Goal: Task Accomplishment & Management: Manage account settings

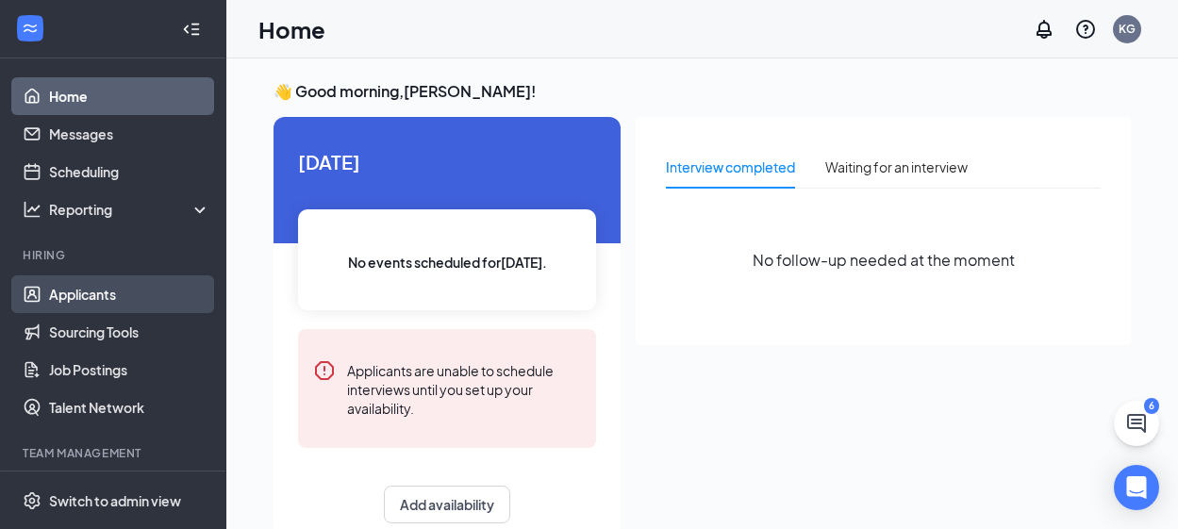
click at [84, 303] on link "Applicants" at bounding box center [129, 294] width 161 height 38
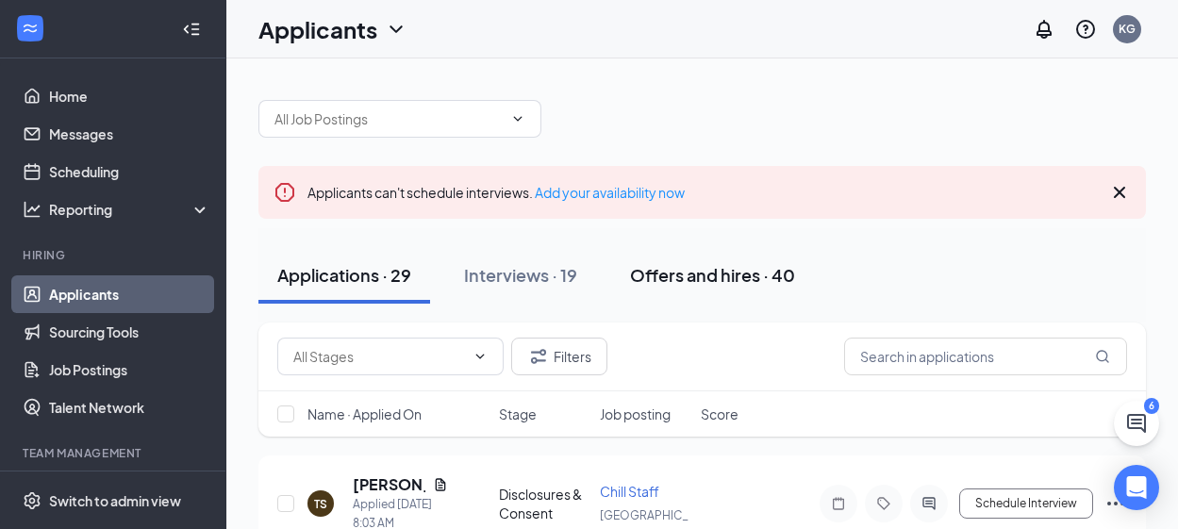
click at [710, 278] on div "Offers and hires · 40" at bounding box center [712, 275] width 165 height 24
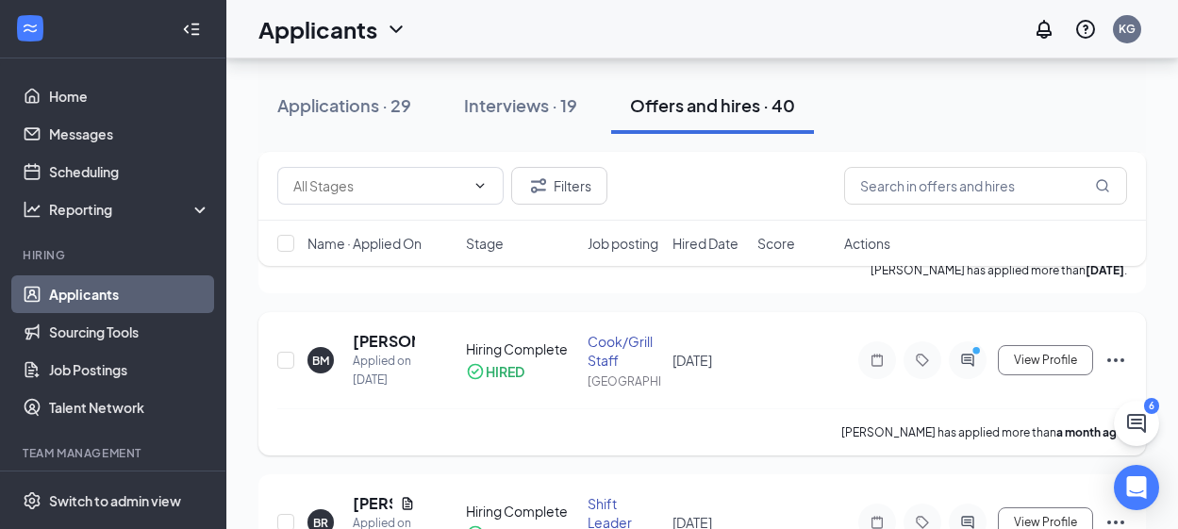
scroll to position [660, 0]
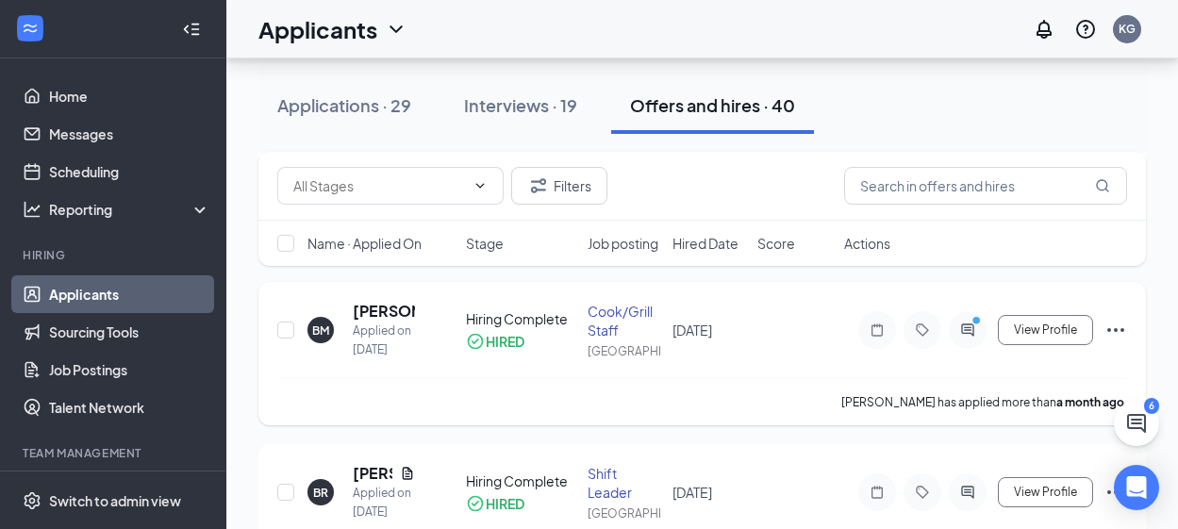
click at [1111, 341] on icon "Ellipses" at bounding box center [1115, 330] width 23 height 23
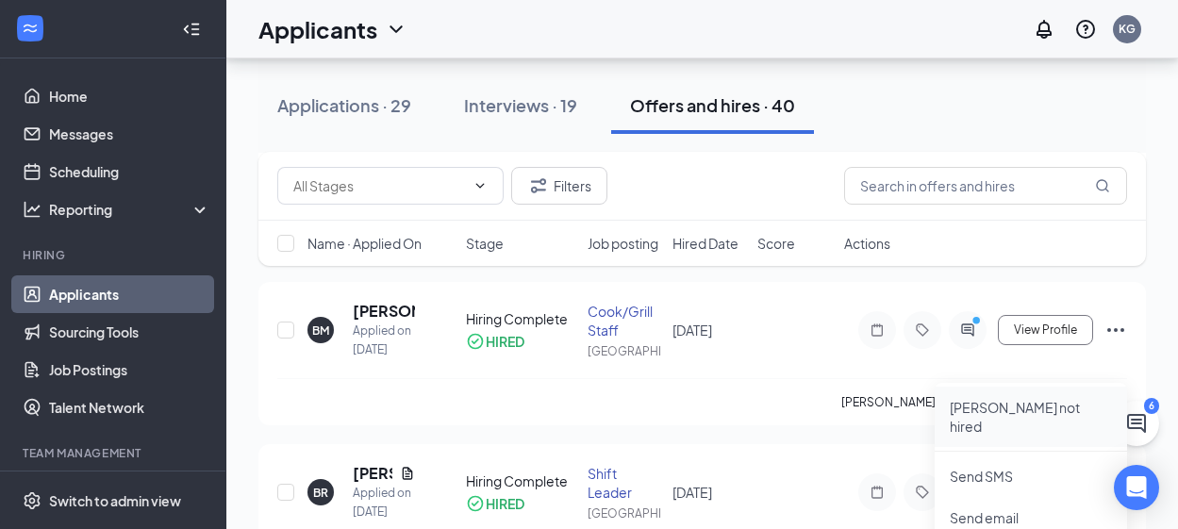
click at [1021, 405] on p "[PERSON_NAME] not hired" at bounding box center [1031, 417] width 162 height 38
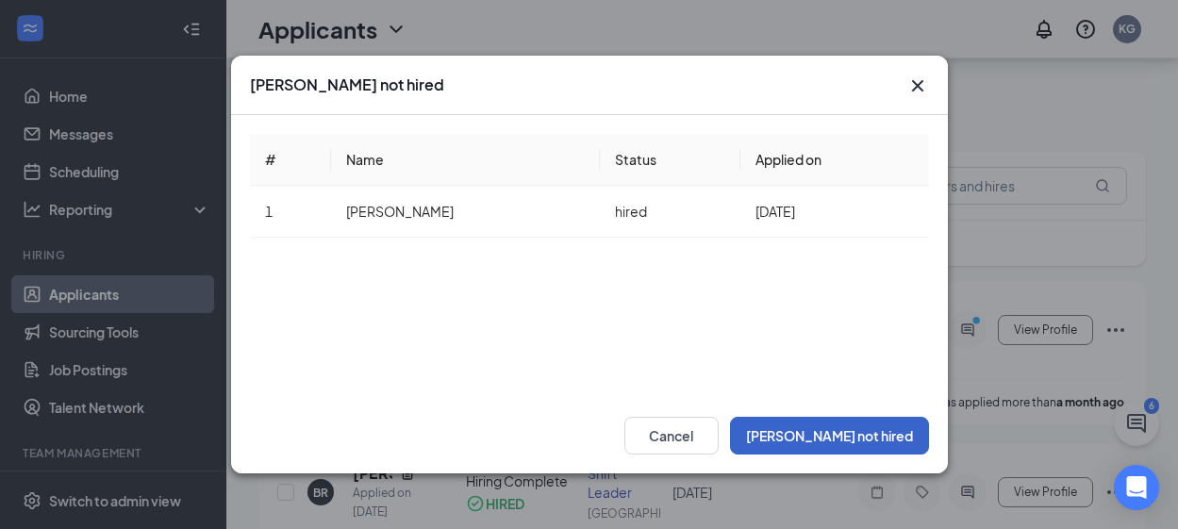
click at [853, 423] on button "[PERSON_NAME] not hired" at bounding box center [829, 436] width 199 height 38
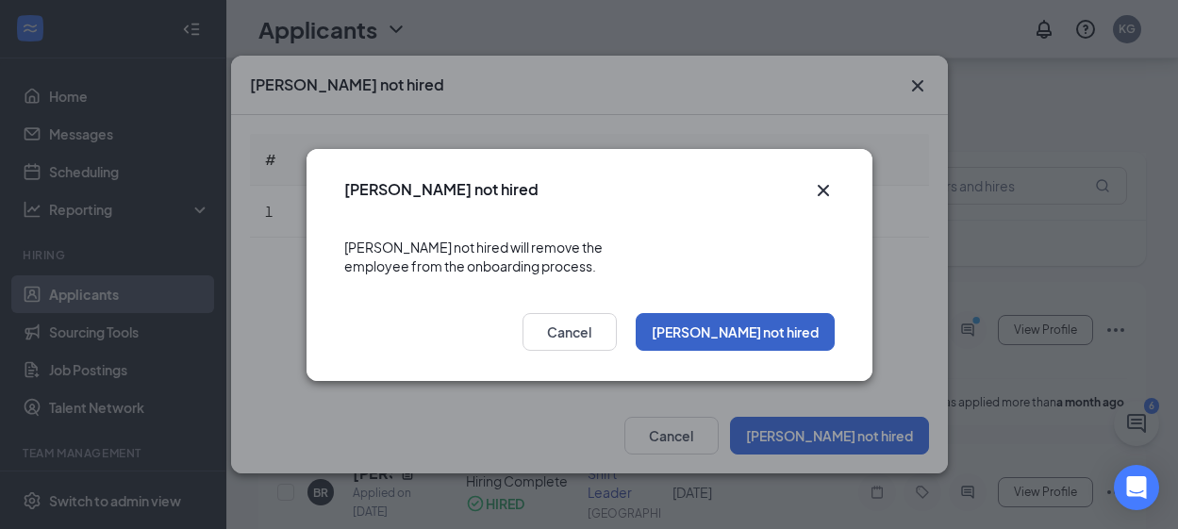
click at [781, 332] on button "[PERSON_NAME] not hired" at bounding box center [735, 332] width 199 height 38
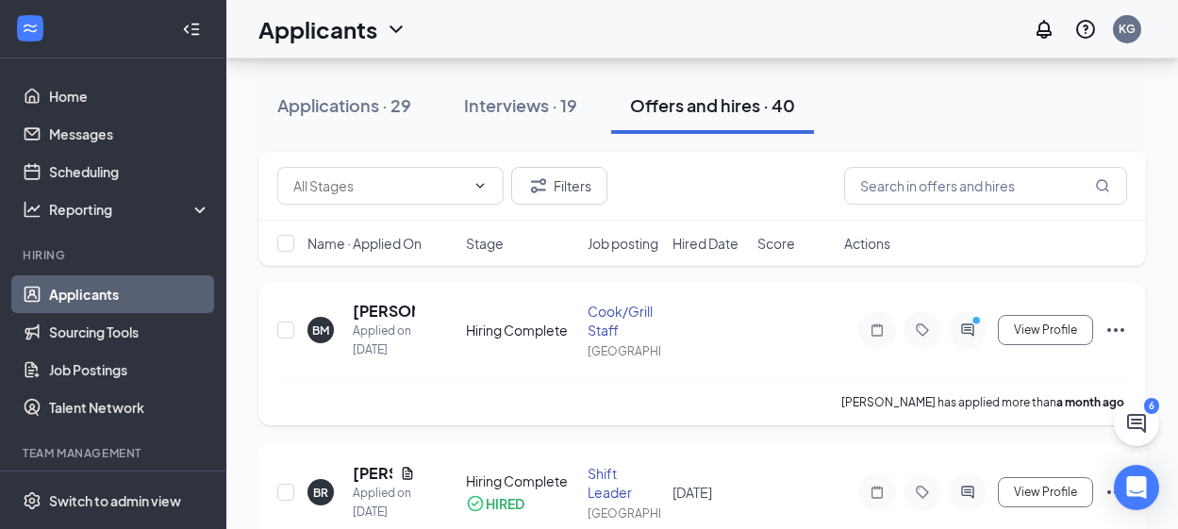
click at [1121, 341] on icon "Ellipses" at bounding box center [1115, 330] width 23 height 23
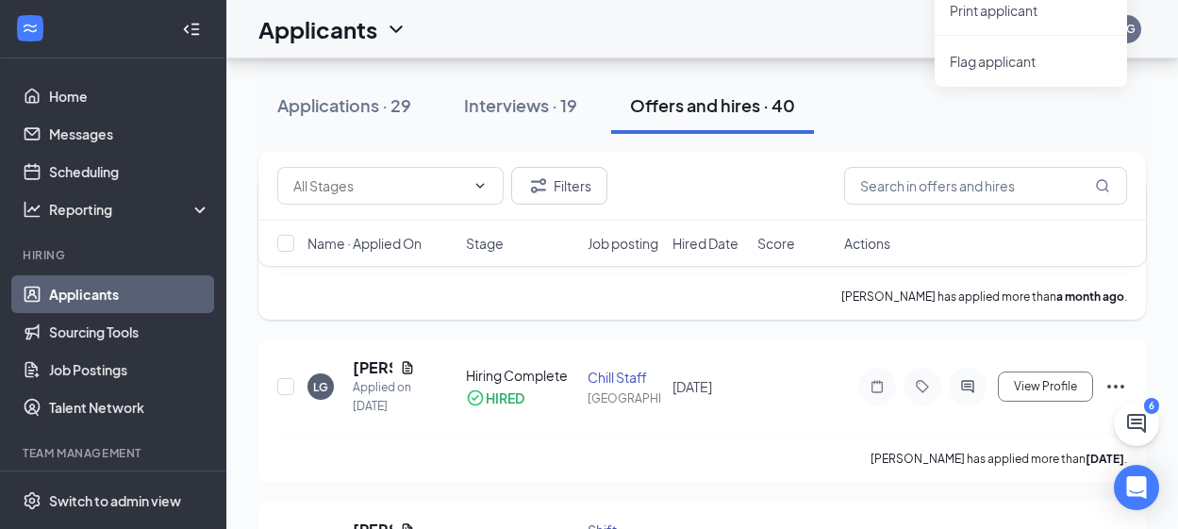
scroll to position [1320, 0]
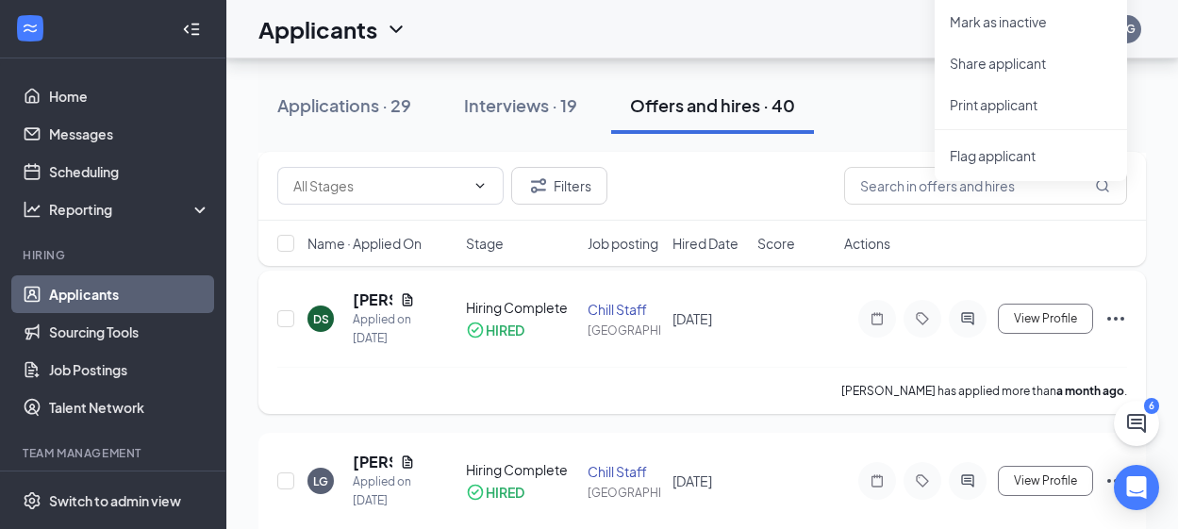
click at [1115, 330] on icon "Ellipses" at bounding box center [1115, 318] width 23 height 23
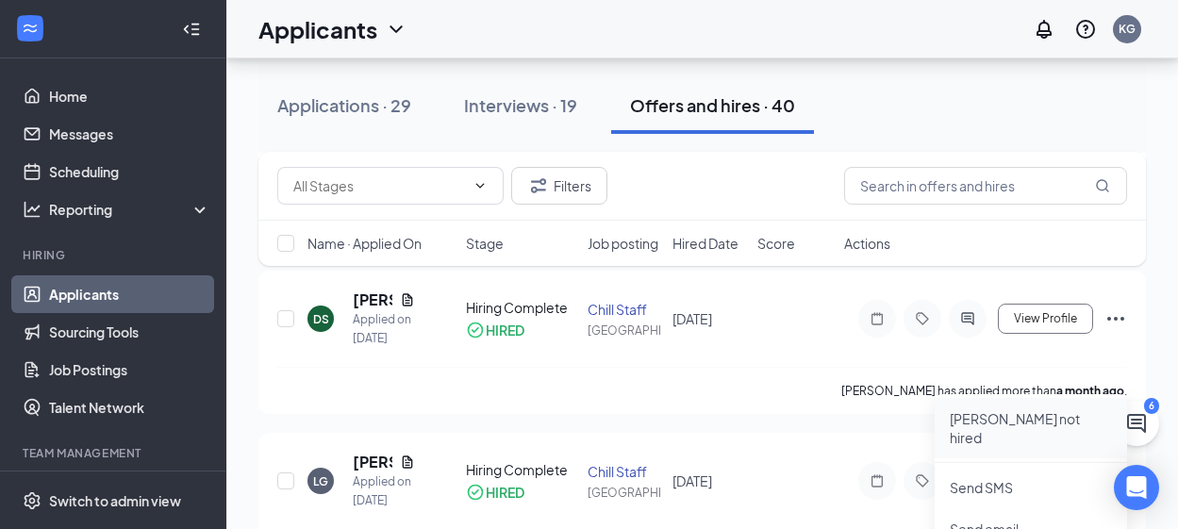
click at [1015, 419] on p "[PERSON_NAME] not hired" at bounding box center [1031, 428] width 162 height 38
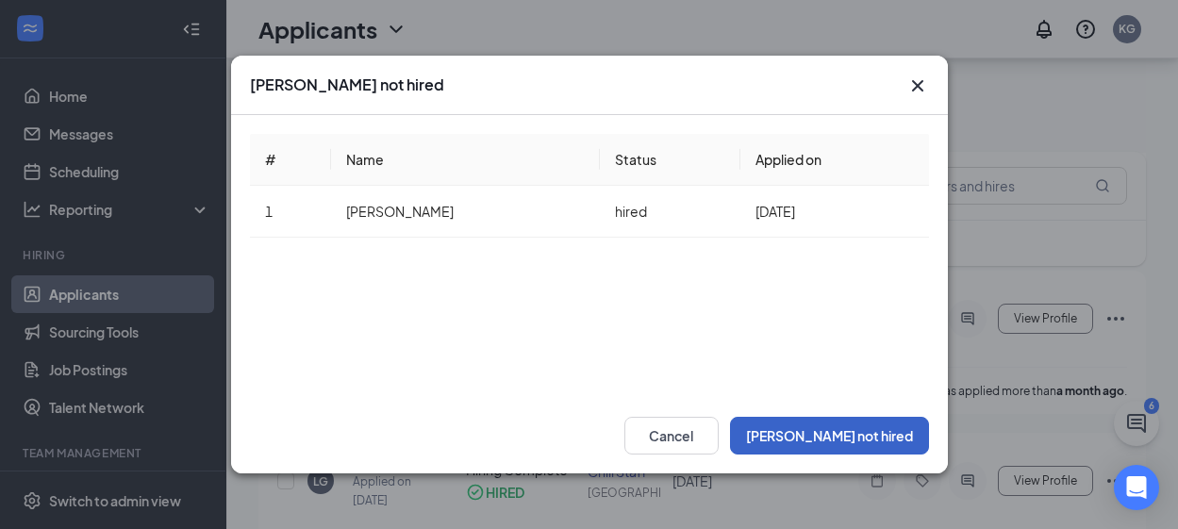
click at [884, 437] on button "[PERSON_NAME] not hired" at bounding box center [829, 436] width 199 height 38
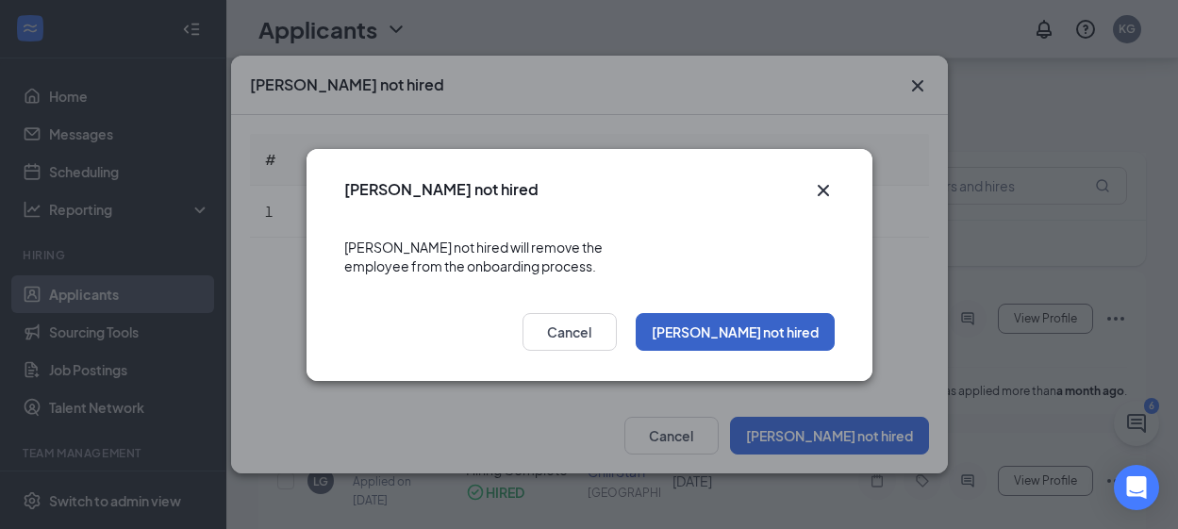
click at [781, 331] on button "[PERSON_NAME] not hired" at bounding box center [735, 332] width 199 height 38
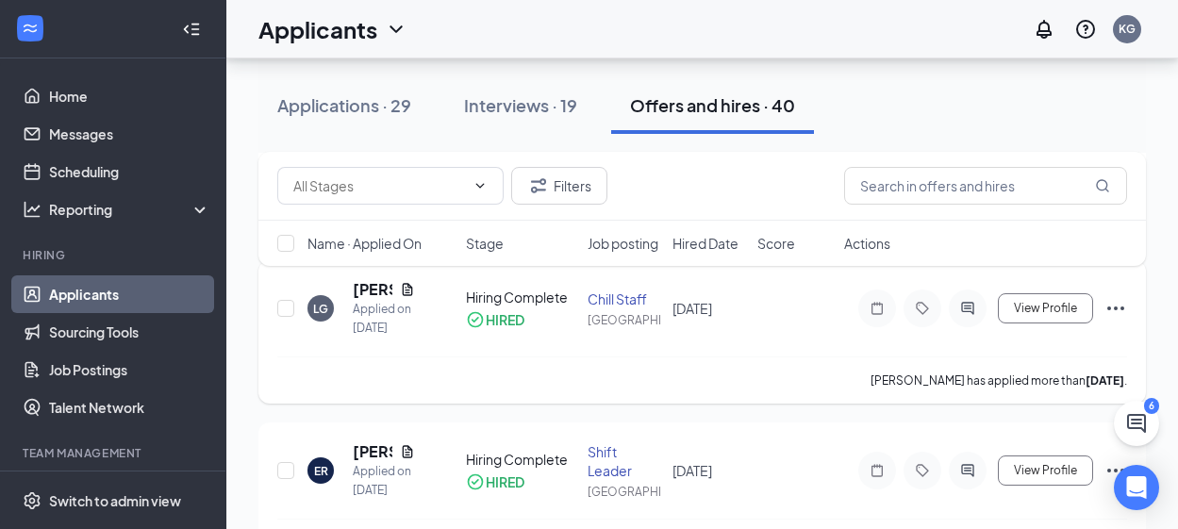
scroll to position [1509, 0]
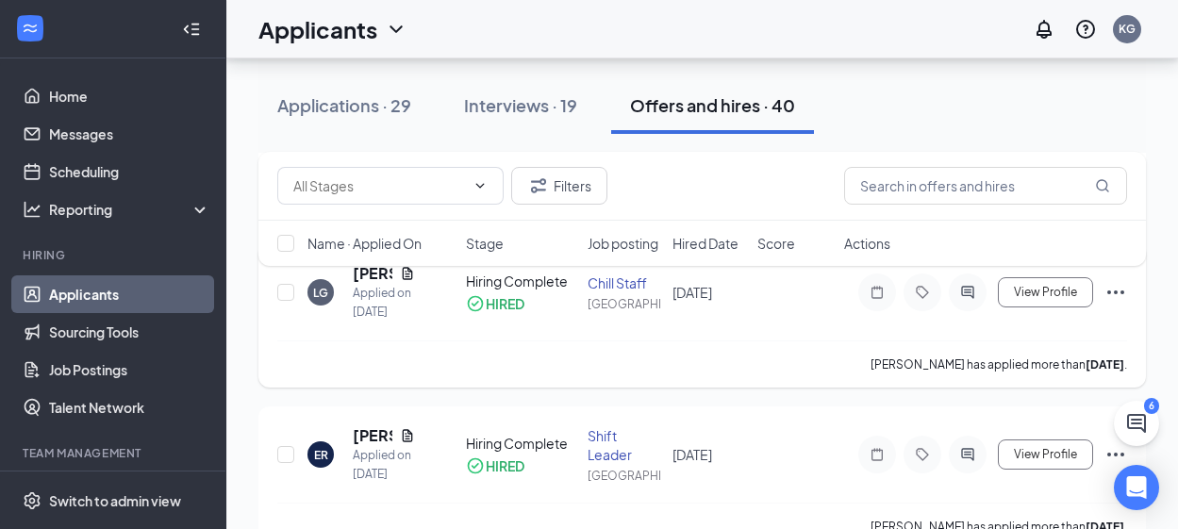
click at [1117, 304] on icon "Ellipses" at bounding box center [1115, 292] width 23 height 23
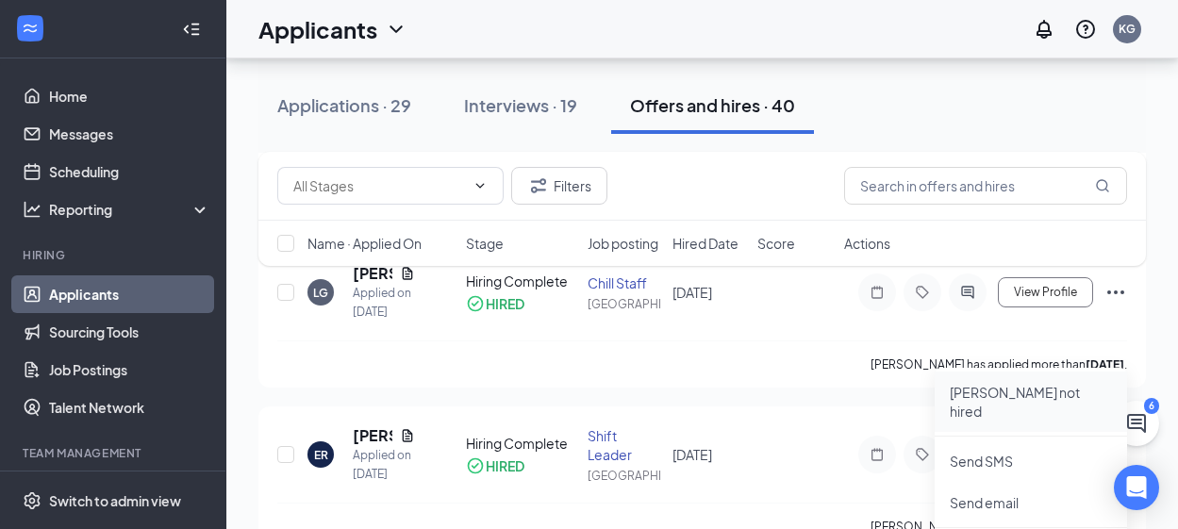
click at [1024, 391] on p "[PERSON_NAME] not hired" at bounding box center [1031, 402] width 162 height 38
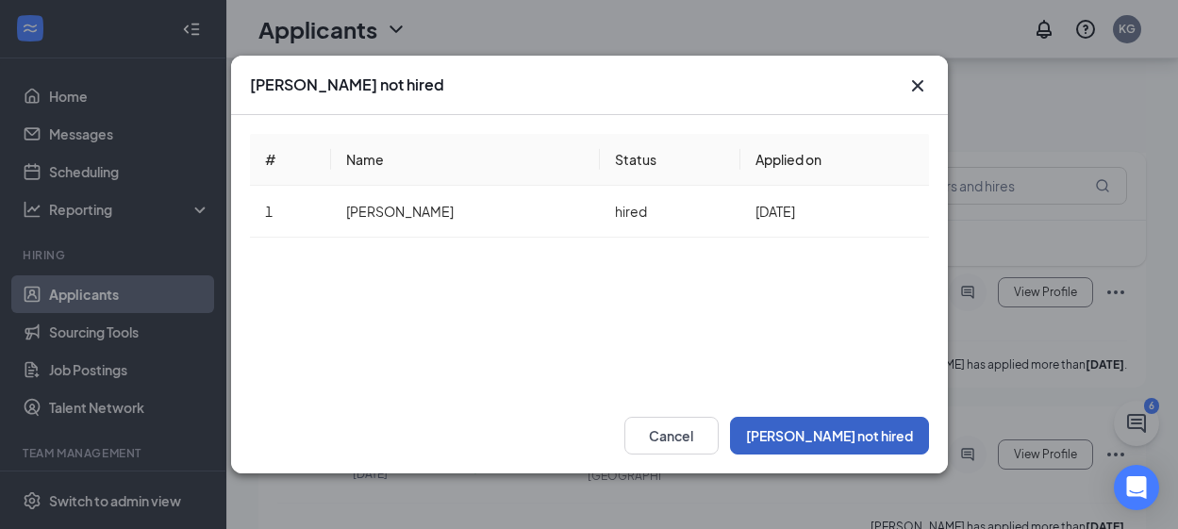
click at [858, 433] on button "[PERSON_NAME] not hired" at bounding box center [829, 436] width 199 height 38
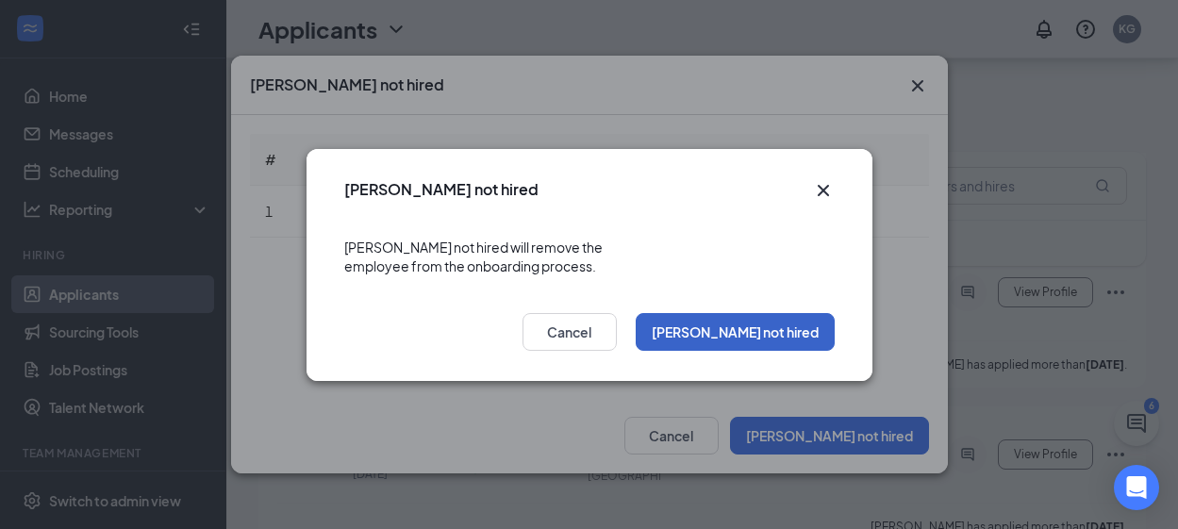
click at [784, 313] on button "[PERSON_NAME] not hired" at bounding box center [735, 332] width 199 height 38
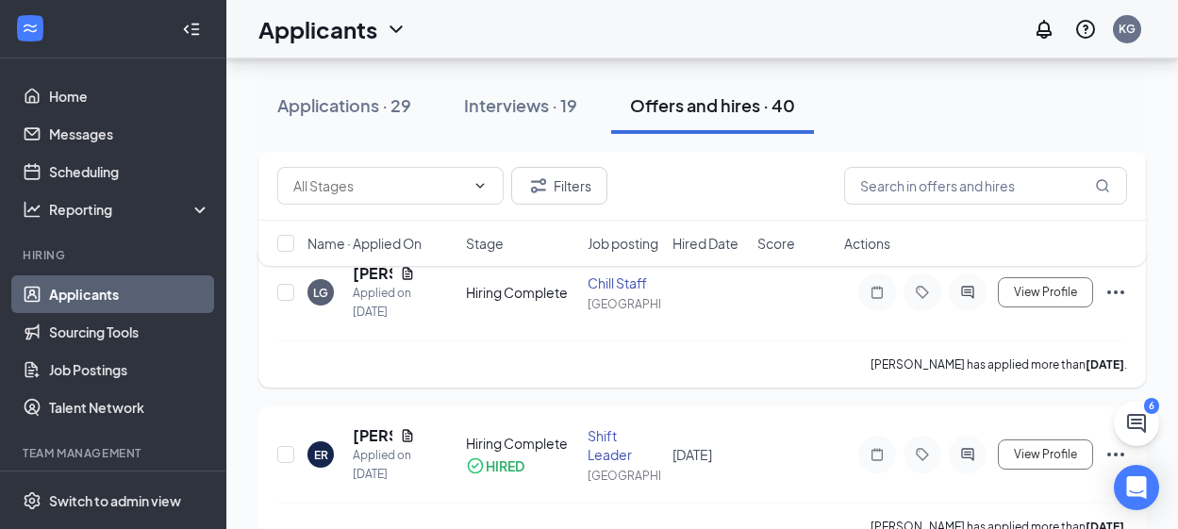
click at [1115, 304] on icon "Ellipses" at bounding box center [1115, 292] width 23 height 23
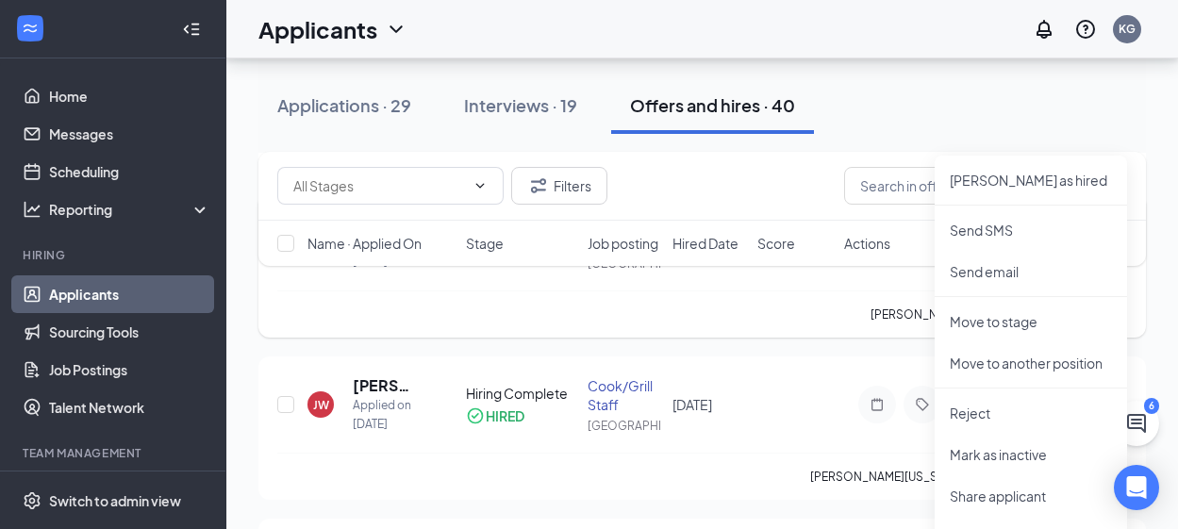
scroll to position [1792, 0]
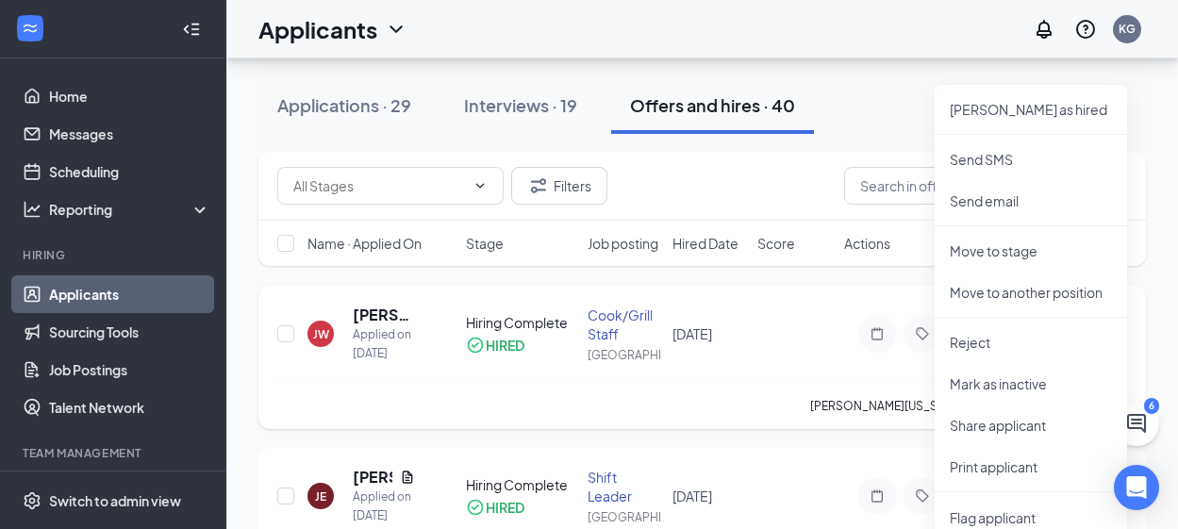
drag, startPoint x: 819, startPoint y: 380, endPoint x: 858, endPoint y: 366, distance: 42.1
click at [823, 377] on div "[PERSON_NAME][US_STATE] Applied on [DATE] Hiring Complete HIRED [PERSON_NAME]/G…" at bounding box center [702, 357] width 888 height 143
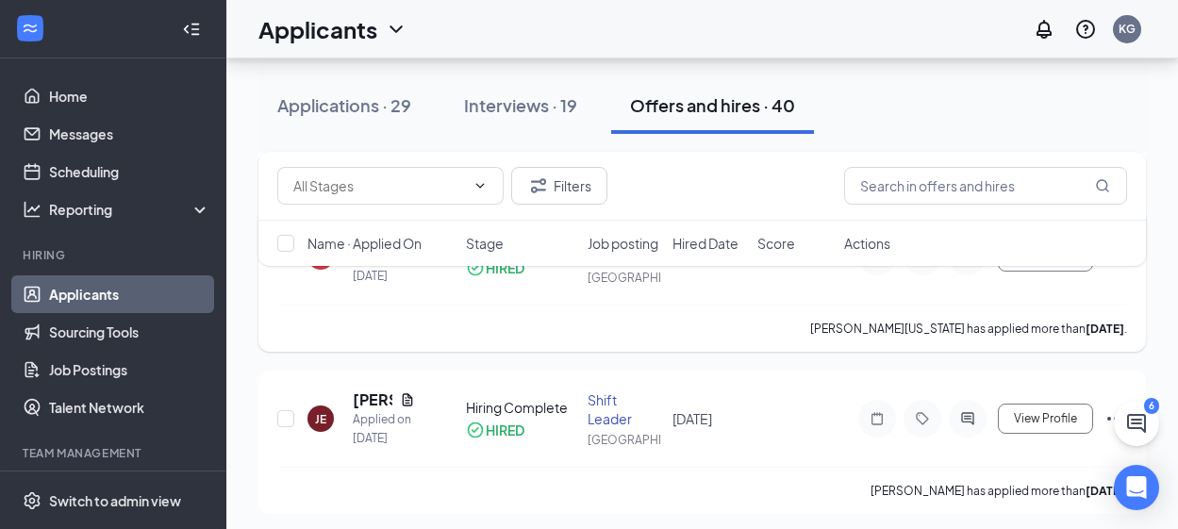
scroll to position [1886, 0]
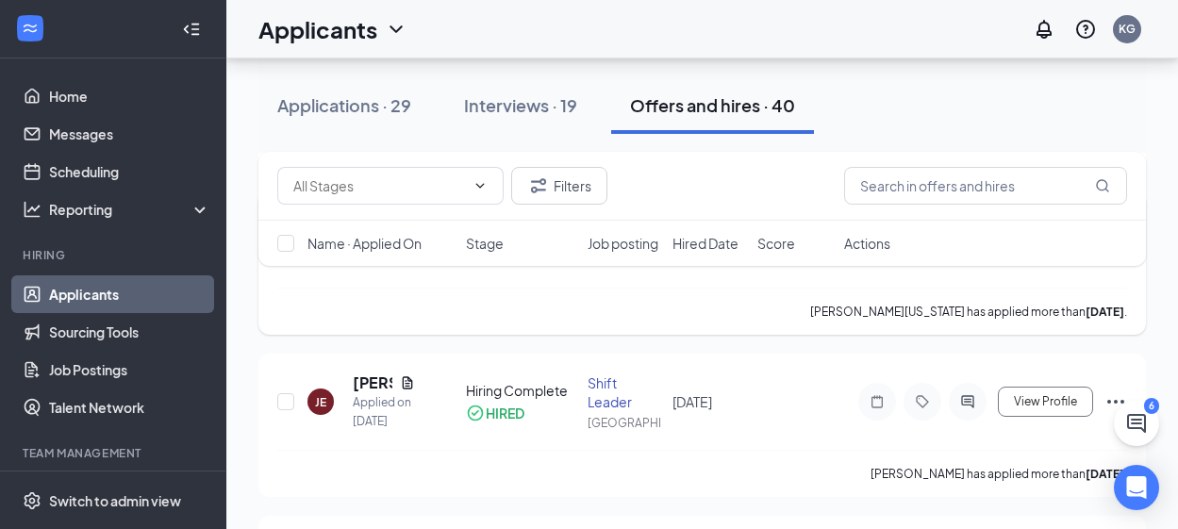
click at [1114, 251] on icon "Ellipses" at bounding box center [1115, 239] width 23 height 23
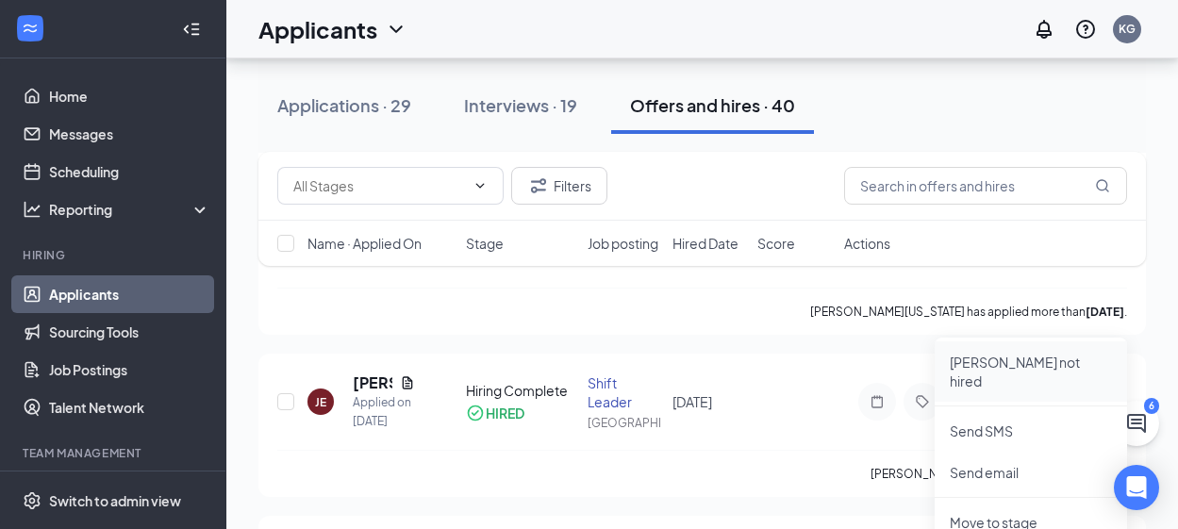
click at [1036, 366] on p "[PERSON_NAME] not hired" at bounding box center [1031, 372] width 162 height 38
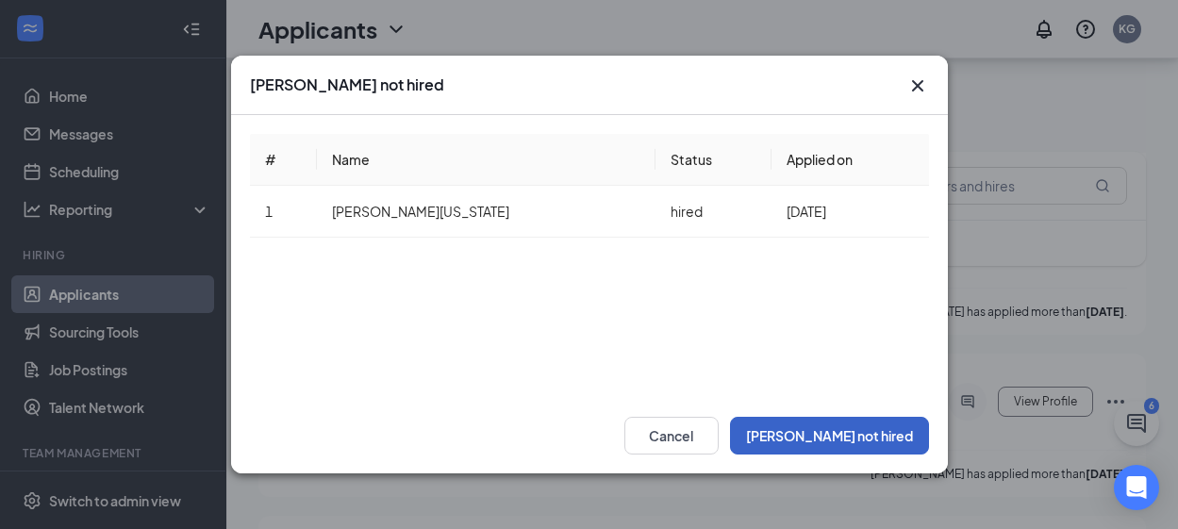
click at [852, 431] on button "[PERSON_NAME] not hired" at bounding box center [829, 436] width 199 height 38
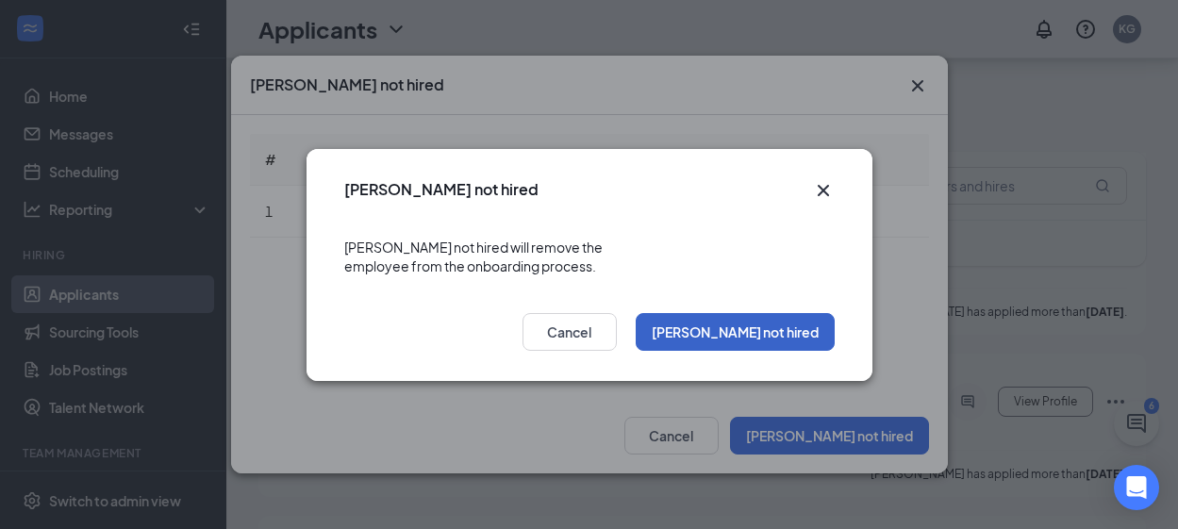
click at [813, 335] on button "[PERSON_NAME] not hired" at bounding box center [735, 332] width 199 height 38
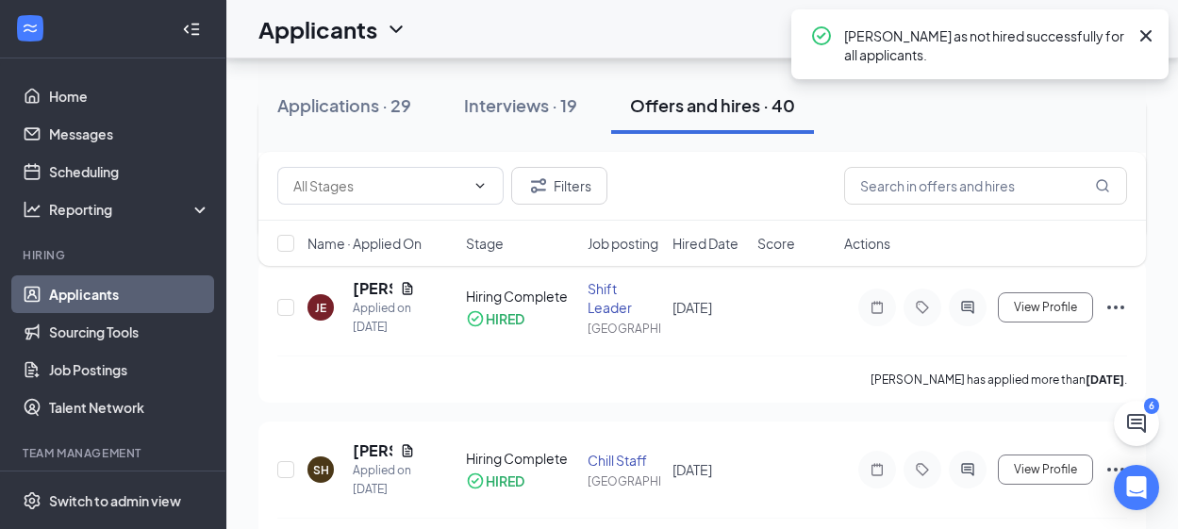
scroll to position [2075, 0]
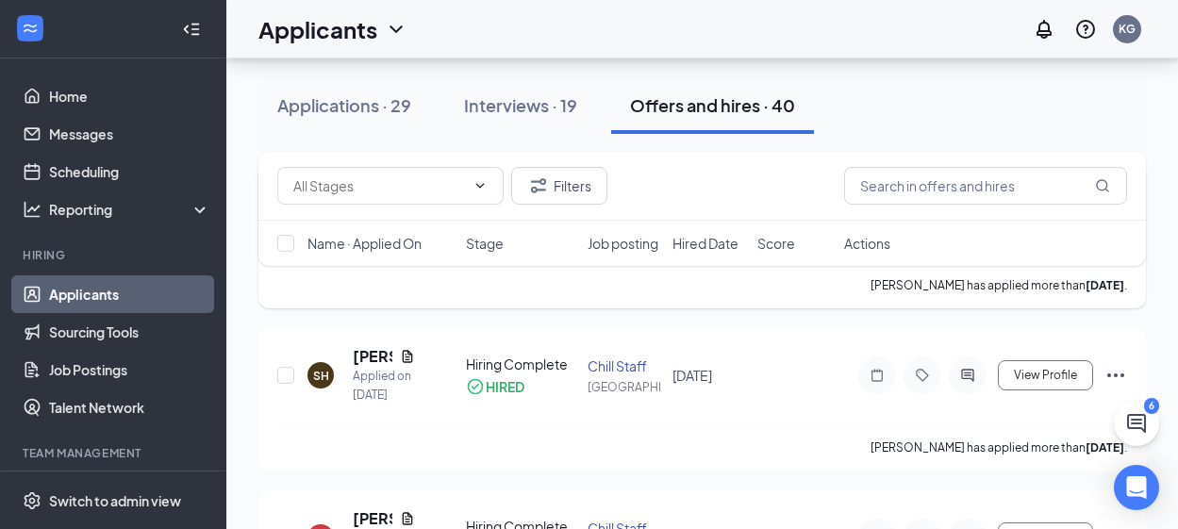
click at [1114, 224] on icon "Ellipses" at bounding box center [1115, 213] width 23 height 23
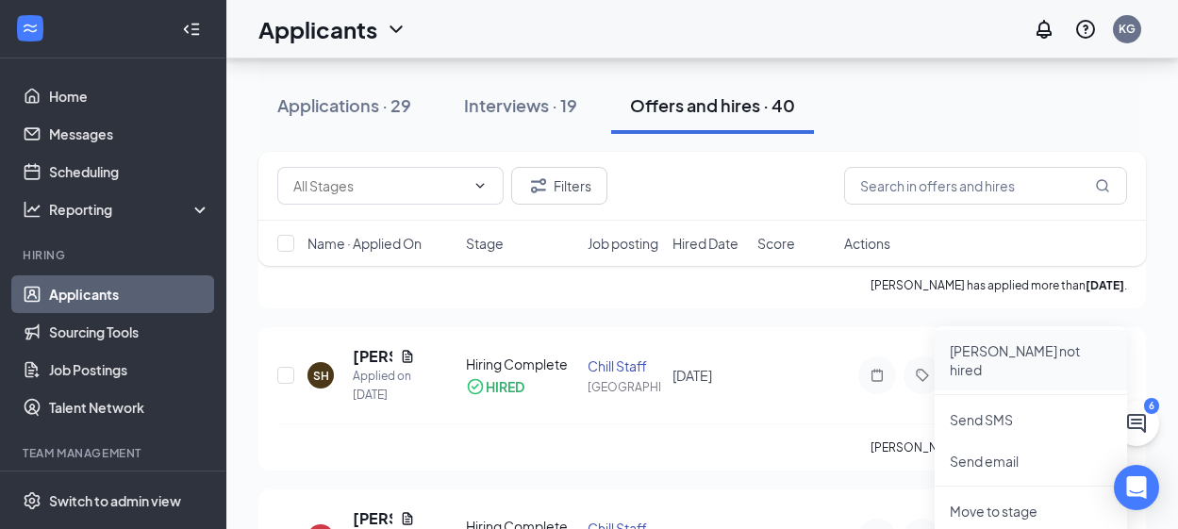
click at [1020, 357] on p "[PERSON_NAME] not hired" at bounding box center [1031, 360] width 162 height 38
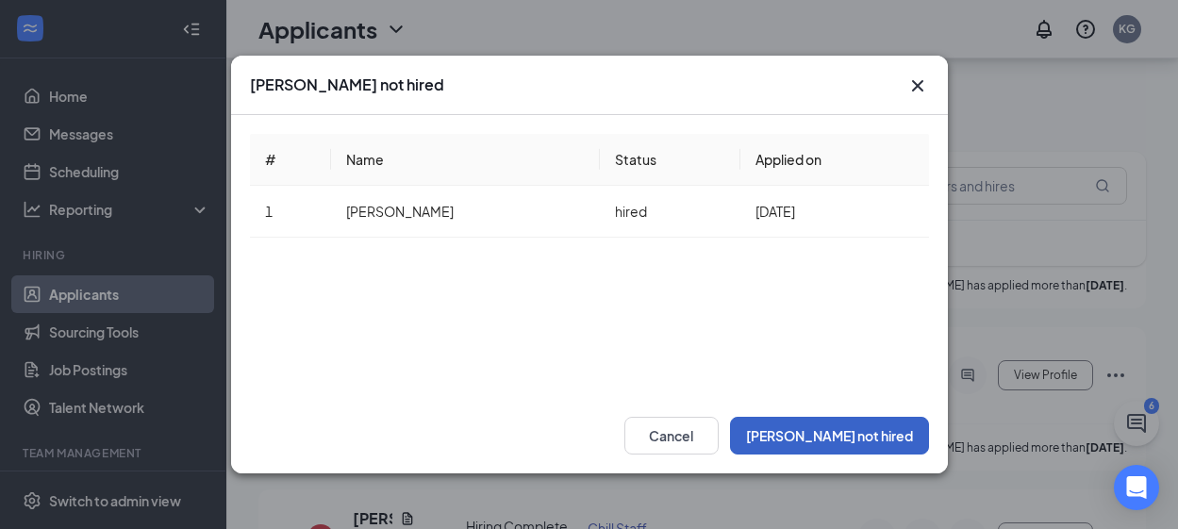
click at [854, 432] on button "[PERSON_NAME] not hired" at bounding box center [829, 436] width 199 height 38
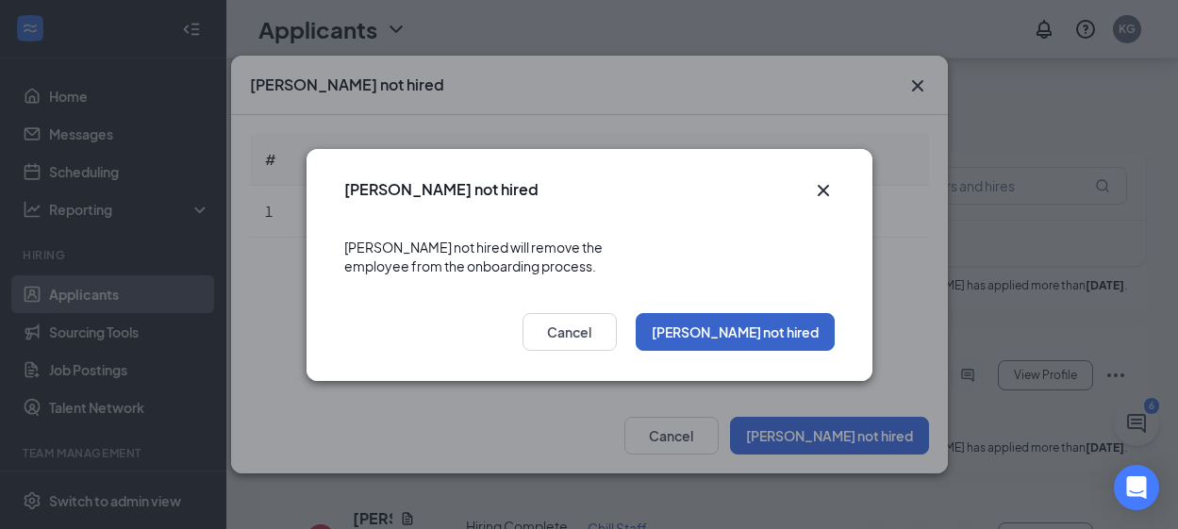
click at [770, 318] on button "[PERSON_NAME] not hired" at bounding box center [735, 332] width 199 height 38
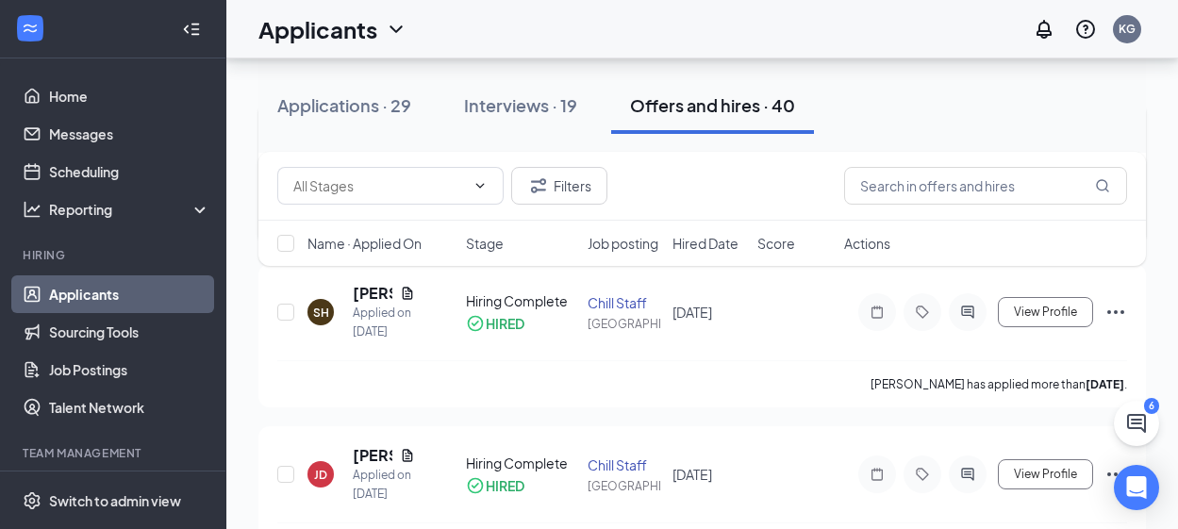
scroll to position [2169, 0]
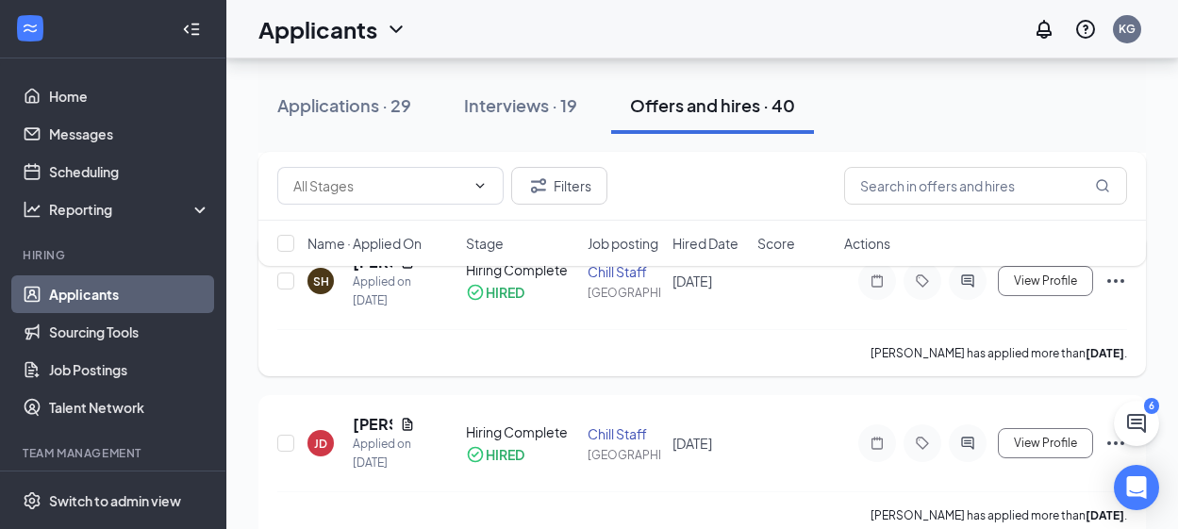
click at [1118, 292] on icon "Ellipses" at bounding box center [1115, 281] width 23 height 23
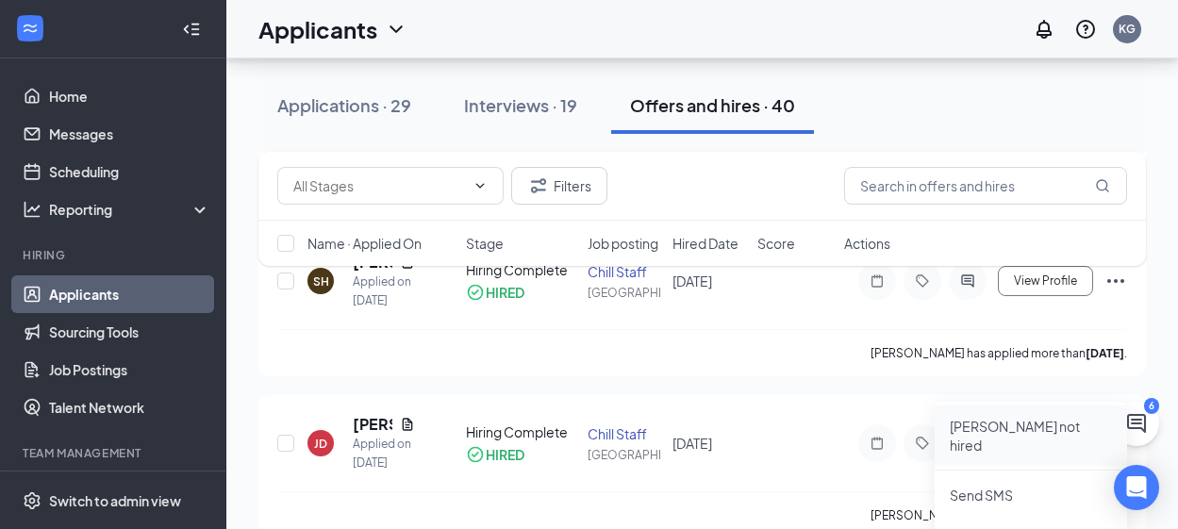
click at [1018, 432] on p "[PERSON_NAME] not hired" at bounding box center [1031, 436] width 162 height 38
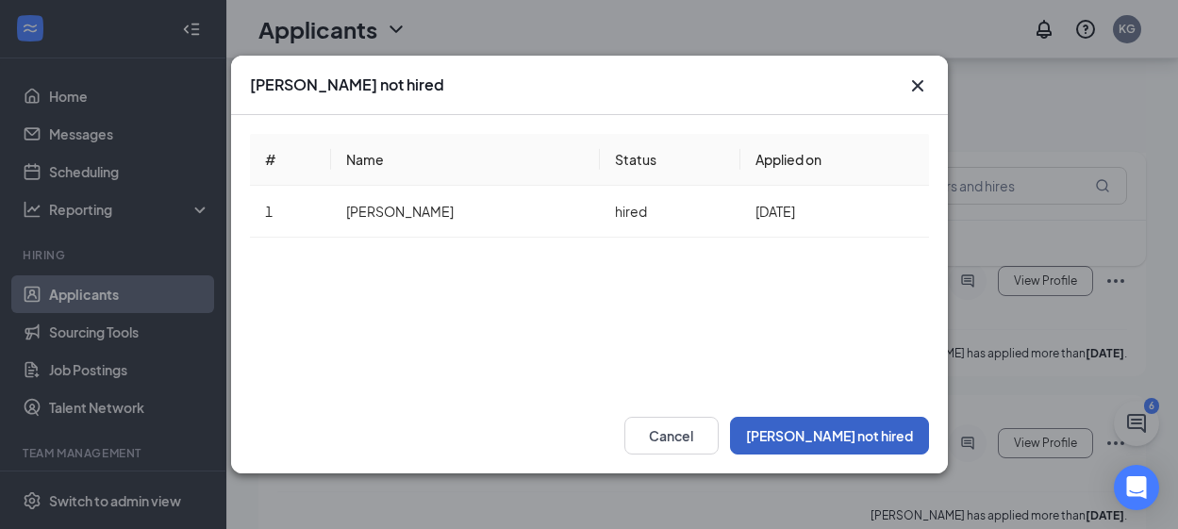
click at [864, 439] on button "[PERSON_NAME] not hired" at bounding box center [829, 436] width 199 height 38
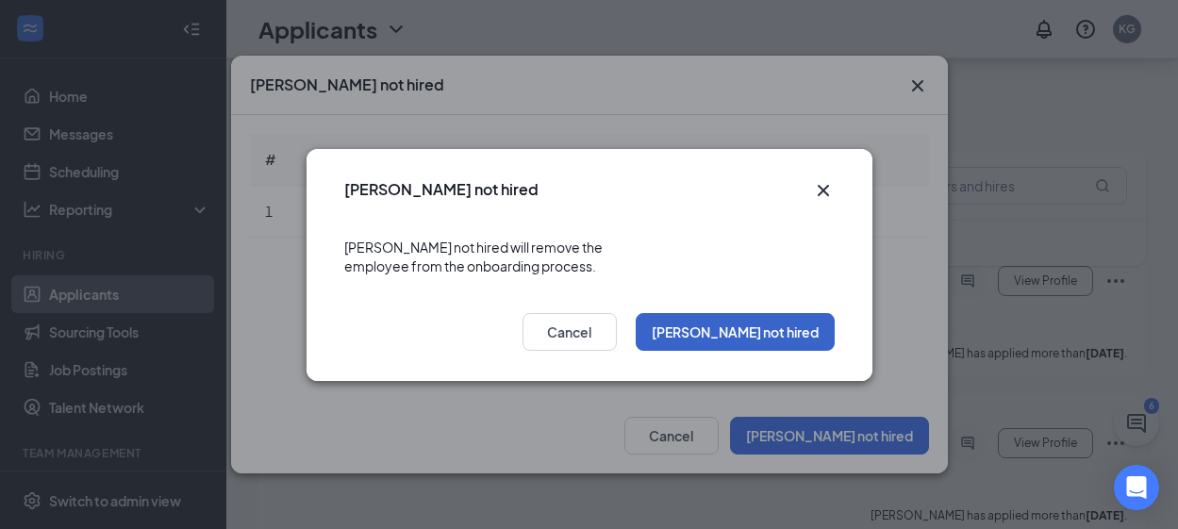
click at [767, 329] on button "[PERSON_NAME] not hired" at bounding box center [735, 332] width 199 height 38
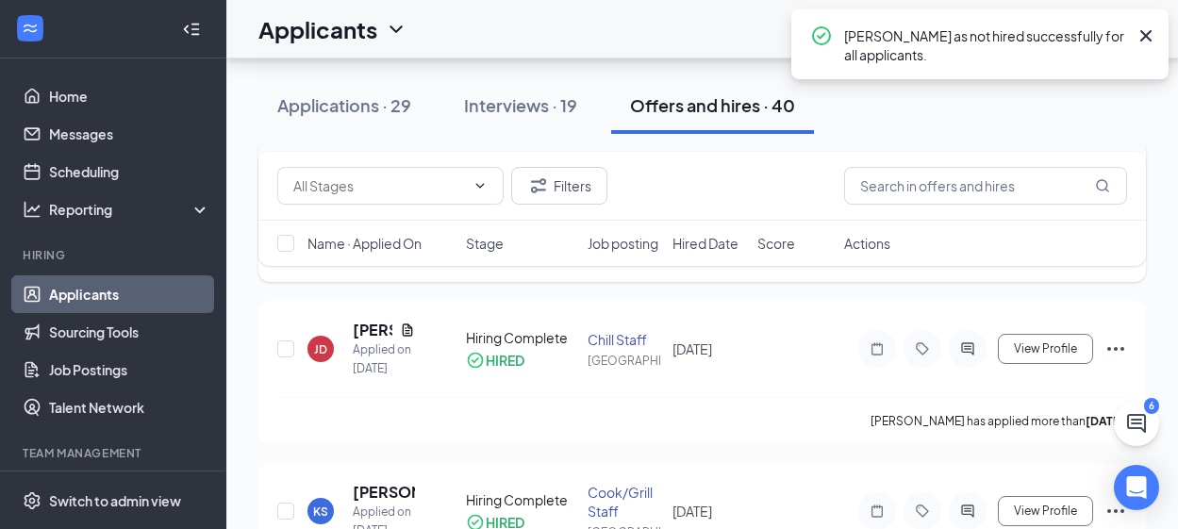
scroll to position [2358, 0]
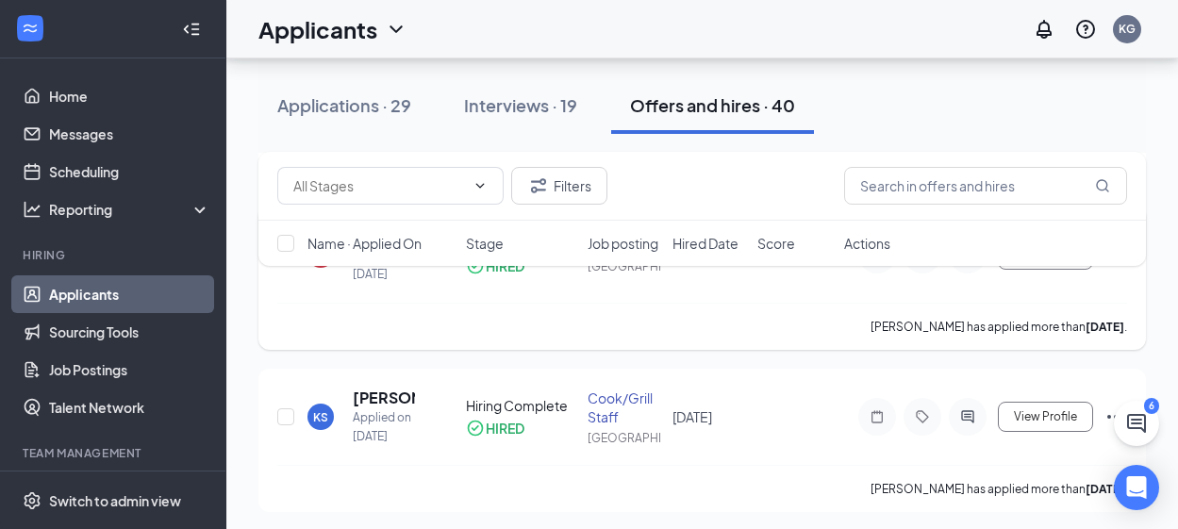
click at [1116, 257] on icon "Ellipses" at bounding box center [1115, 255] width 17 height 4
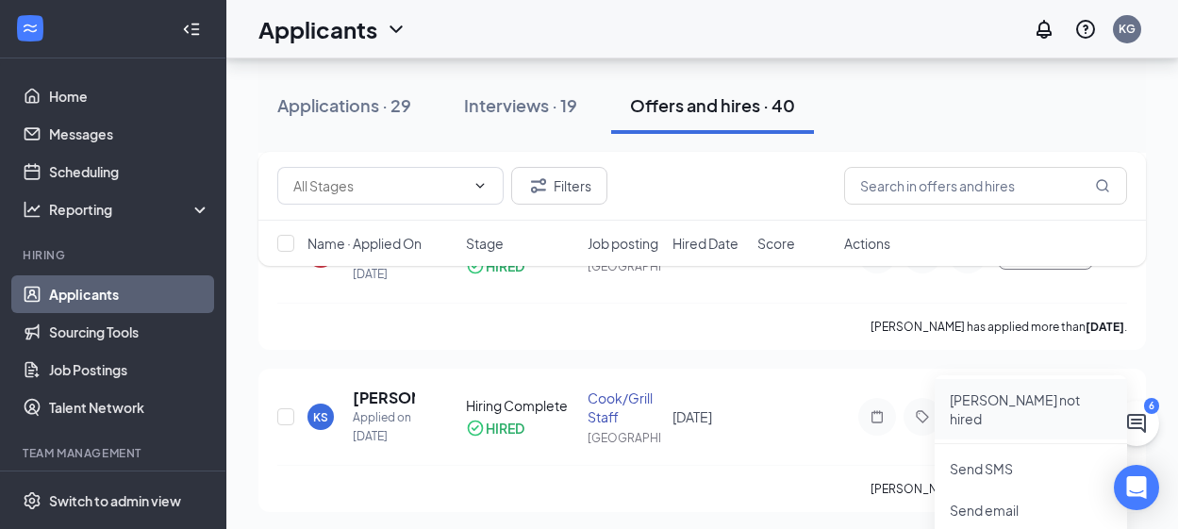
click at [1045, 399] on p "[PERSON_NAME] not hired" at bounding box center [1031, 409] width 162 height 38
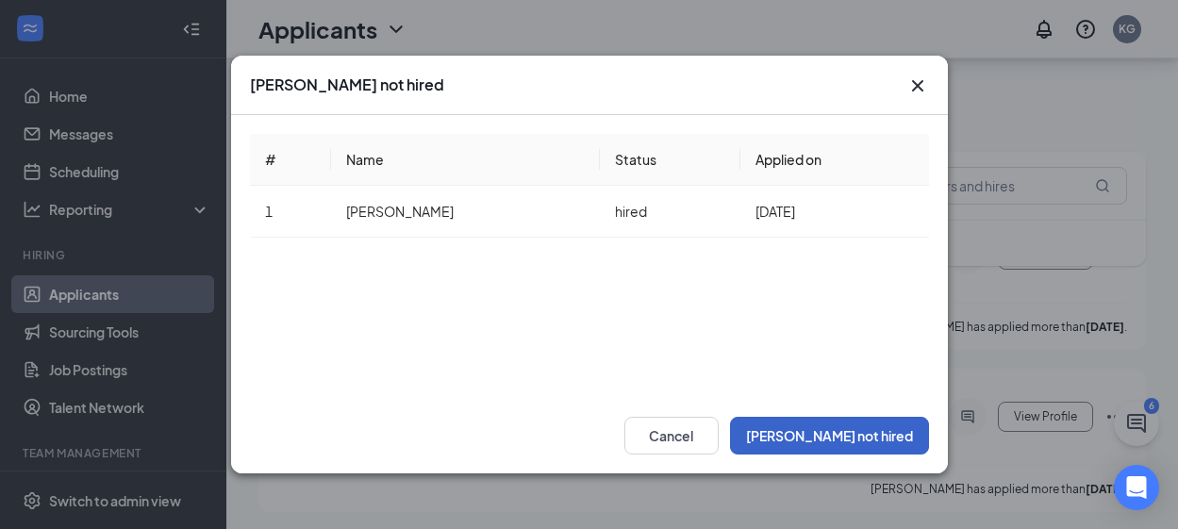
click at [831, 438] on button "[PERSON_NAME] not hired" at bounding box center [829, 436] width 199 height 38
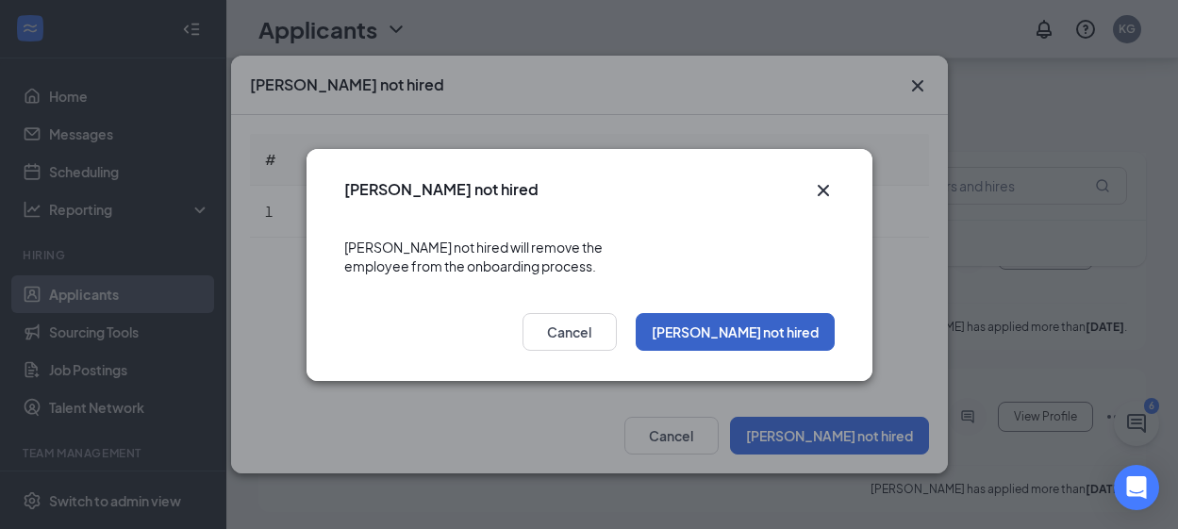
click at [761, 332] on button "[PERSON_NAME] not hired" at bounding box center [735, 332] width 199 height 38
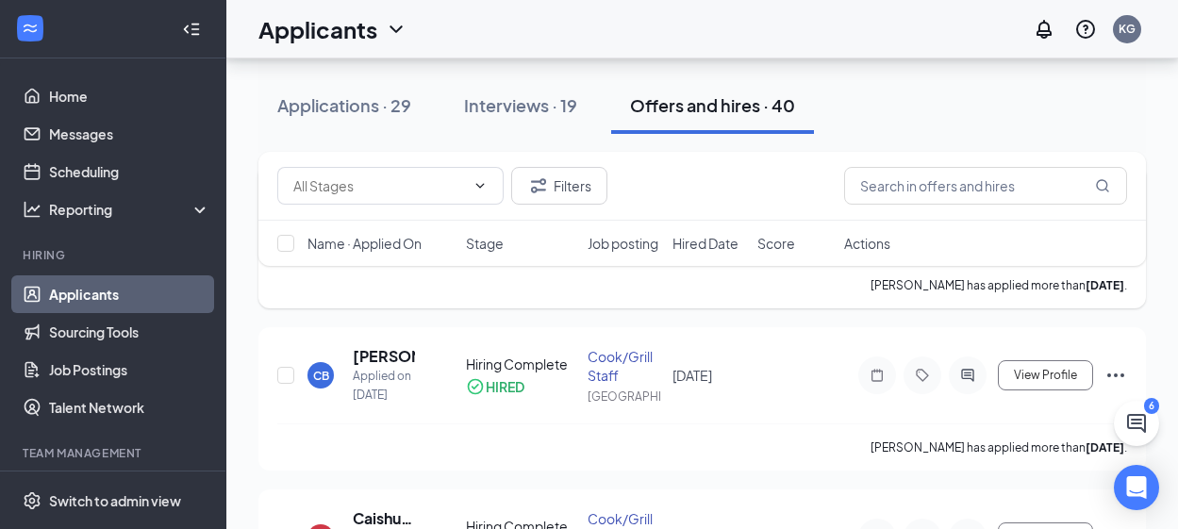
scroll to position [2735, 0]
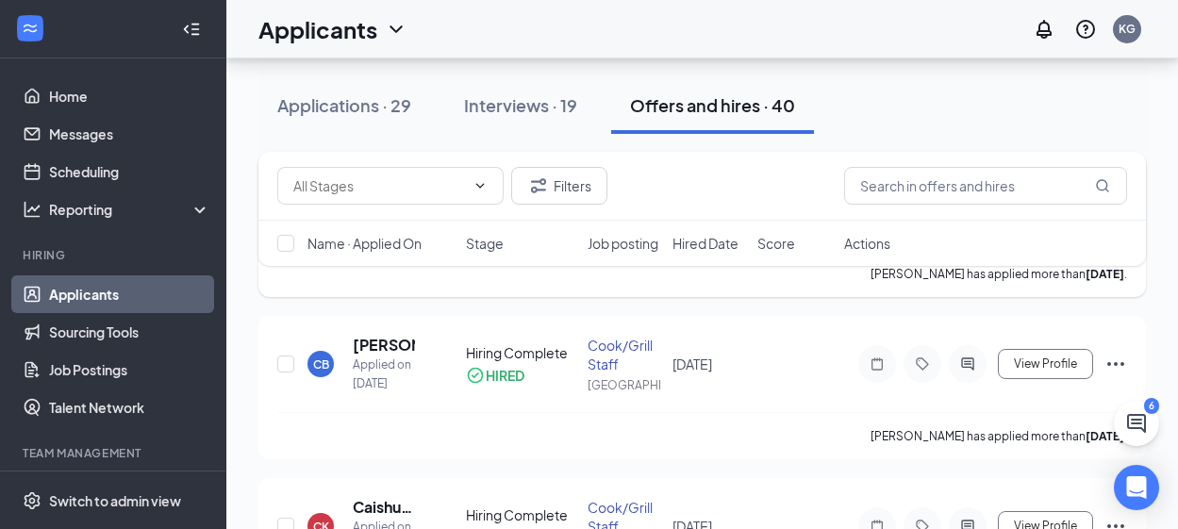
click at [1114, 213] on icon "Ellipses" at bounding box center [1115, 202] width 23 height 23
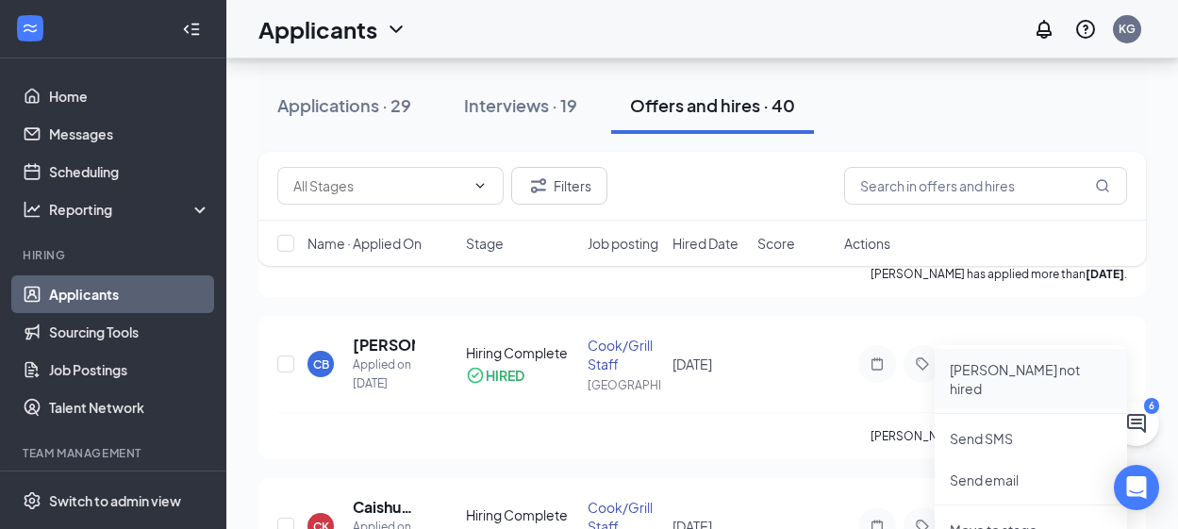
click at [1037, 373] on p "[PERSON_NAME] not hired" at bounding box center [1031, 379] width 162 height 38
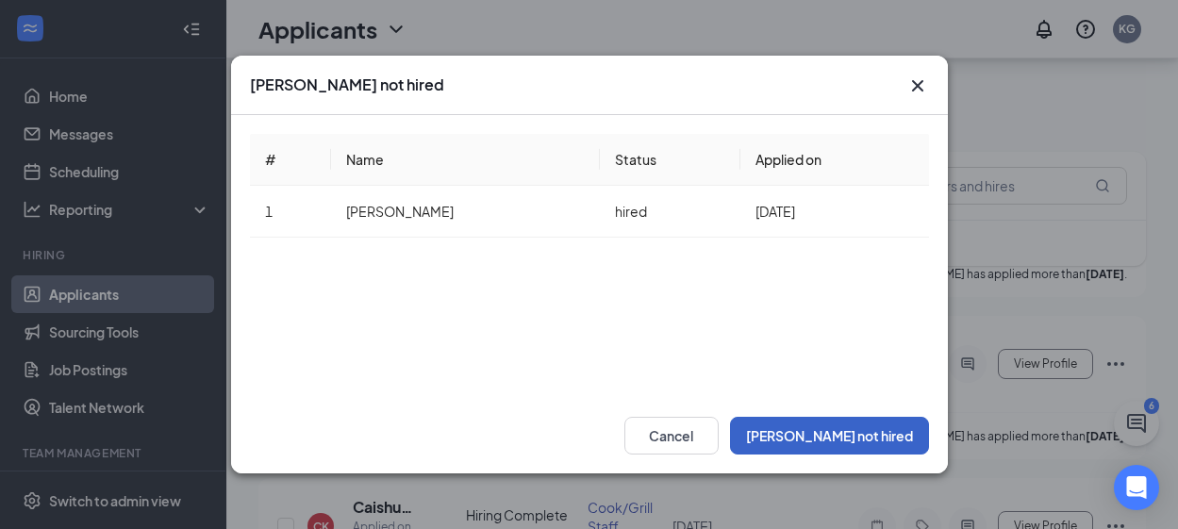
click at [876, 435] on button "[PERSON_NAME] not hired" at bounding box center [829, 436] width 199 height 38
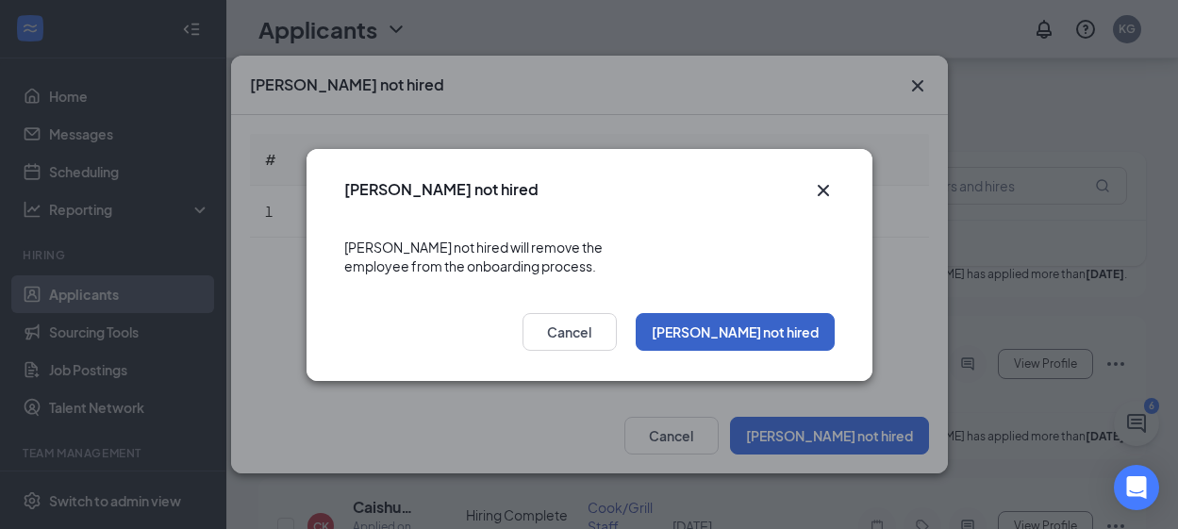
click at [785, 323] on button "[PERSON_NAME] not hired" at bounding box center [735, 332] width 199 height 38
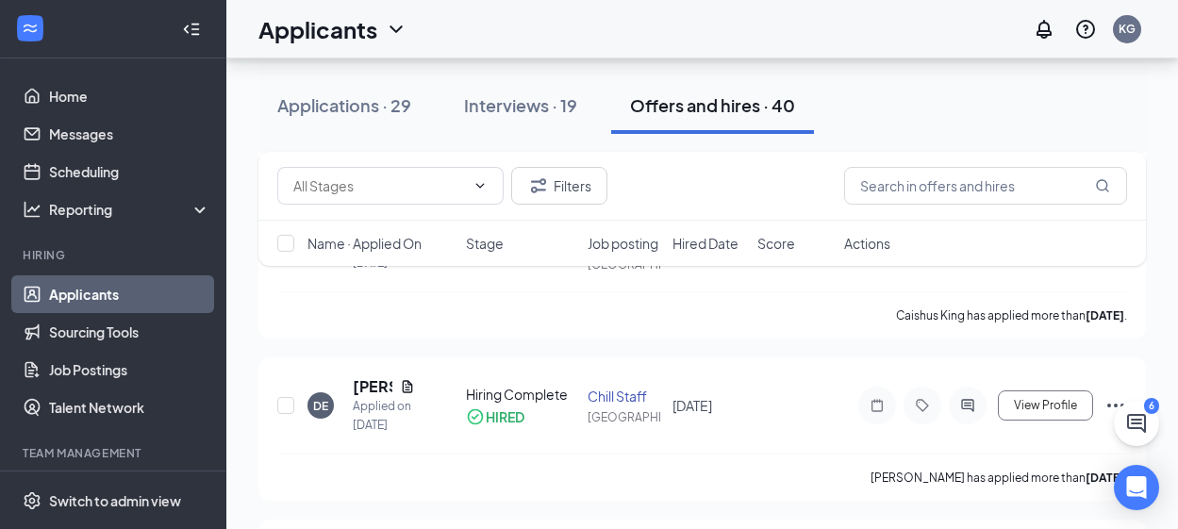
scroll to position [3112, 0]
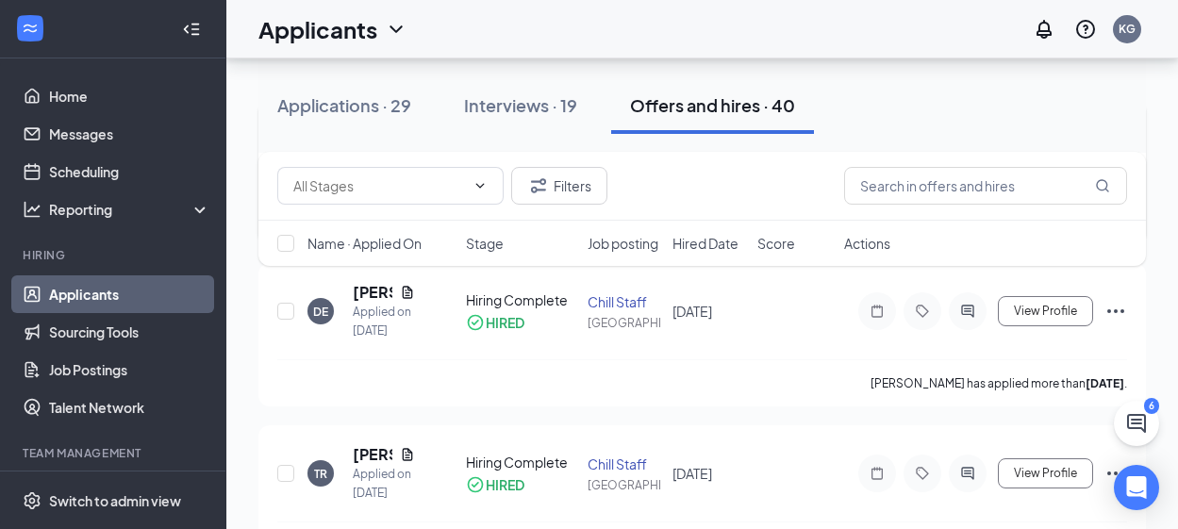
click at [1120, 160] on icon "Ellipses" at bounding box center [1115, 149] width 23 height 23
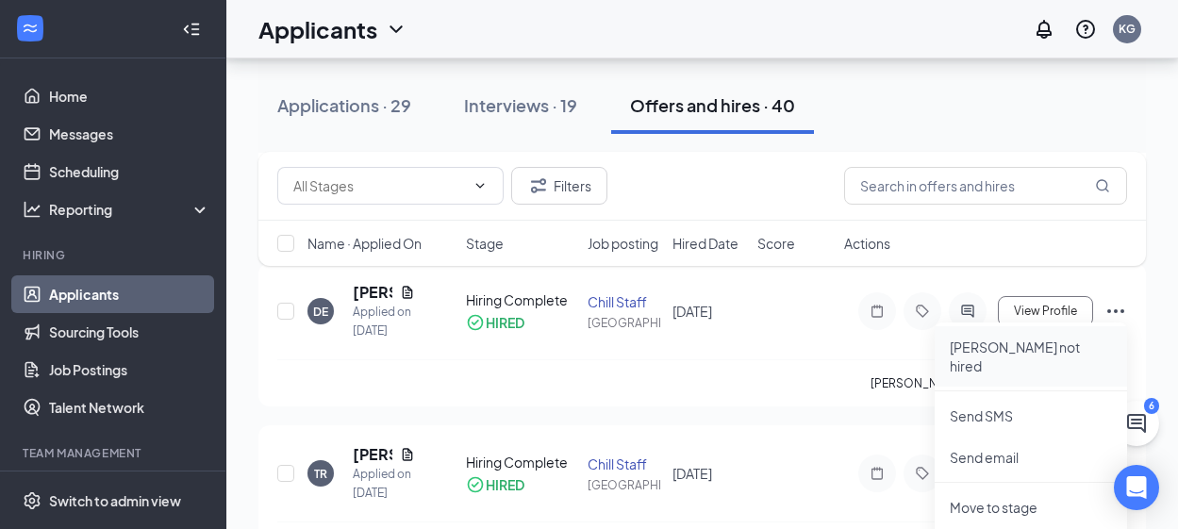
click at [1052, 357] on li "[PERSON_NAME] not hired" at bounding box center [1031, 356] width 192 height 60
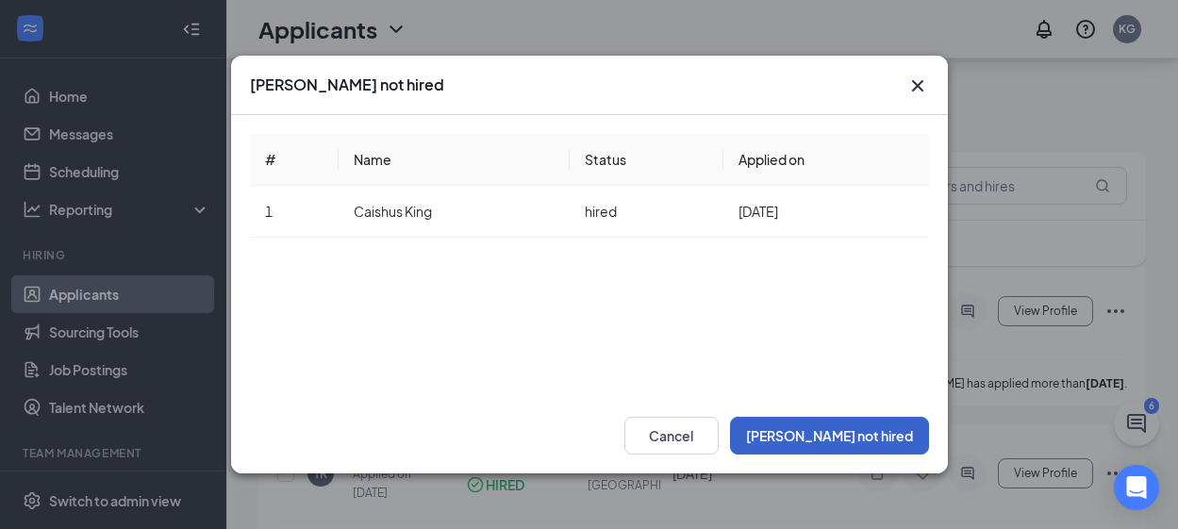
click at [850, 440] on button "[PERSON_NAME] not hired" at bounding box center [829, 436] width 199 height 38
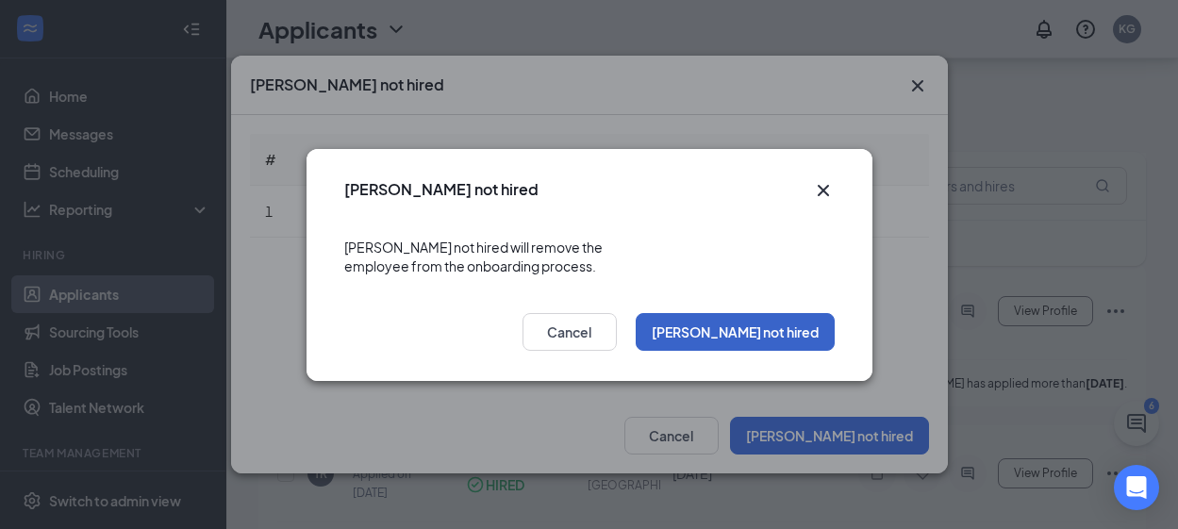
click at [718, 321] on button "[PERSON_NAME] not hired" at bounding box center [735, 332] width 199 height 38
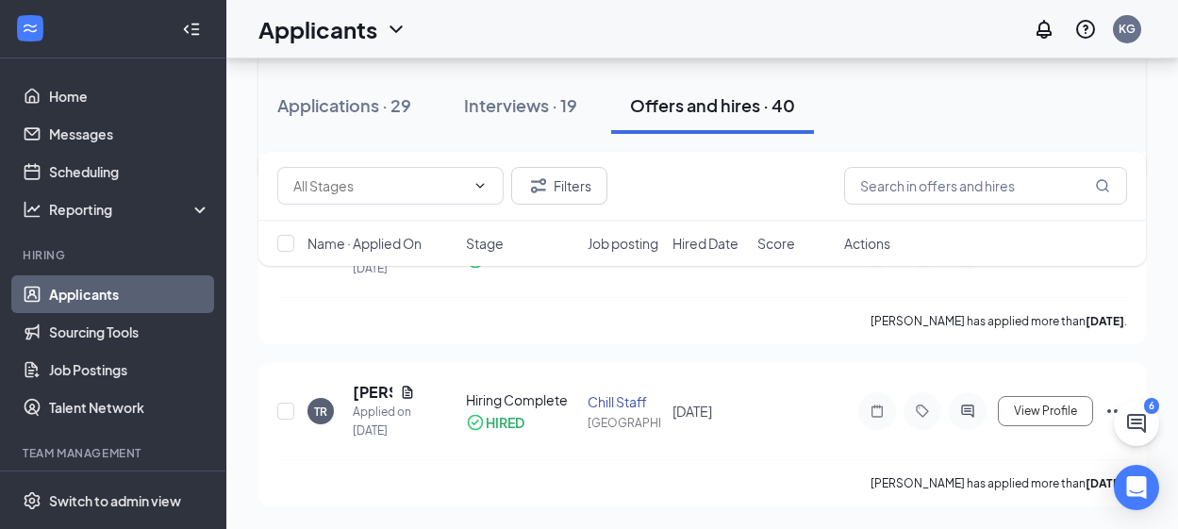
scroll to position [3207, 0]
click at [1122, 260] on icon "Ellipses" at bounding box center [1115, 249] width 23 height 23
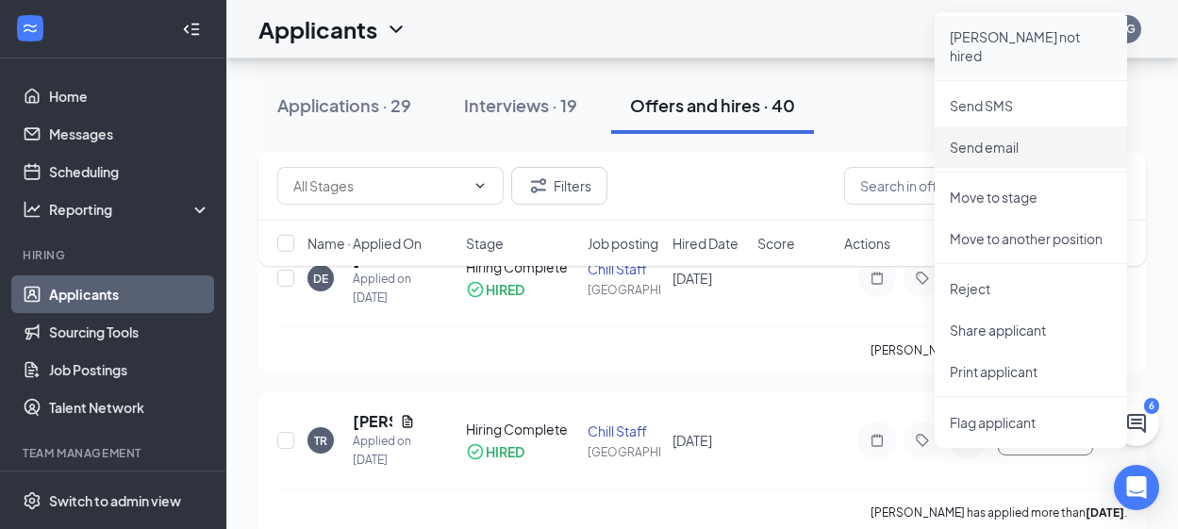
scroll to position [3112, 0]
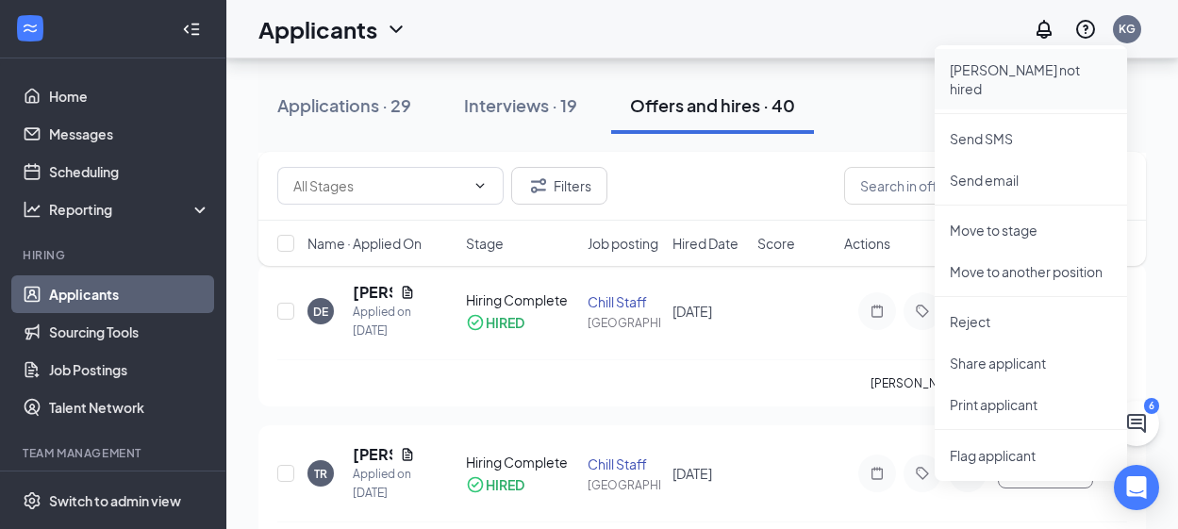
click at [1029, 73] on p "[PERSON_NAME] not hired" at bounding box center [1031, 79] width 162 height 38
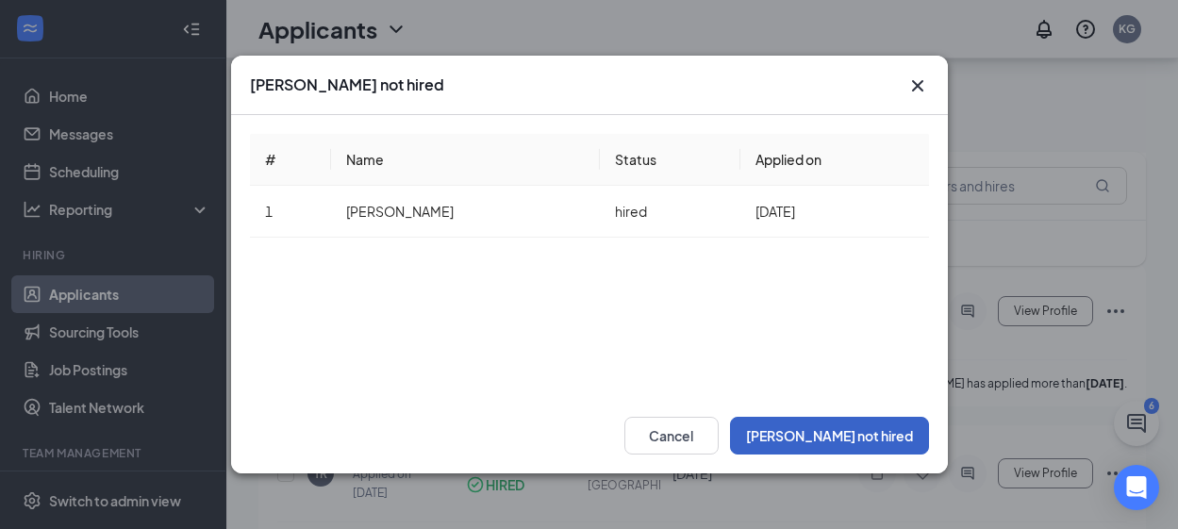
click at [860, 437] on button "[PERSON_NAME] not hired" at bounding box center [829, 436] width 199 height 38
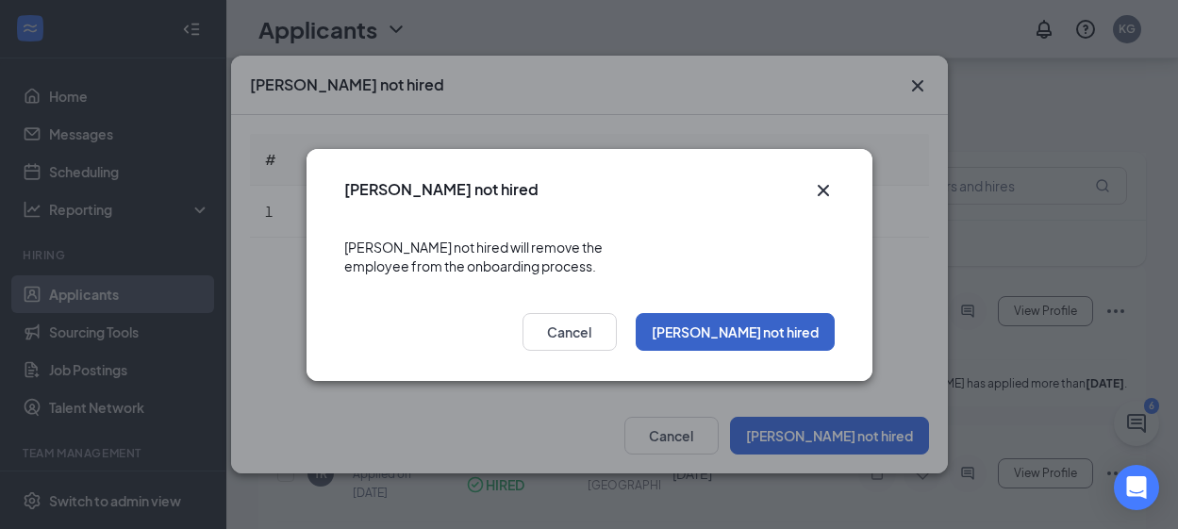
click at [807, 334] on button "[PERSON_NAME] not hired" at bounding box center [735, 332] width 199 height 38
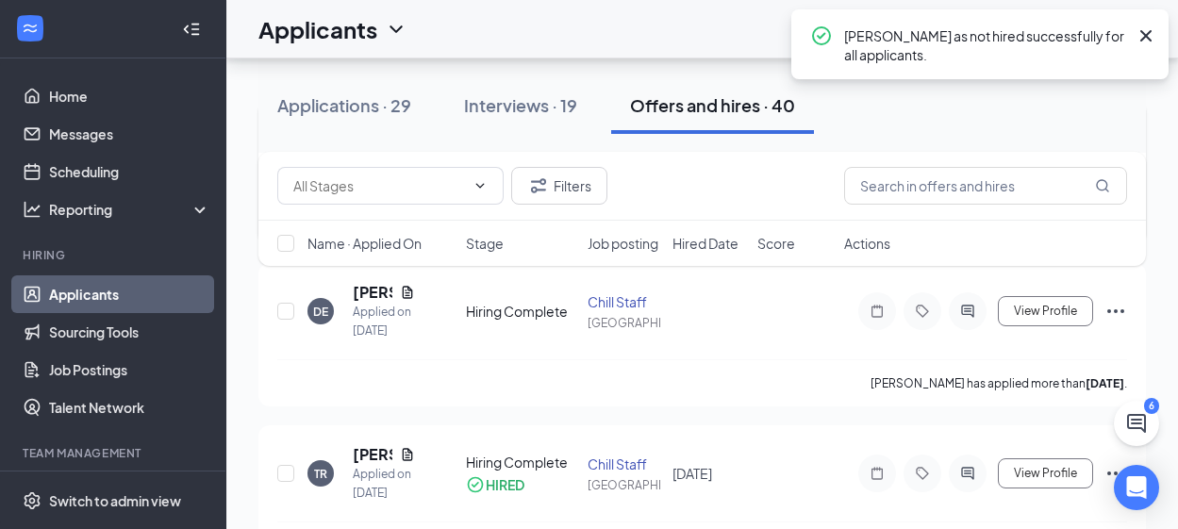
scroll to position [3341, 0]
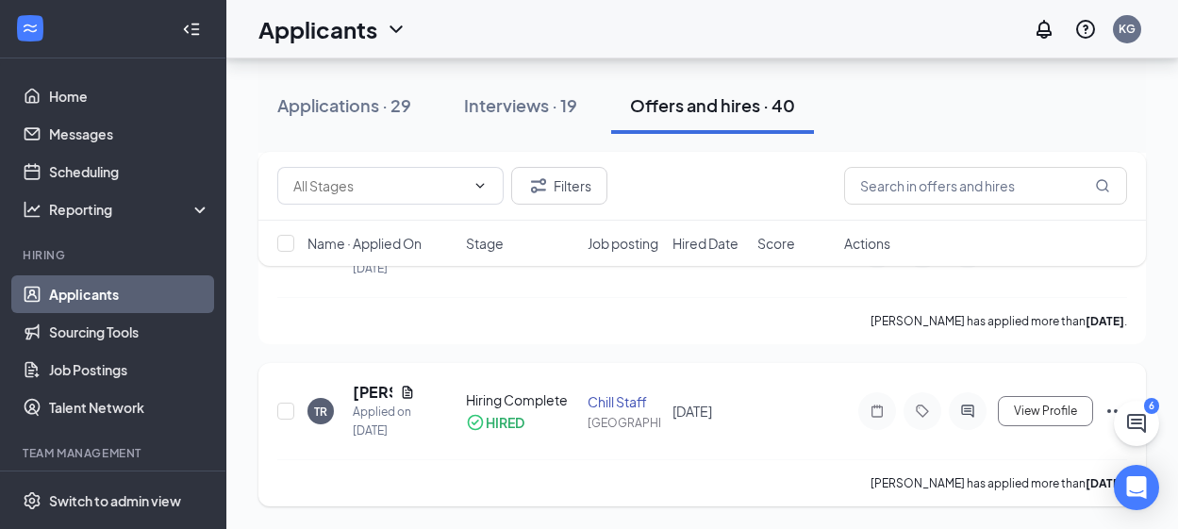
click at [1110, 411] on icon "Ellipses" at bounding box center [1115, 411] width 17 height 4
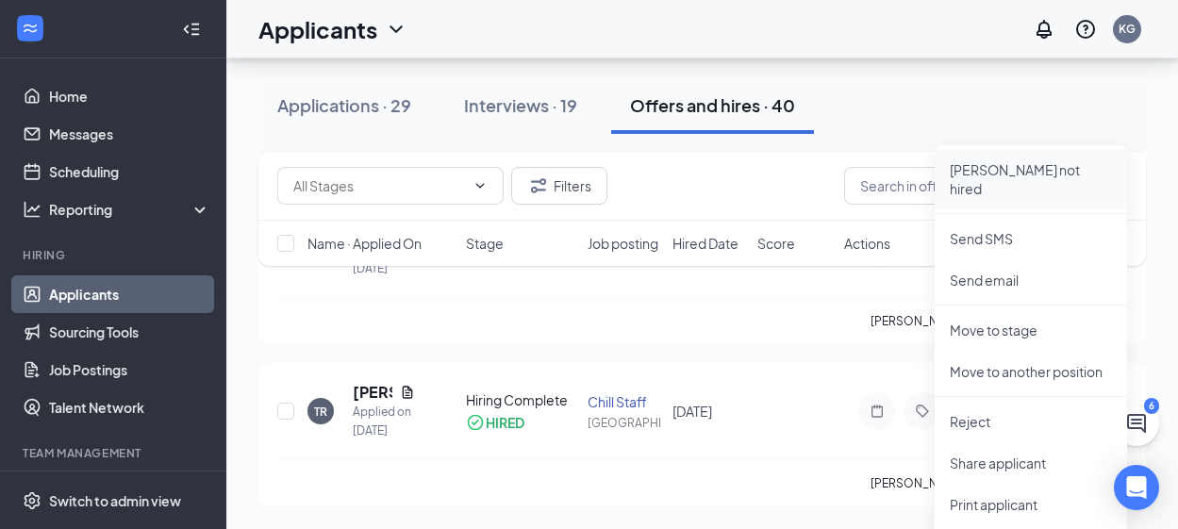
click at [1051, 160] on p "[PERSON_NAME] not hired" at bounding box center [1031, 179] width 162 height 38
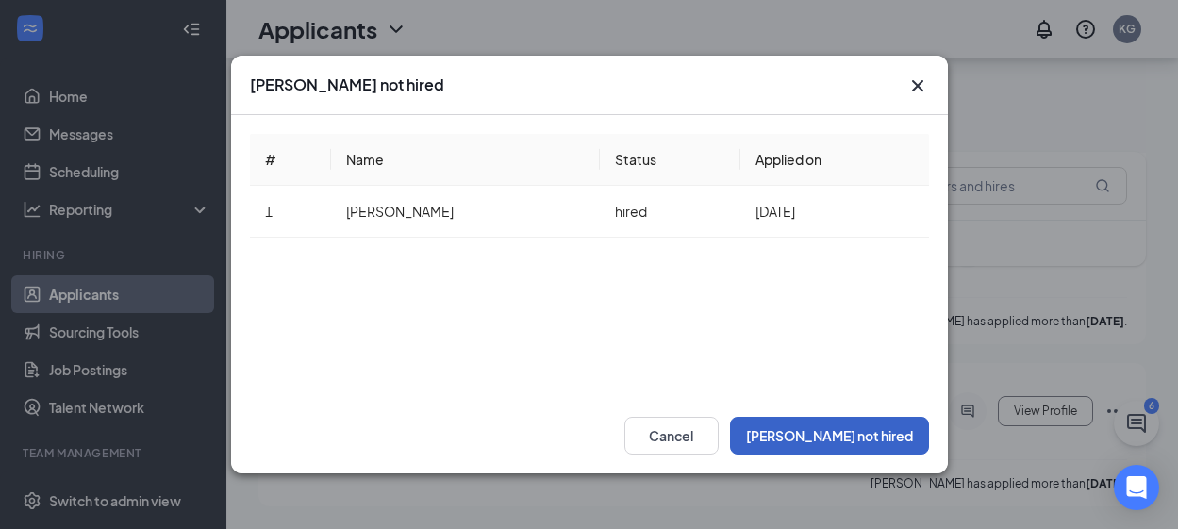
click at [833, 445] on button "[PERSON_NAME] not hired" at bounding box center [829, 436] width 199 height 38
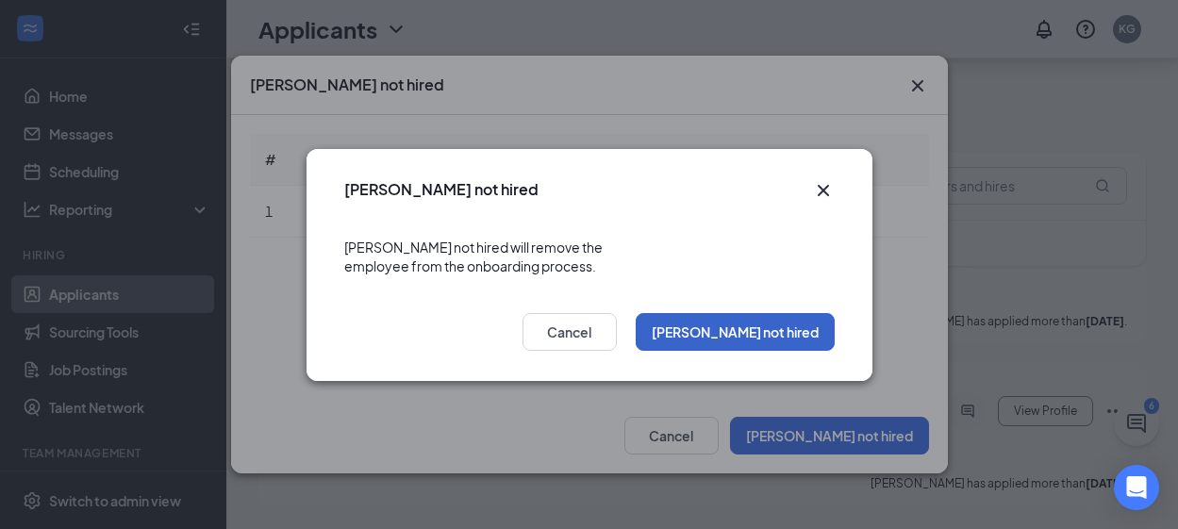
click at [784, 325] on button "[PERSON_NAME] not hired" at bounding box center [735, 332] width 199 height 38
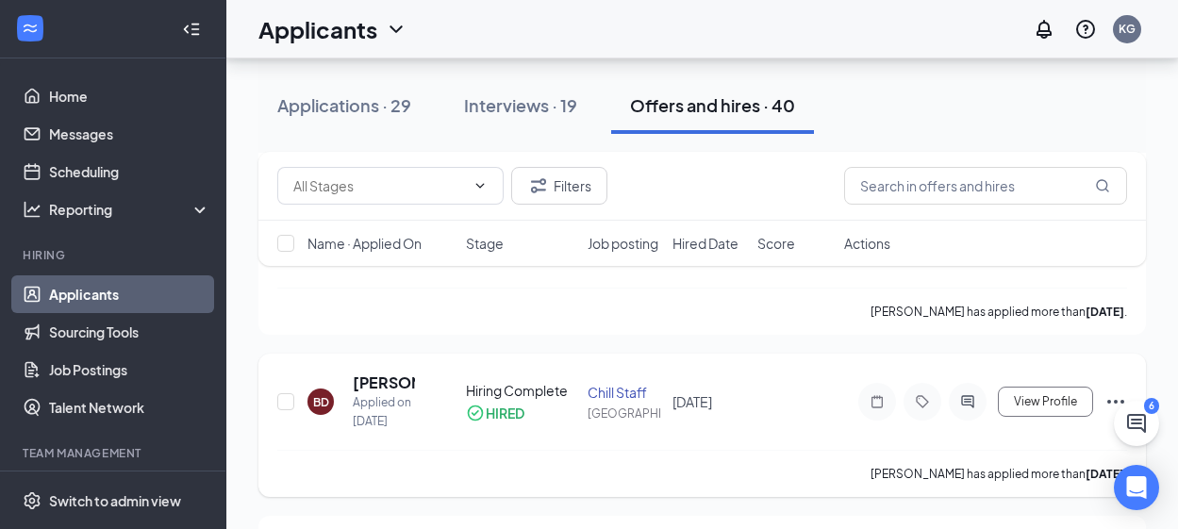
scroll to position [3624, 0]
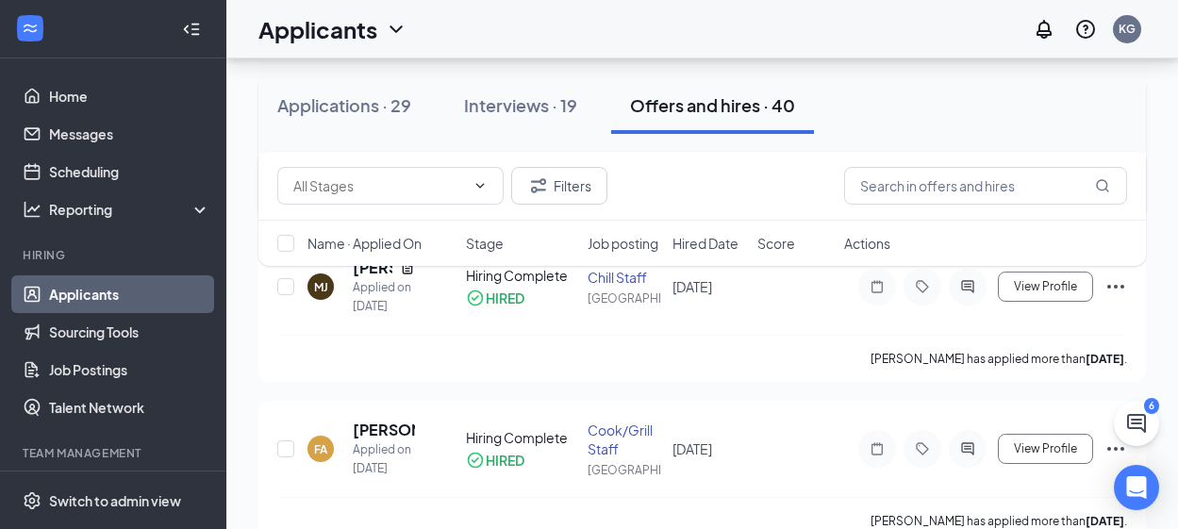
click at [1117, 136] on icon "Ellipses" at bounding box center [1115, 124] width 23 height 23
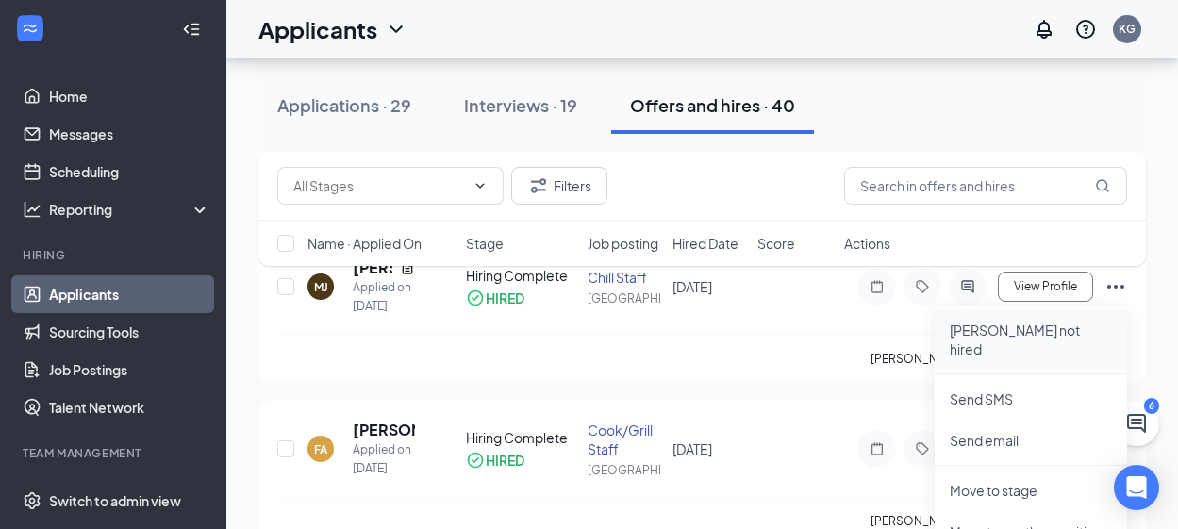
click at [1030, 336] on p "[PERSON_NAME] not hired" at bounding box center [1031, 340] width 162 height 38
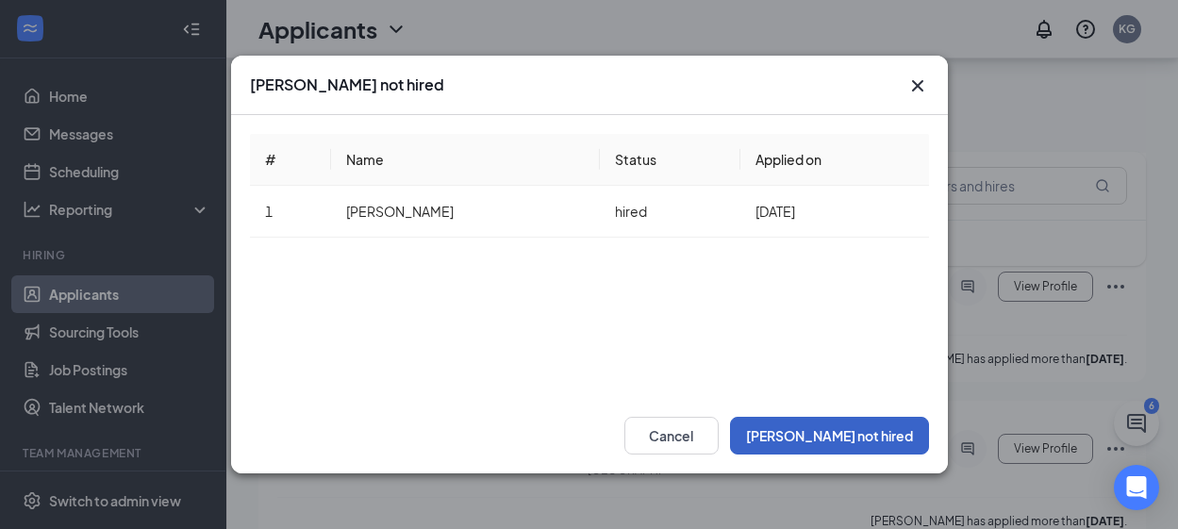
click at [871, 446] on button "[PERSON_NAME] not hired" at bounding box center [829, 436] width 199 height 38
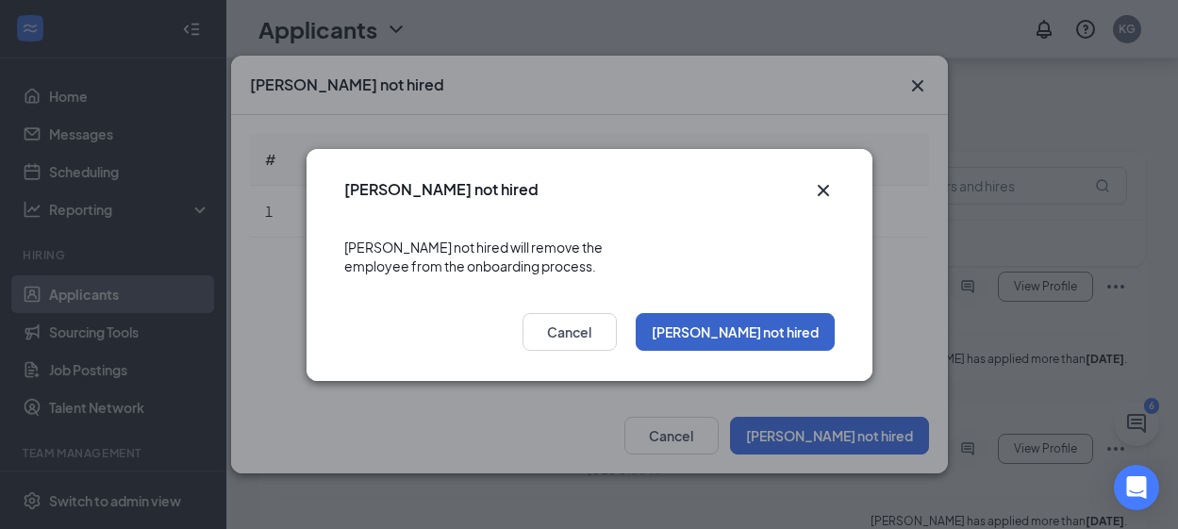
click at [805, 322] on button "[PERSON_NAME] not hired" at bounding box center [735, 332] width 199 height 38
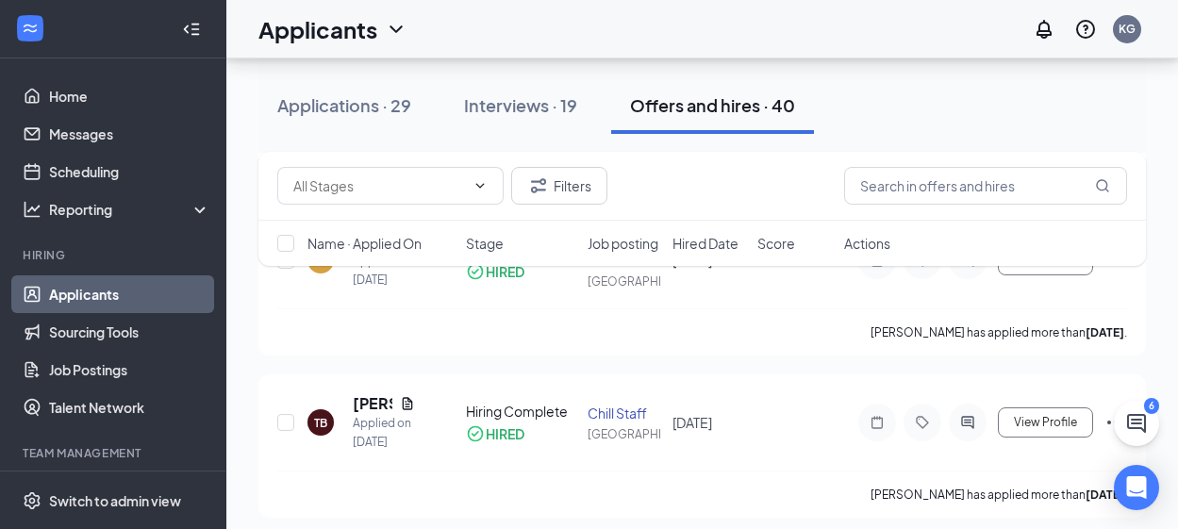
scroll to position [3907, 0]
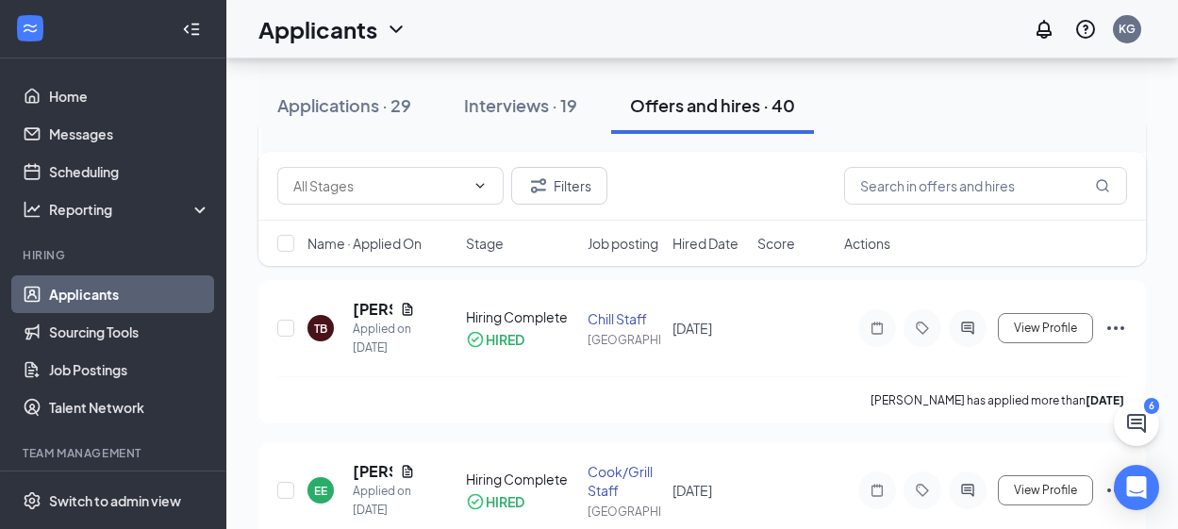
click at [1109, 168] on icon "Ellipses" at bounding box center [1115, 166] width 17 height 4
click at [1014, 390] on li "[PERSON_NAME] not hired" at bounding box center [1031, 388] width 192 height 60
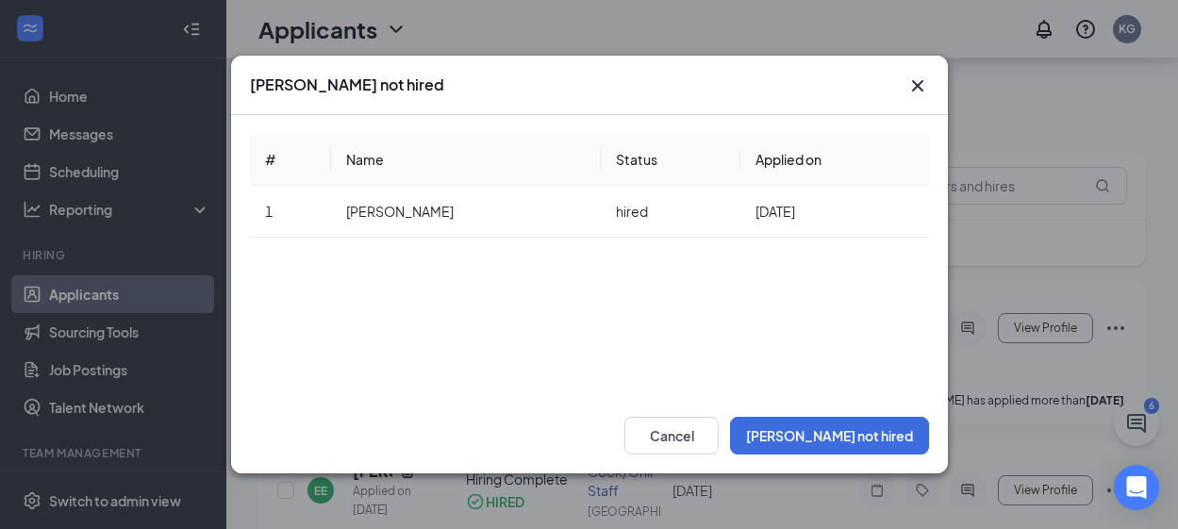
click at [1009, 384] on div "[PERSON_NAME] not hired # Name Status Applied on 1 [PERSON_NAME] hired [DATE] C…" at bounding box center [589, 264] width 1178 height 529
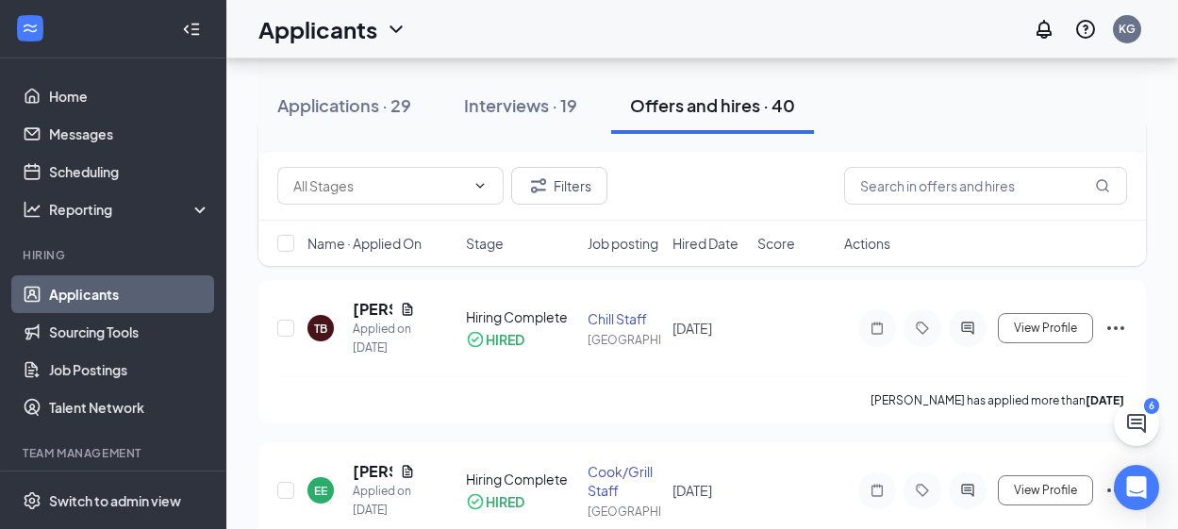
click at [1117, 168] on icon "Ellipses" at bounding box center [1115, 166] width 17 height 4
click at [968, 381] on p "[PERSON_NAME] not hired" at bounding box center [1031, 389] width 162 height 38
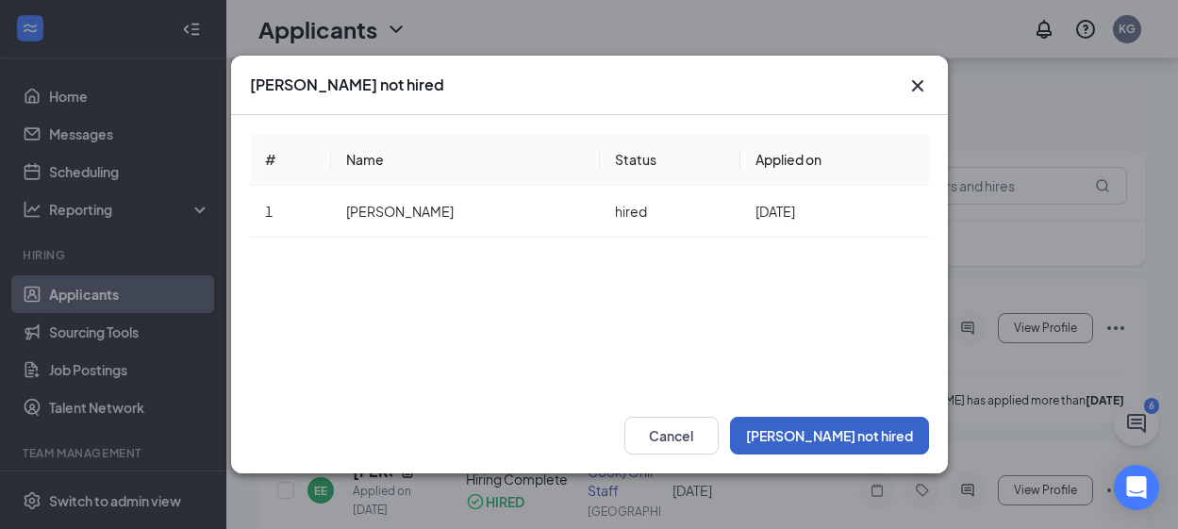
click at [883, 442] on button "[PERSON_NAME] not hired" at bounding box center [829, 436] width 199 height 38
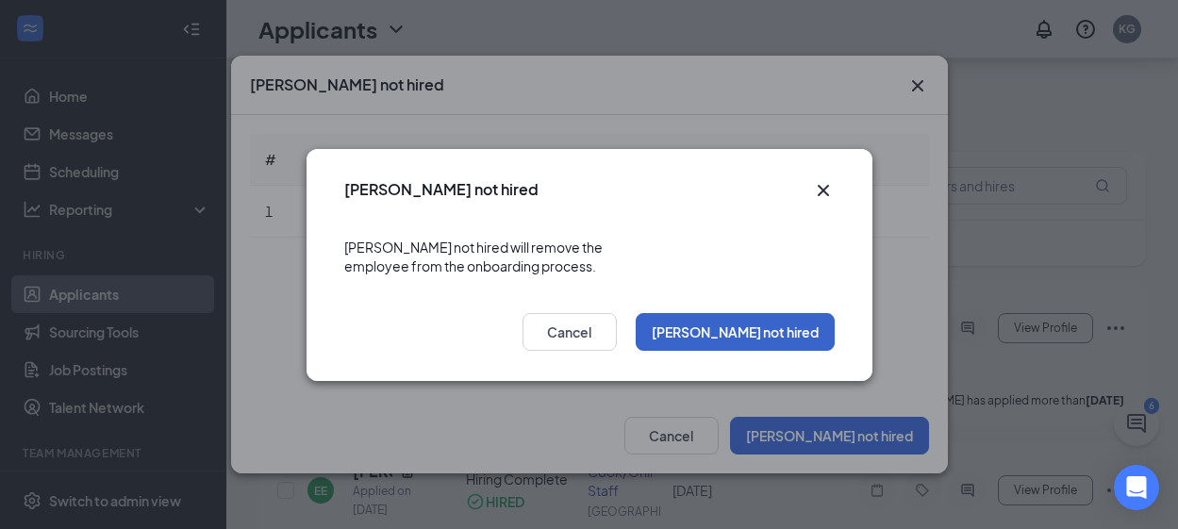
click at [792, 331] on button "[PERSON_NAME] not hired" at bounding box center [735, 332] width 199 height 38
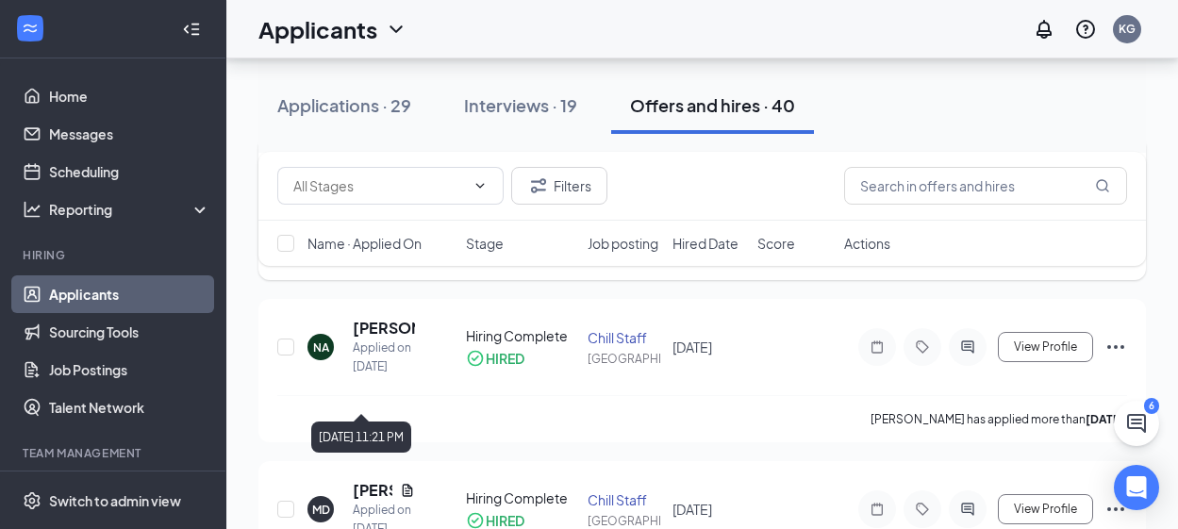
scroll to position [4378, 0]
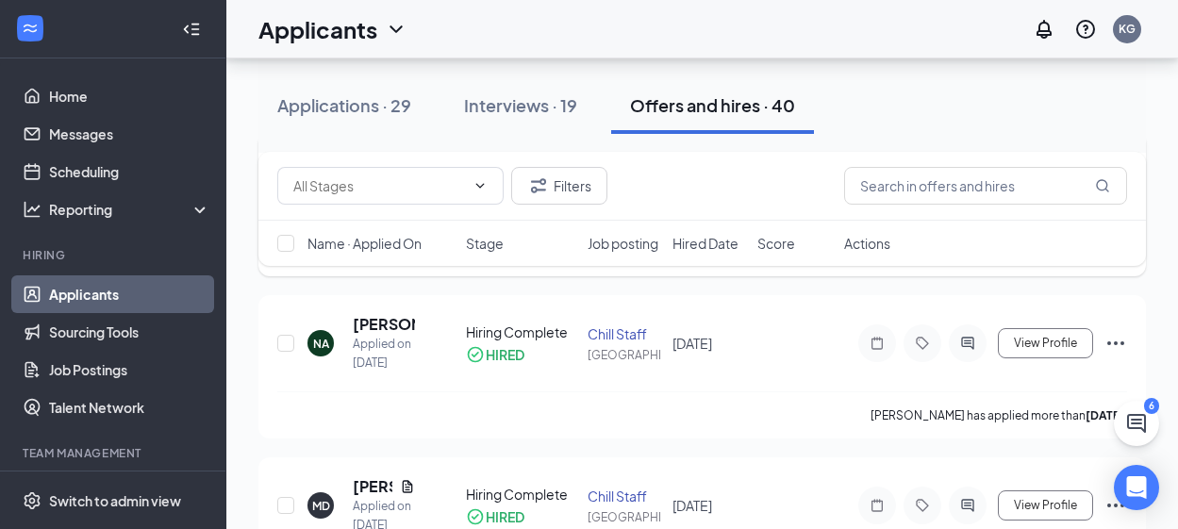
click at [1119, 192] on icon "Ellipses" at bounding box center [1115, 181] width 23 height 23
click at [1021, 416] on p "[PERSON_NAME] not hired" at bounding box center [1031, 426] width 162 height 38
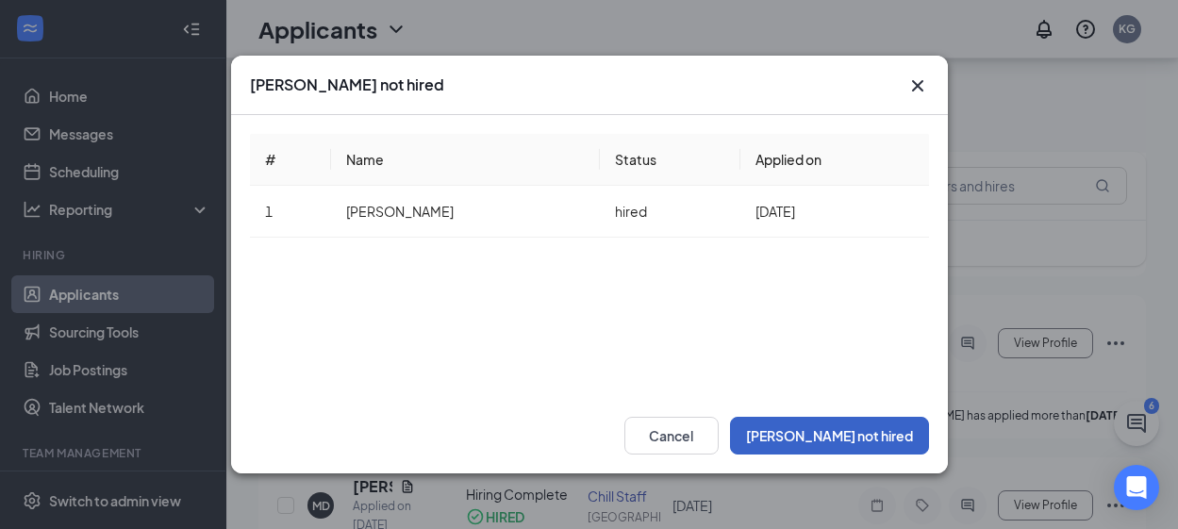
click at [881, 440] on button "[PERSON_NAME] not hired" at bounding box center [829, 436] width 199 height 38
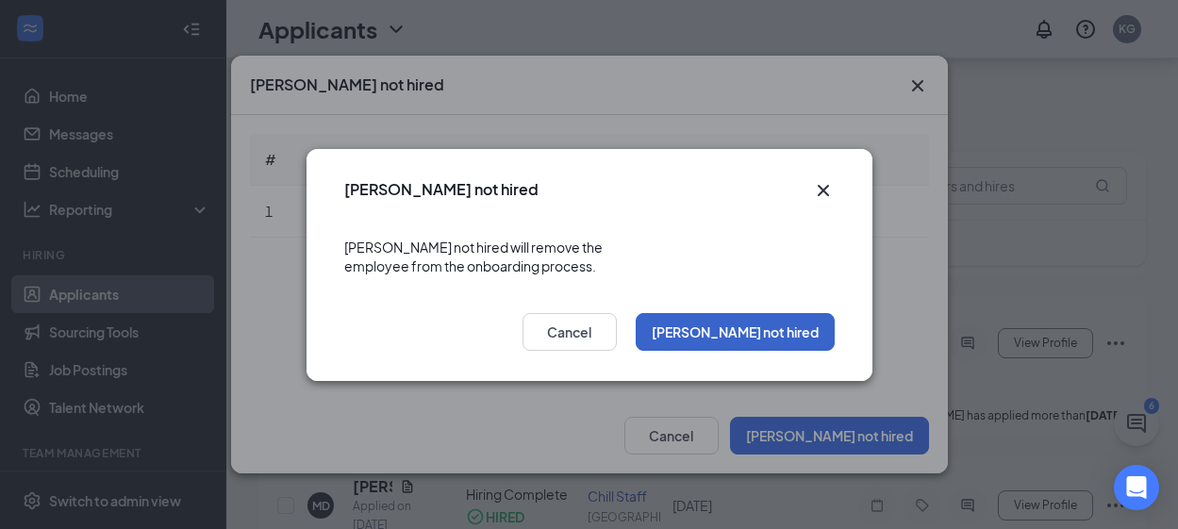
click at [813, 324] on button "[PERSON_NAME] not hired" at bounding box center [735, 332] width 199 height 38
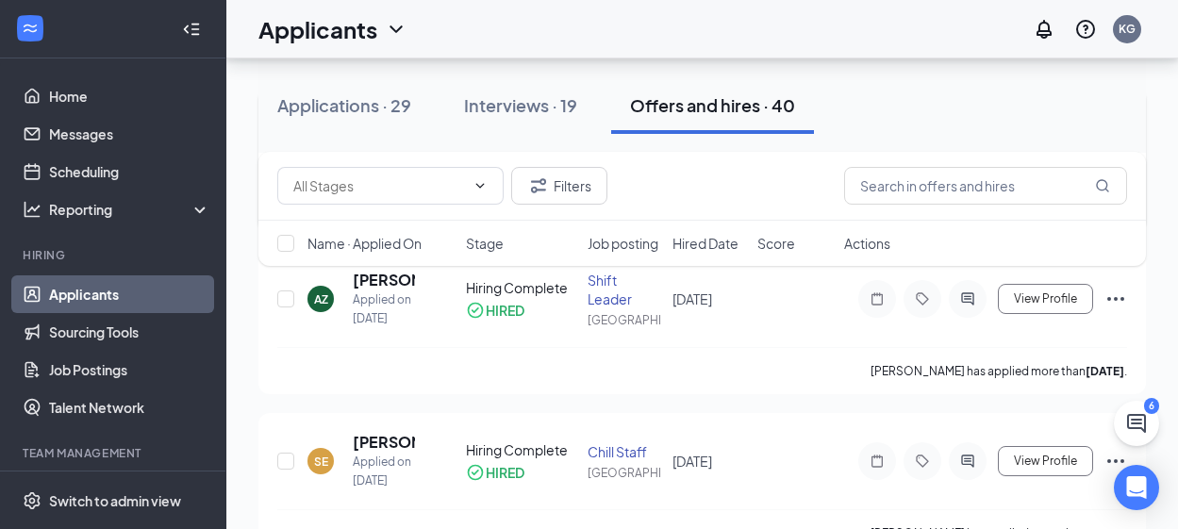
scroll to position [4756, 0]
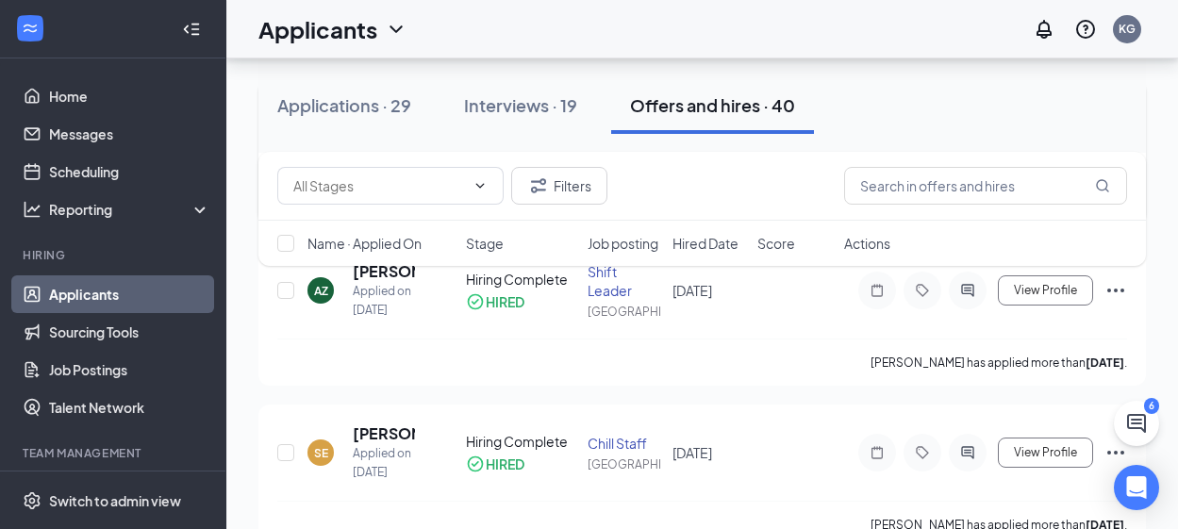
click at [1121, 140] on icon "Ellipses" at bounding box center [1115, 128] width 23 height 23
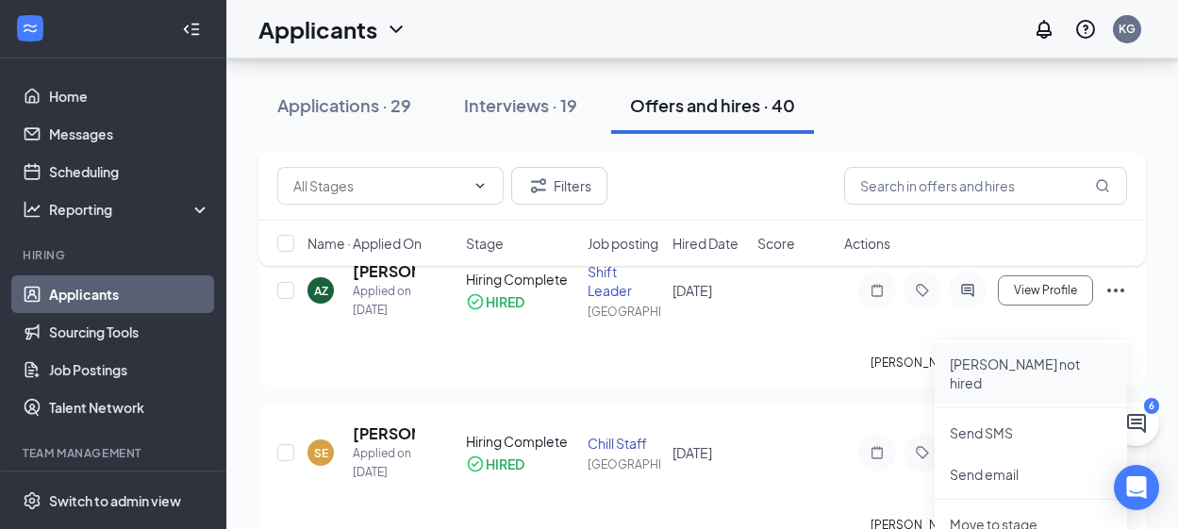
click at [1047, 366] on p "[PERSON_NAME] not hired" at bounding box center [1031, 374] width 162 height 38
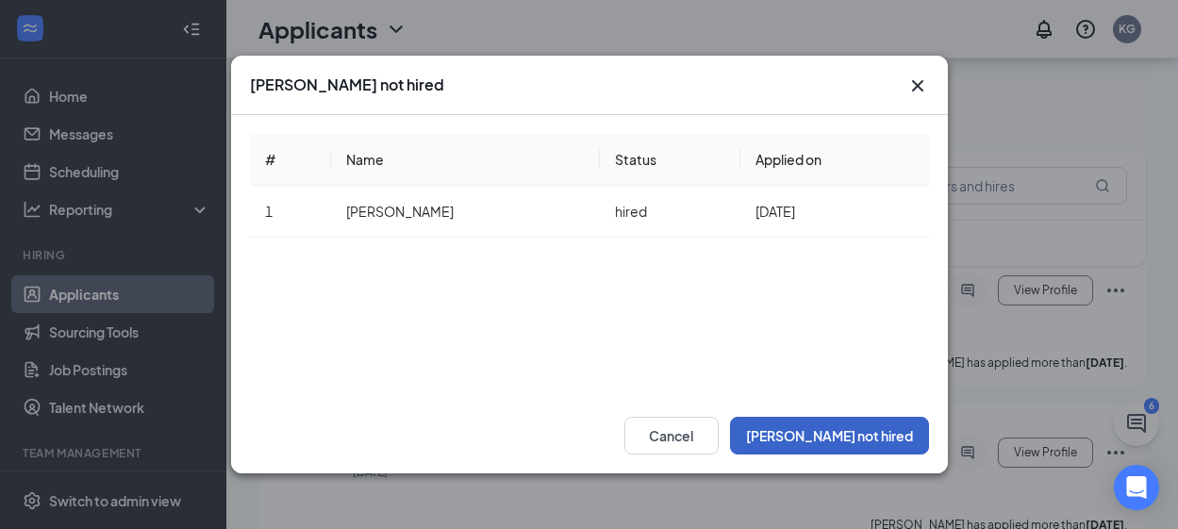
click at [883, 441] on button "[PERSON_NAME] not hired" at bounding box center [829, 436] width 199 height 38
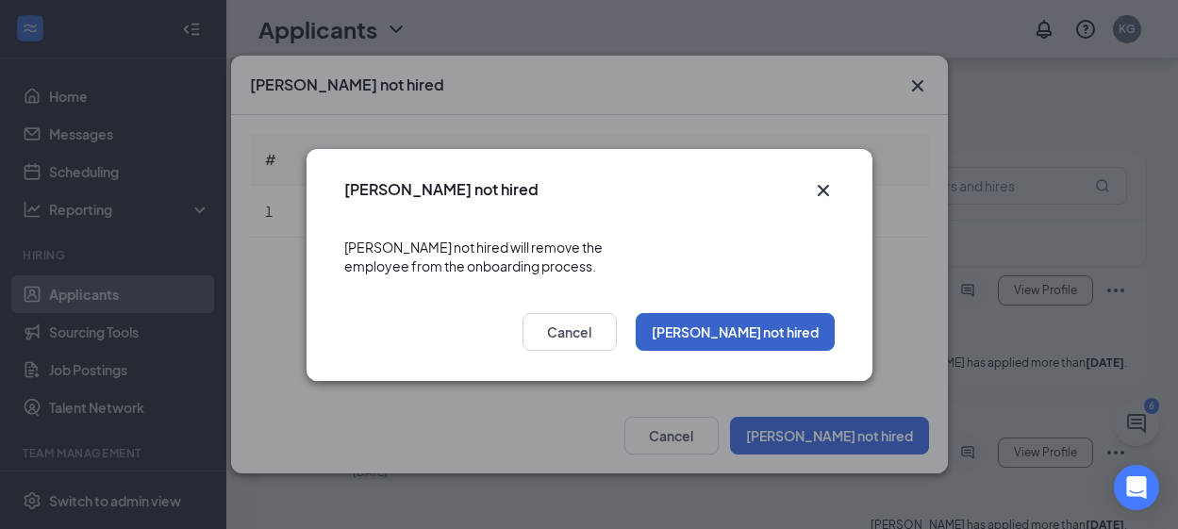
click at [754, 324] on button "[PERSON_NAME] not hired" at bounding box center [735, 332] width 199 height 38
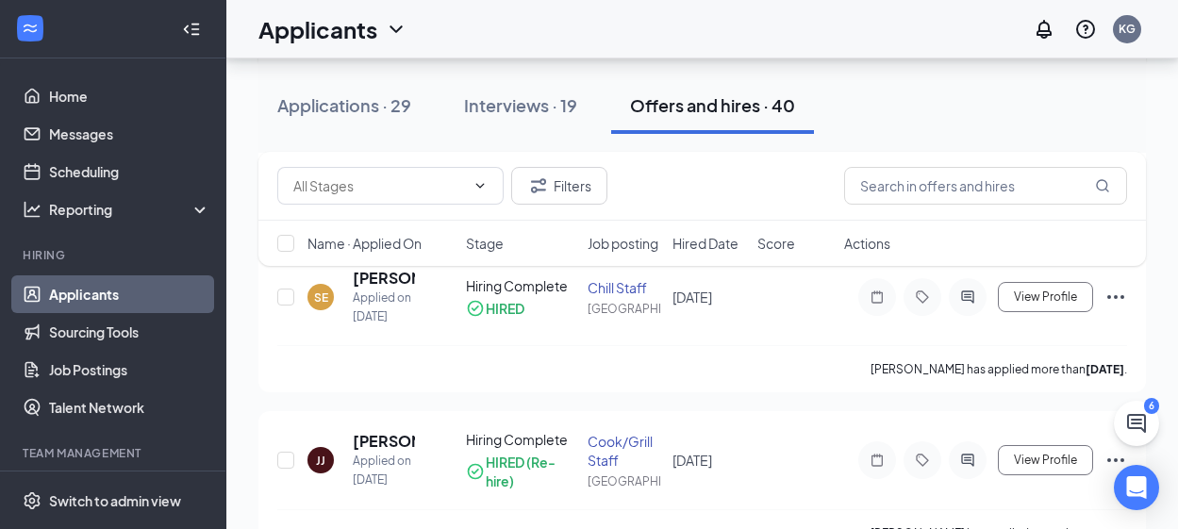
scroll to position [4944, 0]
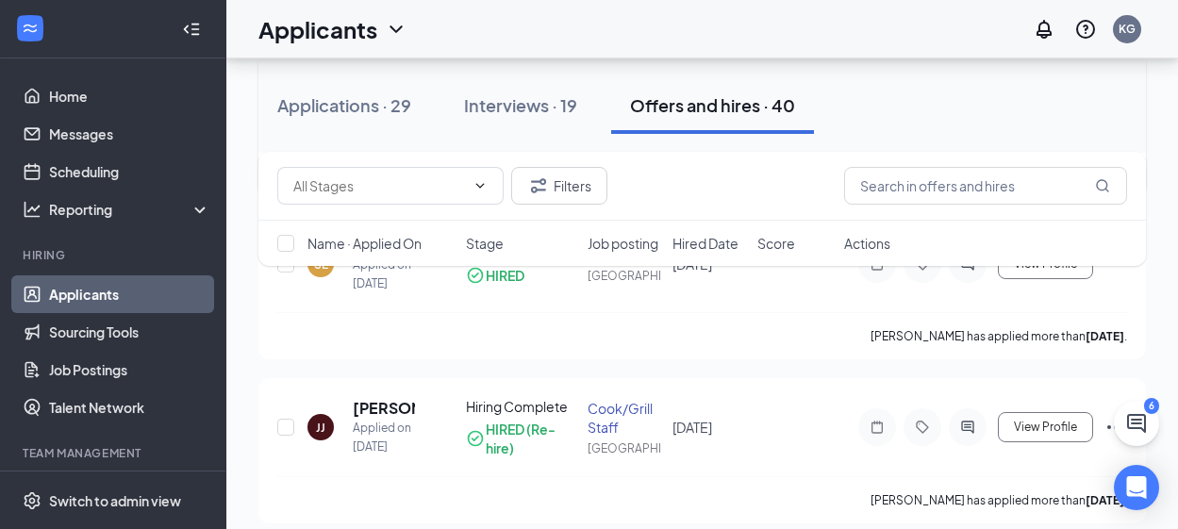
click at [1118, 113] on icon "Ellipses" at bounding box center [1115, 102] width 23 height 23
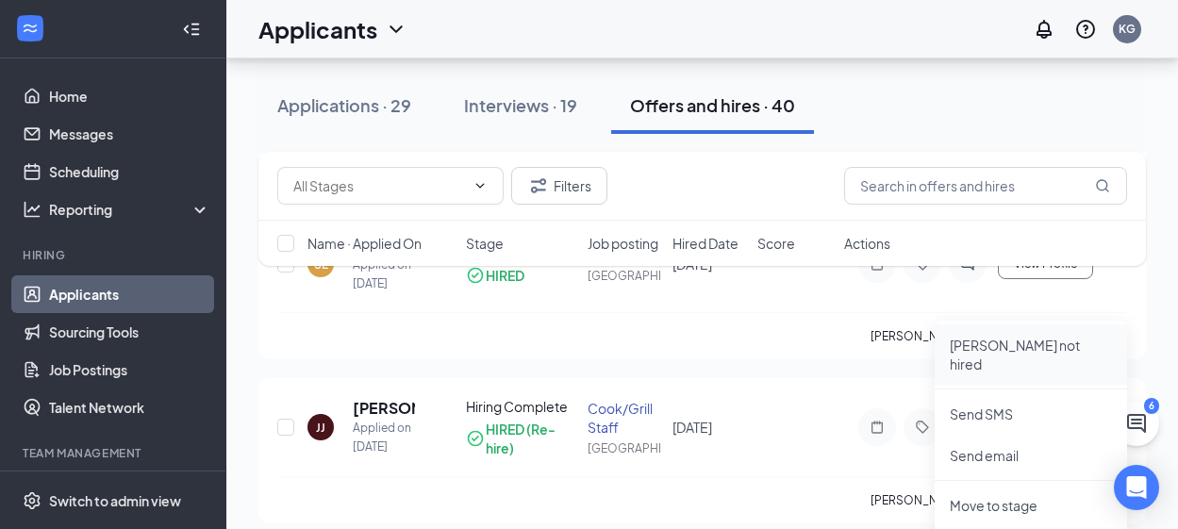
click at [1054, 346] on p "[PERSON_NAME] not hired" at bounding box center [1031, 355] width 162 height 38
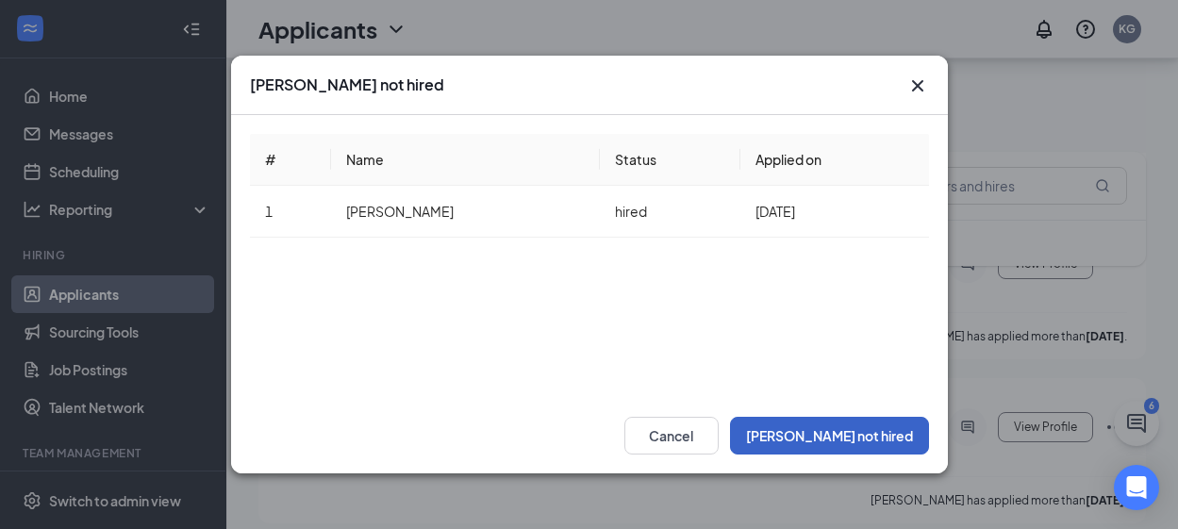
click at [883, 439] on button "[PERSON_NAME] not hired" at bounding box center [829, 436] width 199 height 38
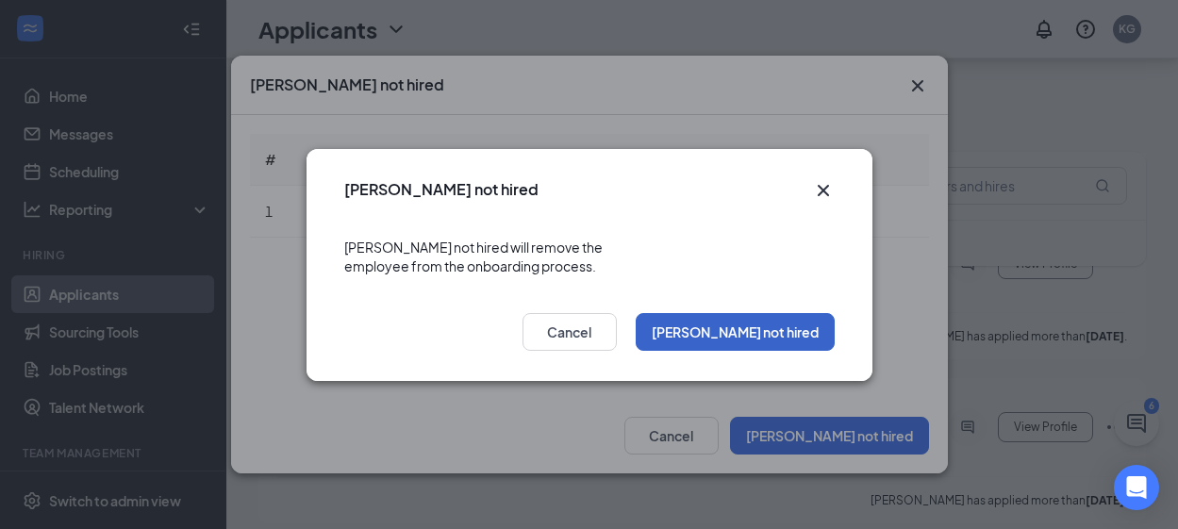
click at [774, 332] on button "[PERSON_NAME] not hired" at bounding box center [735, 332] width 199 height 38
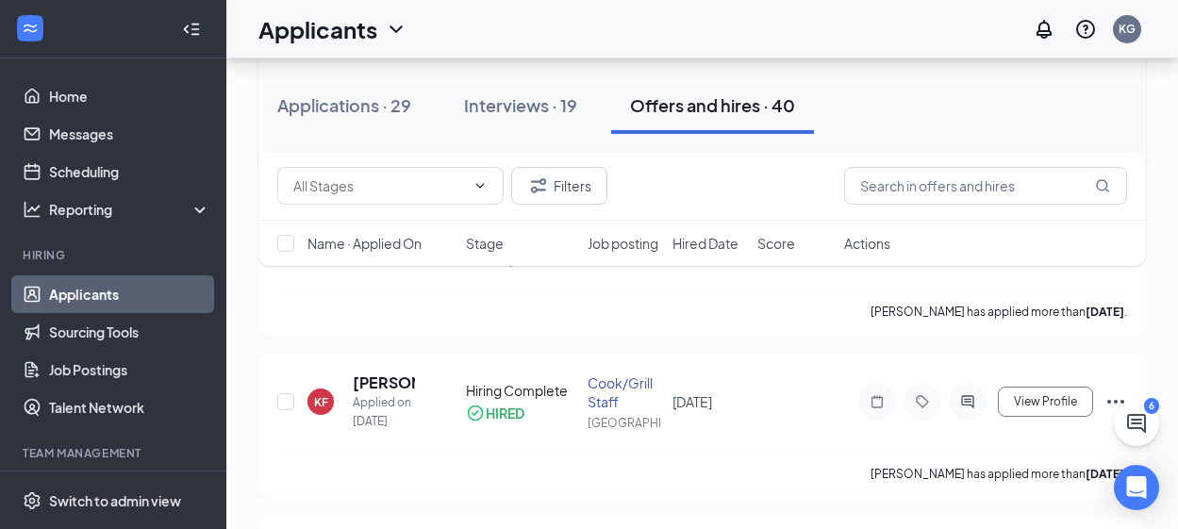
scroll to position [5038, 0]
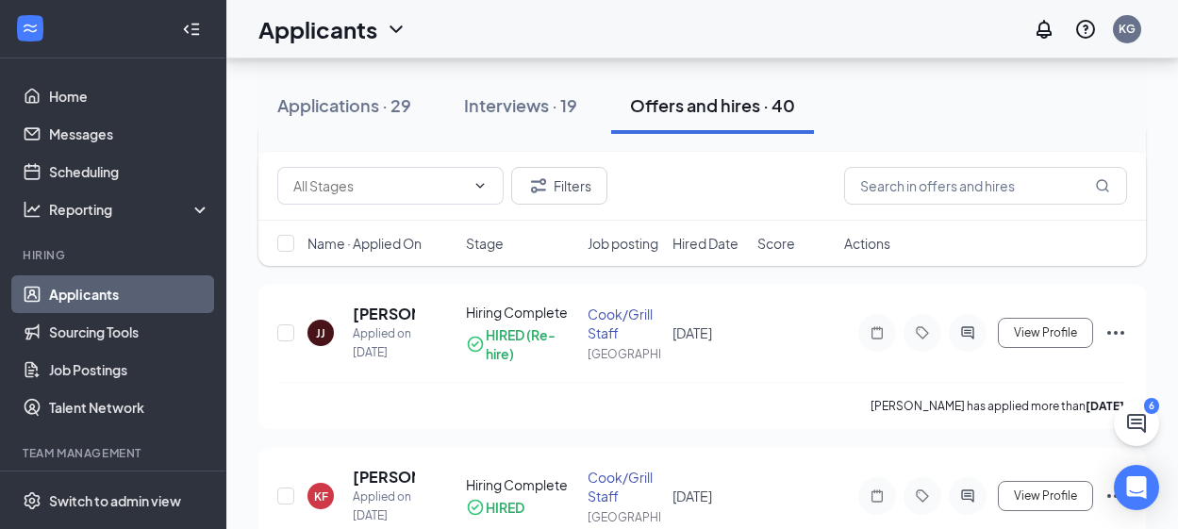
click at [1112, 181] on icon "Ellipses" at bounding box center [1115, 169] width 23 height 23
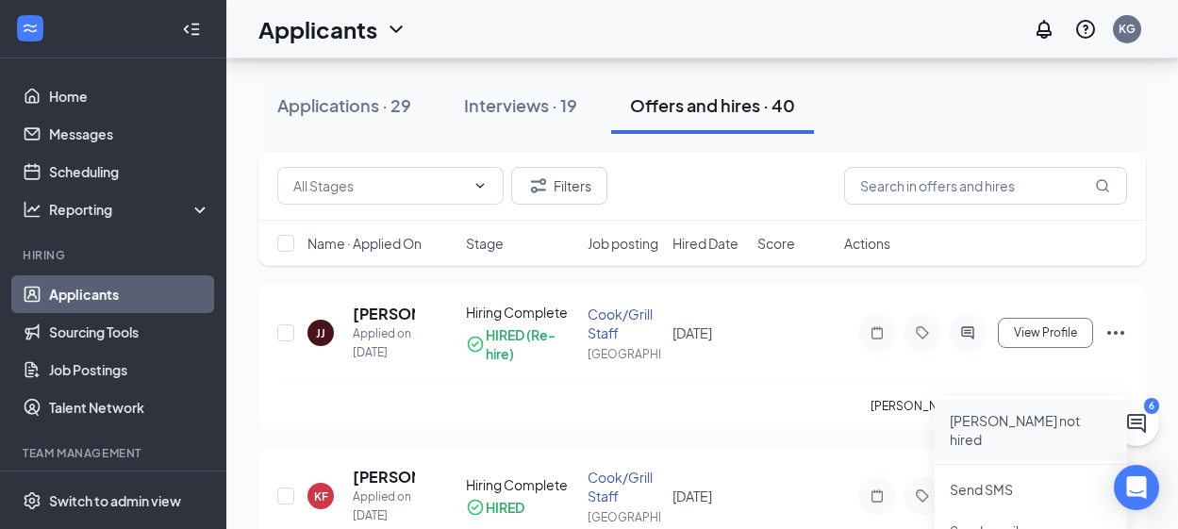
click at [1036, 423] on p "[PERSON_NAME] not hired" at bounding box center [1031, 430] width 162 height 38
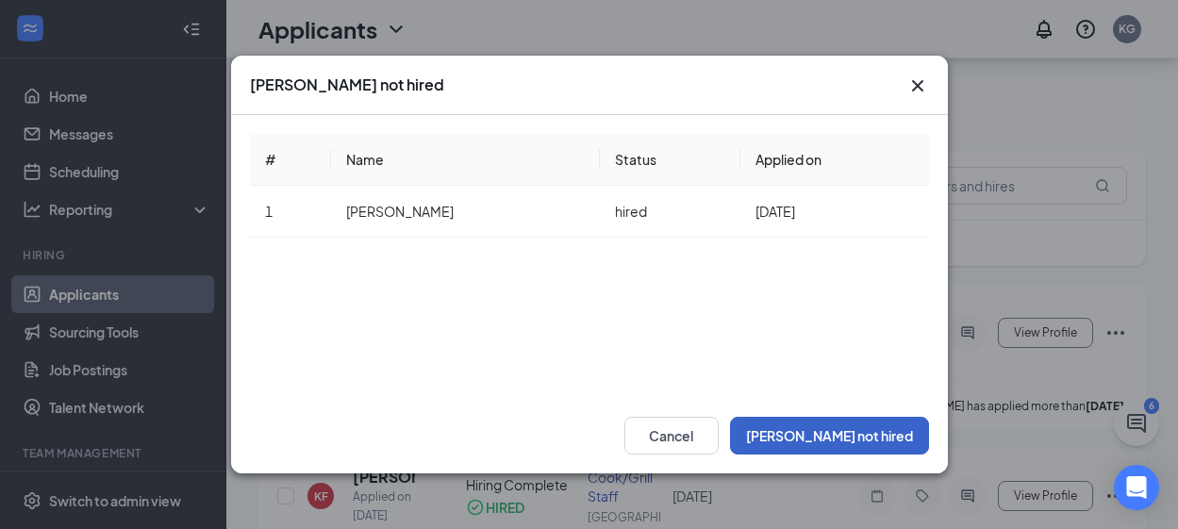
click at [874, 444] on button "[PERSON_NAME] not hired" at bounding box center [829, 436] width 199 height 38
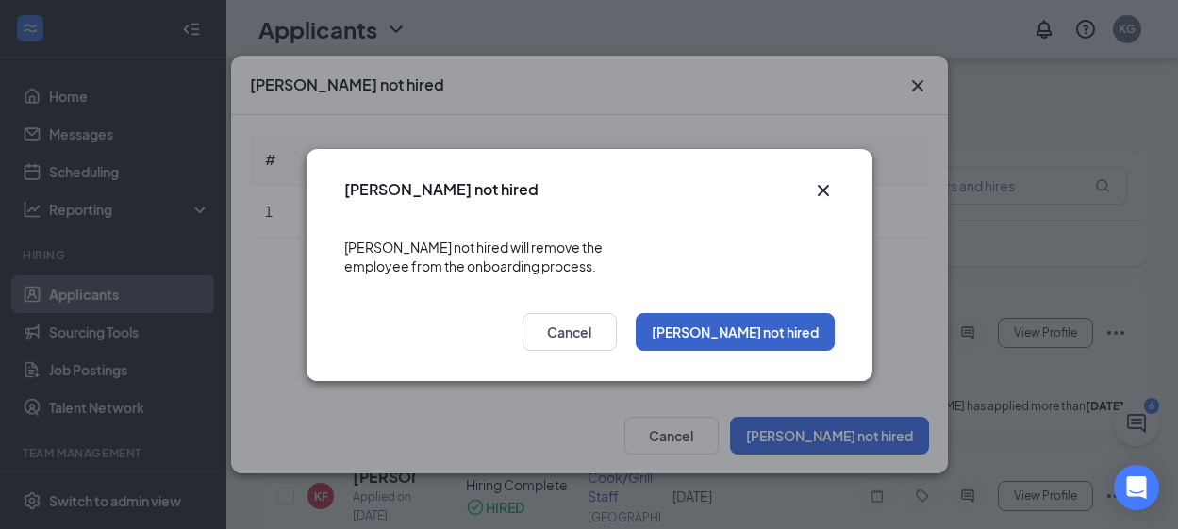
click at [748, 328] on button "[PERSON_NAME] not hired" at bounding box center [735, 332] width 199 height 38
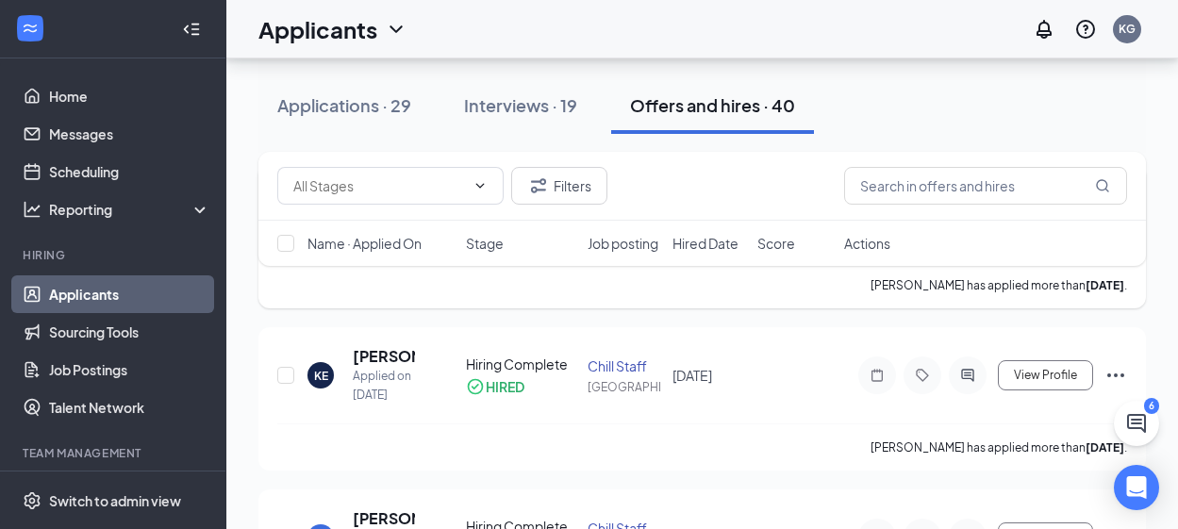
scroll to position [5416, 0]
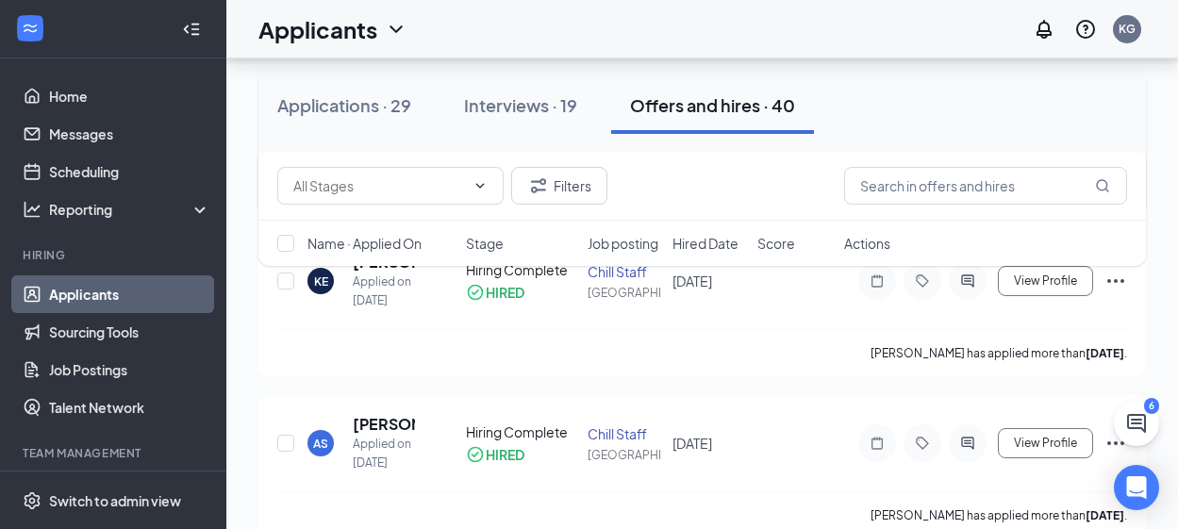
click at [1107, 130] on icon "Ellipses" at bounding box center [1115, 119] width 23 height 23
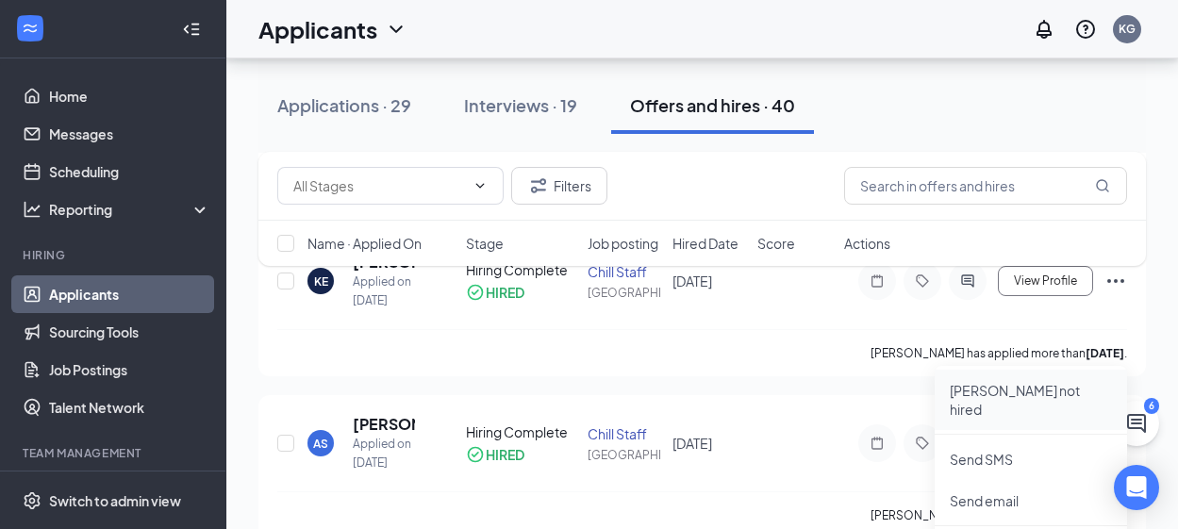
click at [1002, 393] on p "[PERSON_NAME] not hired" at bounding box center [1031, 400] width 162 height 38
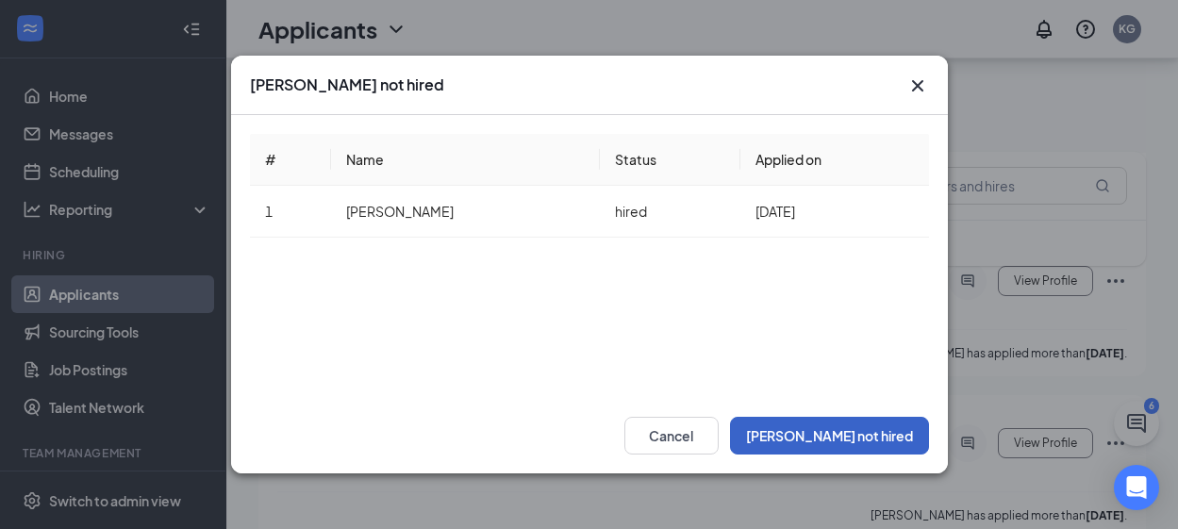
click at [907, 445] on button "[PERSON_NAME] not hired" at bounding box center [829, 436] width 199 height 38
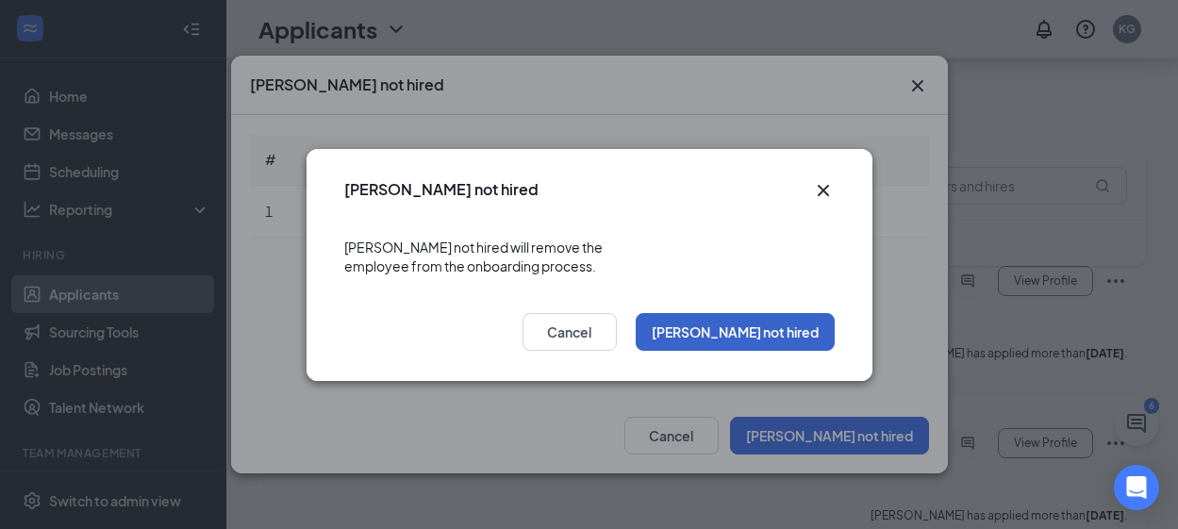
click at [743, 320] on button "[PERSON_NAME] not hired" at bounding box center [735, 332] width 199 height 38
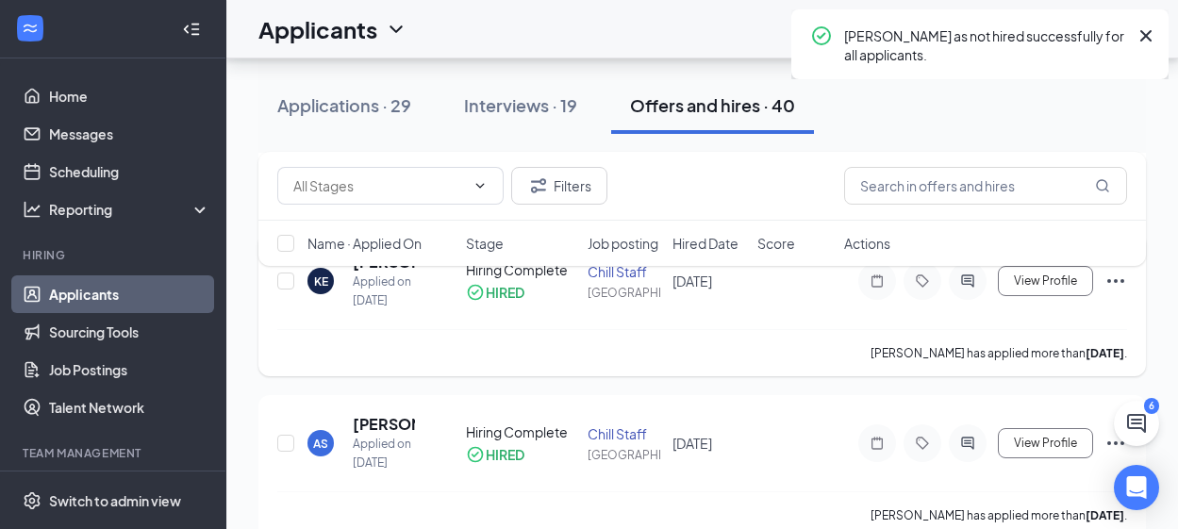
scroll to position [5604, 0]
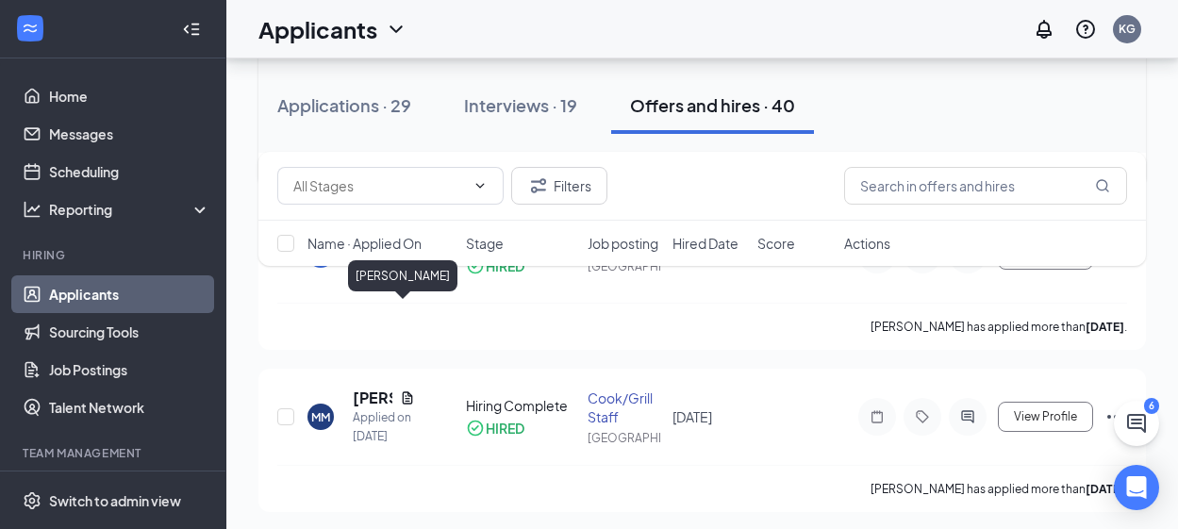
click at [1120, 94] on icon "Ellipses" at bounding box center [1115, 93] width 17 height 4
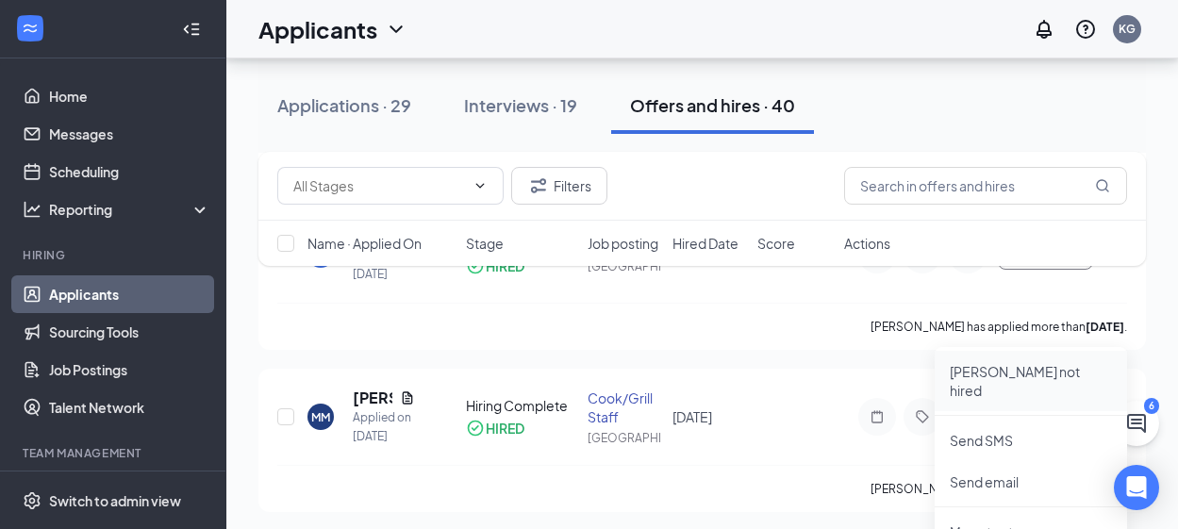
click at [1002, 376] on p "[PERSON_NAME] not hired" at bounding box center [1031, 381] width 162 height 38
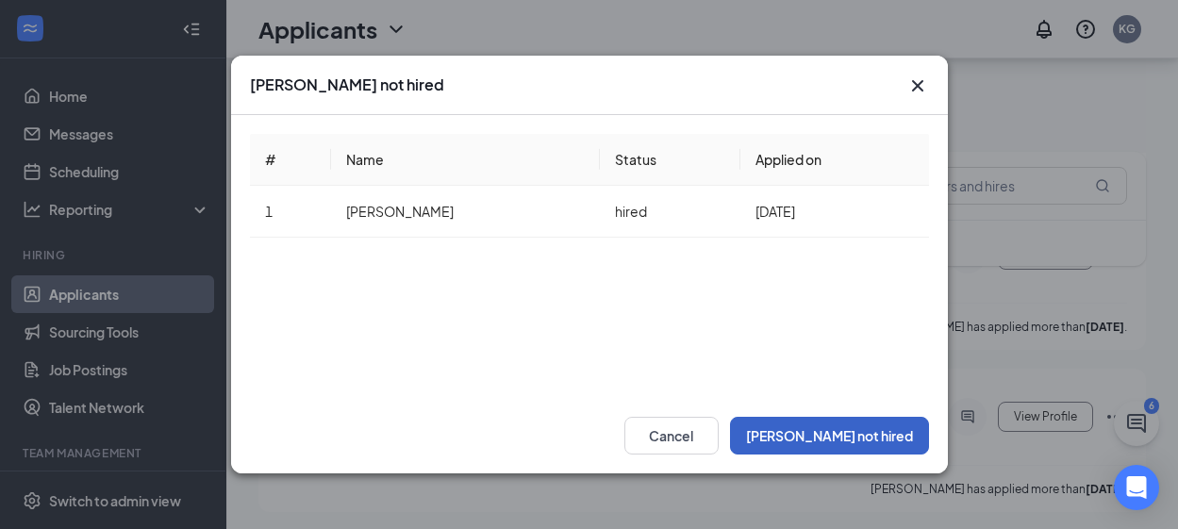
click at [890, 433] on button "[PERSON_NAME] not hired" at bounding box center [829, 436] width 199 height 38
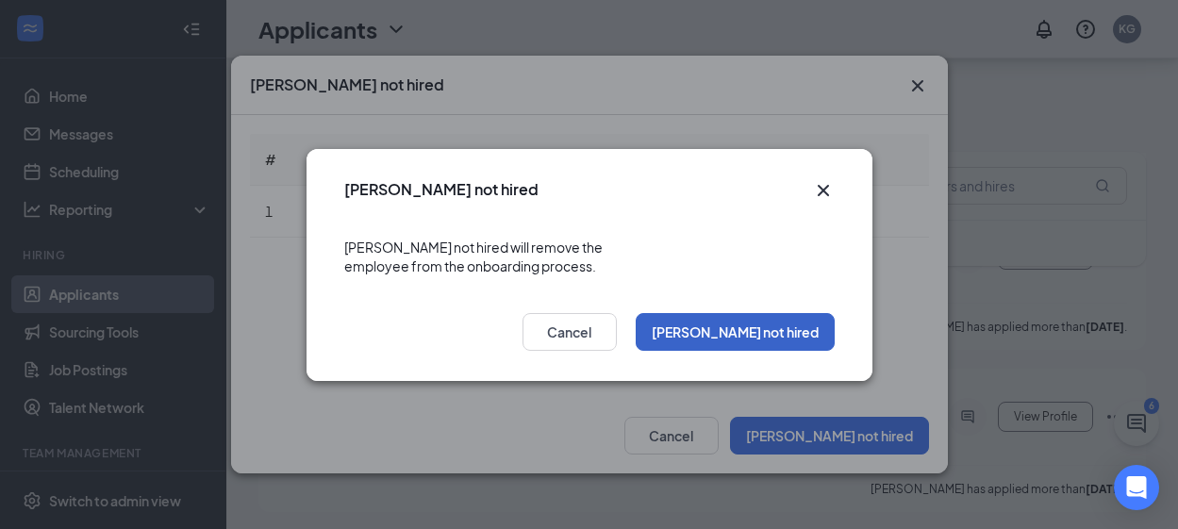
click at [808, 326] on button "[PERSON_NAME] not hired" at bounding box center [735, 332] width 199 height 38
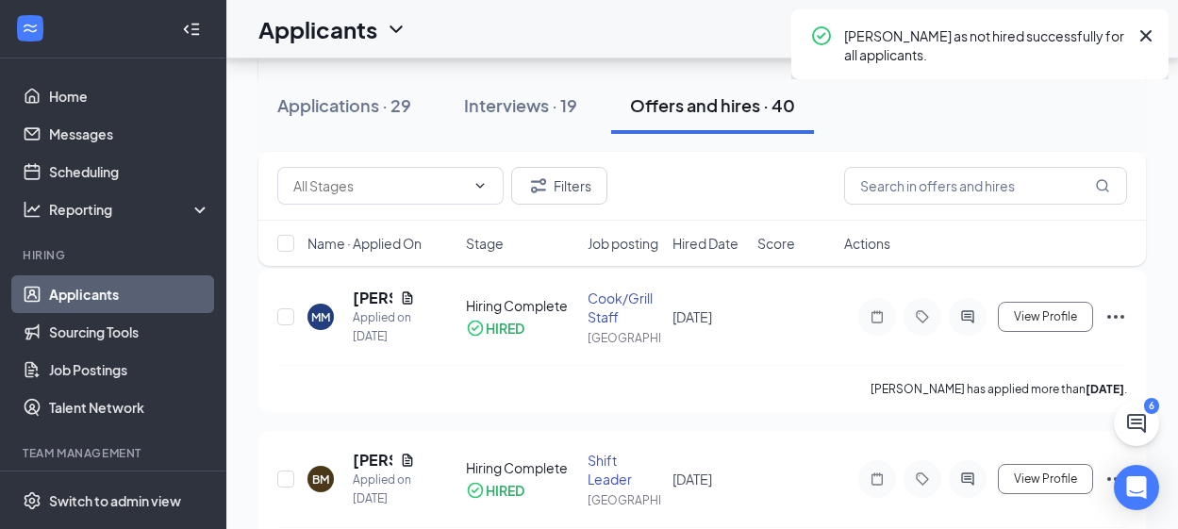
scroll to position [5793, 0]
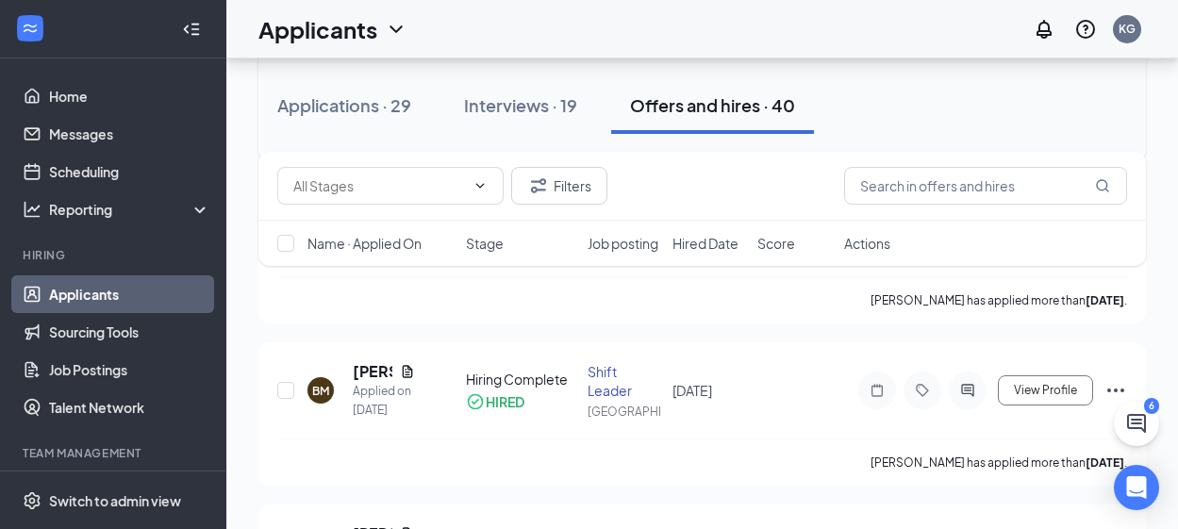
click at [1114, 77] on icon "Ellipses" at bounding box center [1115, 66] width 23 height 23
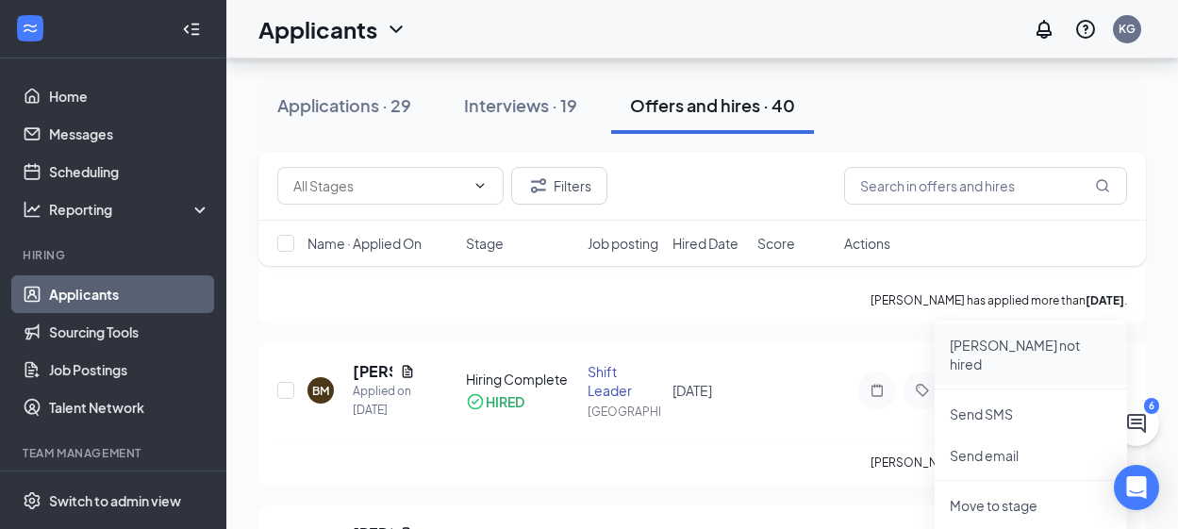
click at [1027, 354] on p "[PERSON_NAME] not hired" at bounding box center [1031, 355] width 162 height 38
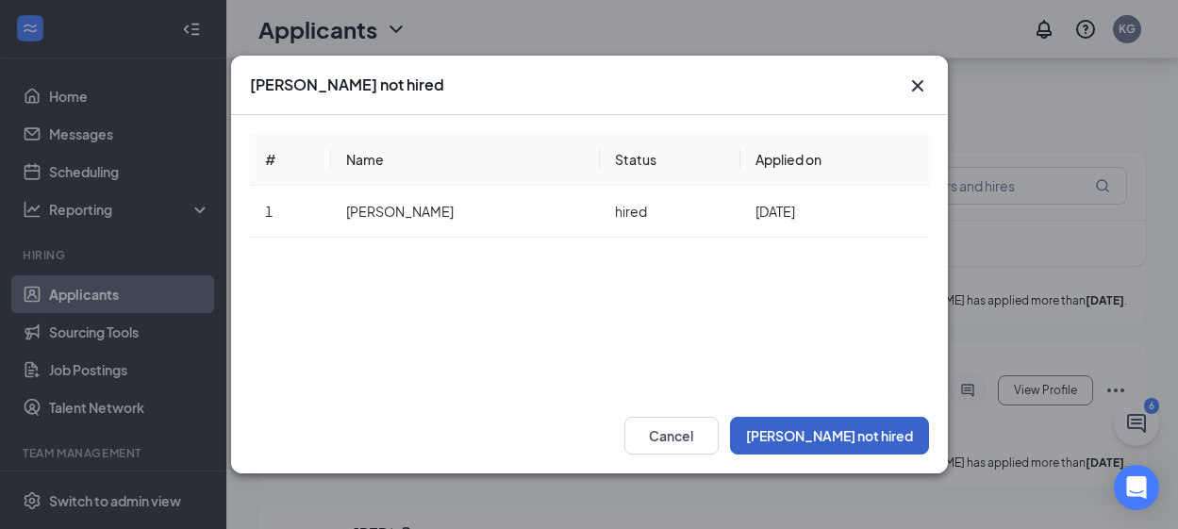
click at [893, 435] on button "[PERSON_NAME] not hired" at bounding box center [829, 436] width 199 height 38
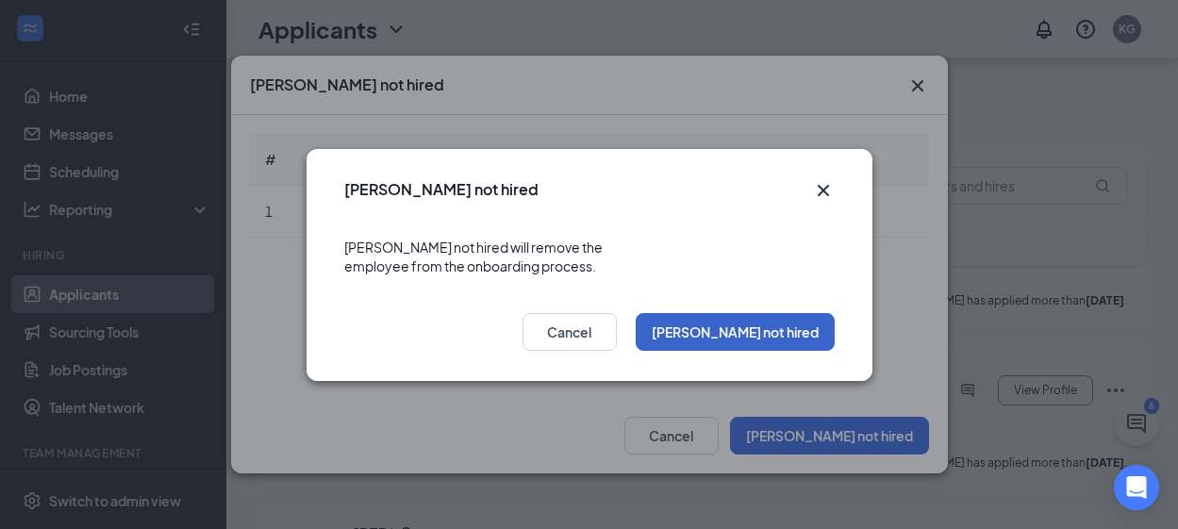
click at [738, 321] on button "[PERSON_NAME] not hired" at bounding box center [735, 332] width 199 height 38
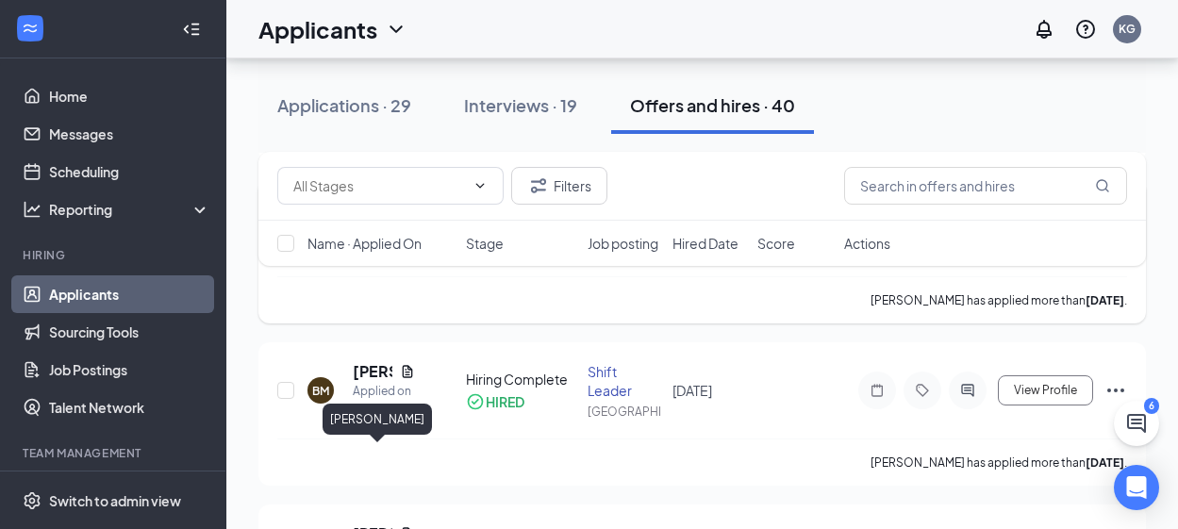
scroll to position [5982, 0]
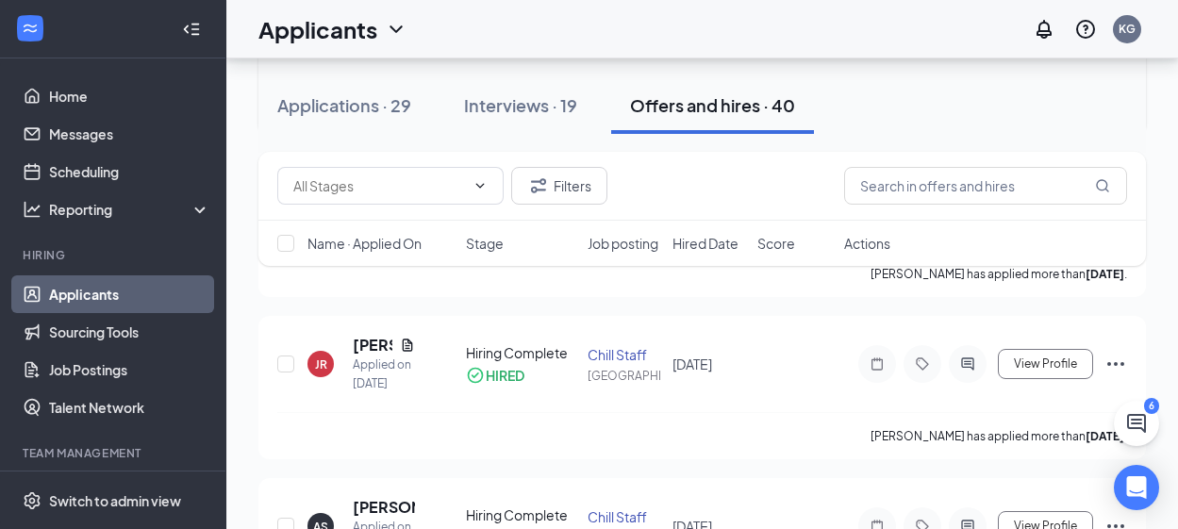
click at [1120, 41] on icon "Ellipses" at bounding box center [1115, 40] width 17 height 4
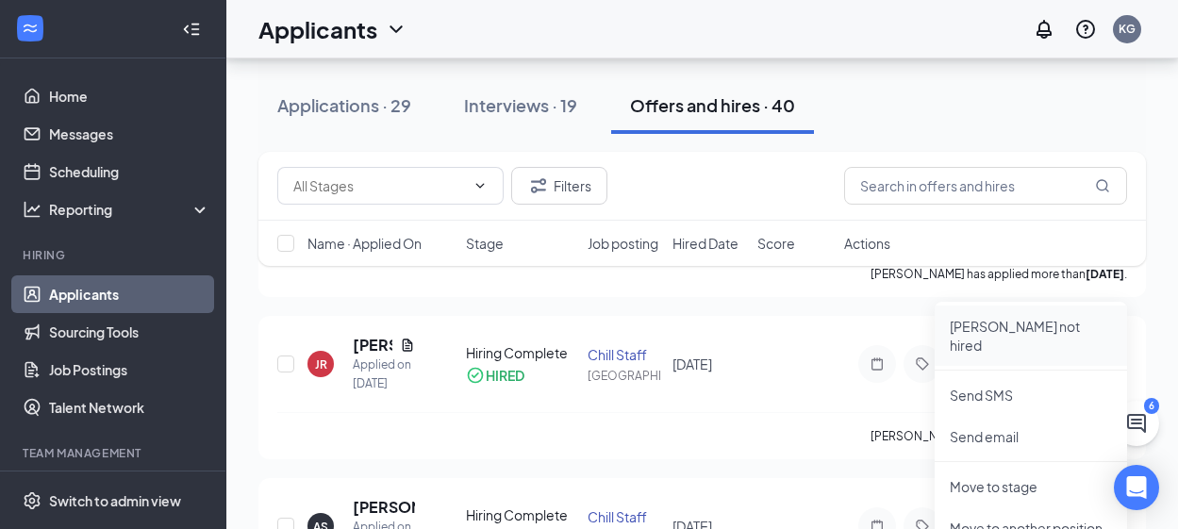
click at [1041, 331] on p "[PERSON_NAME] not hired" at bounding box center [1031, 336] width 162 height 38
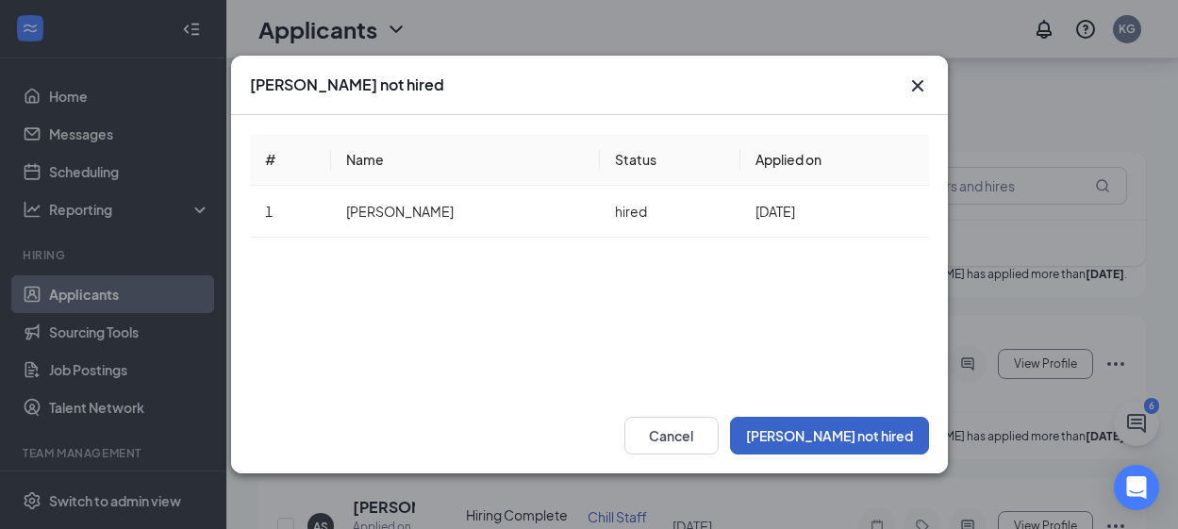
click at [850, 440] on button "[PERSON_NAME] not hired" at bounding box center [829, 436] width 199 height 38
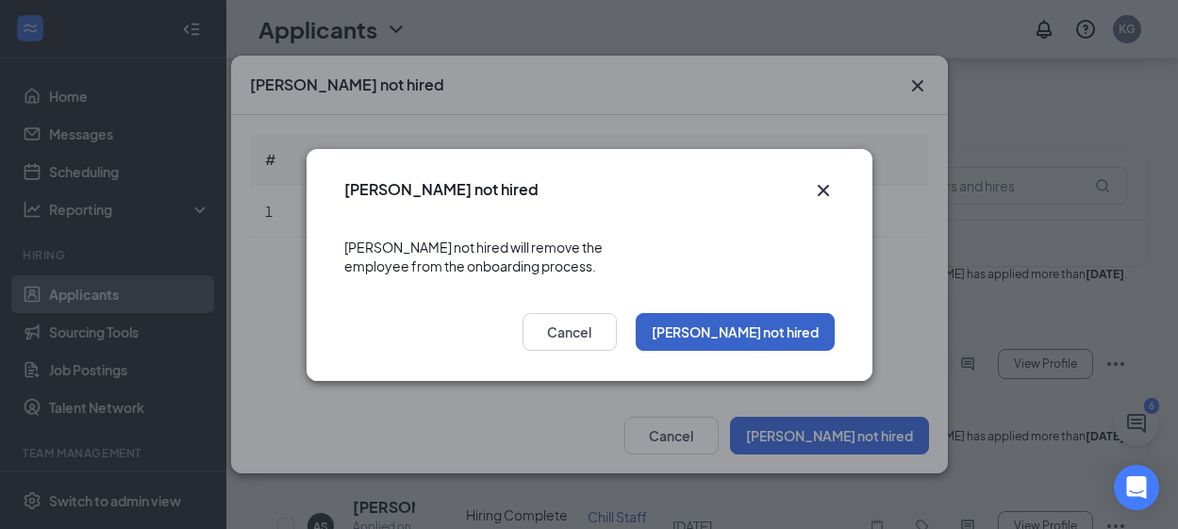
click at [746, 326] on button "[PERSON_NAME] not hired" at bounding box center [735, 332] width 199 height 38
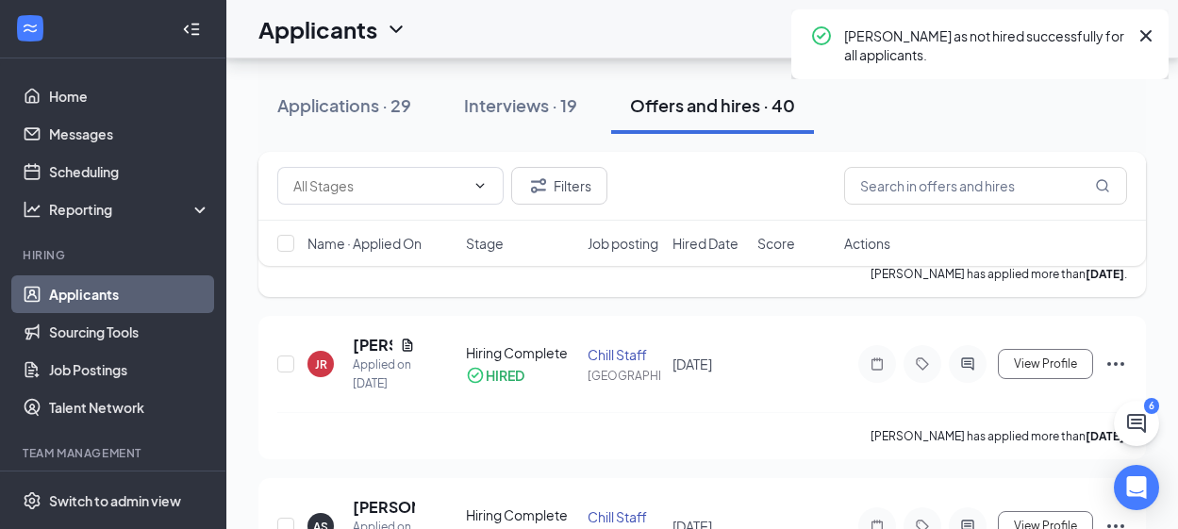
scroll to position [6076, 0]
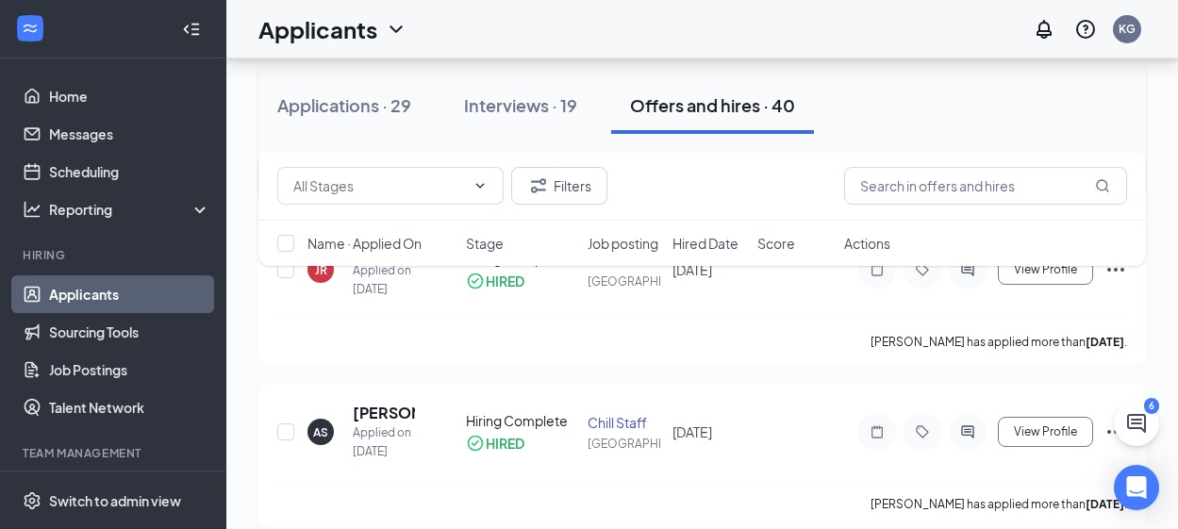
click at [1106, 119] on icon "Ellipses" at bounding box center [1115, 107] width 23 height 23
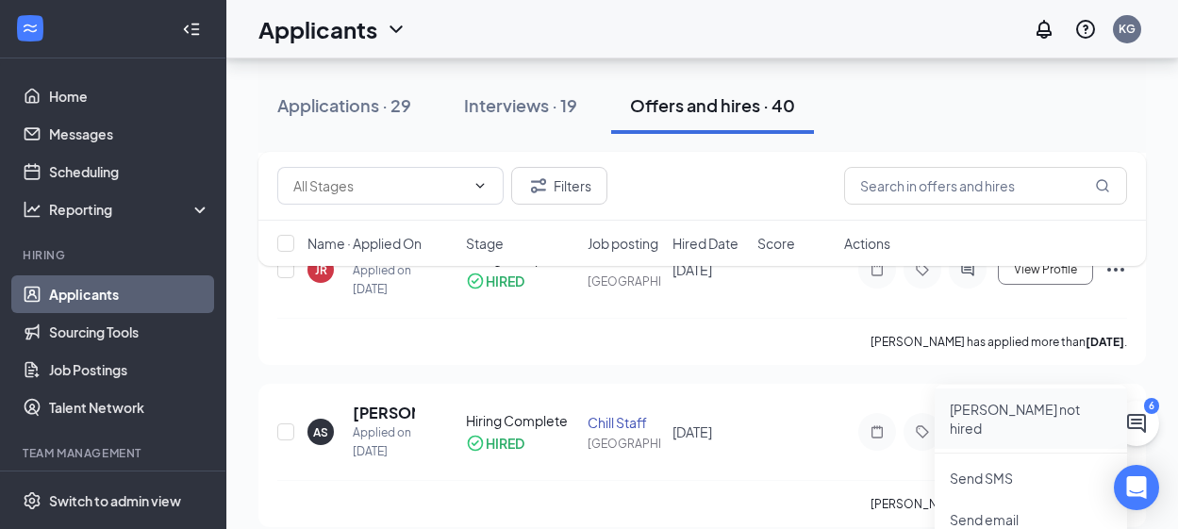
click at [979, 415] on p "[PERSON_NAME] not hired" at bounding box center [1031, 419] width 162 height 38
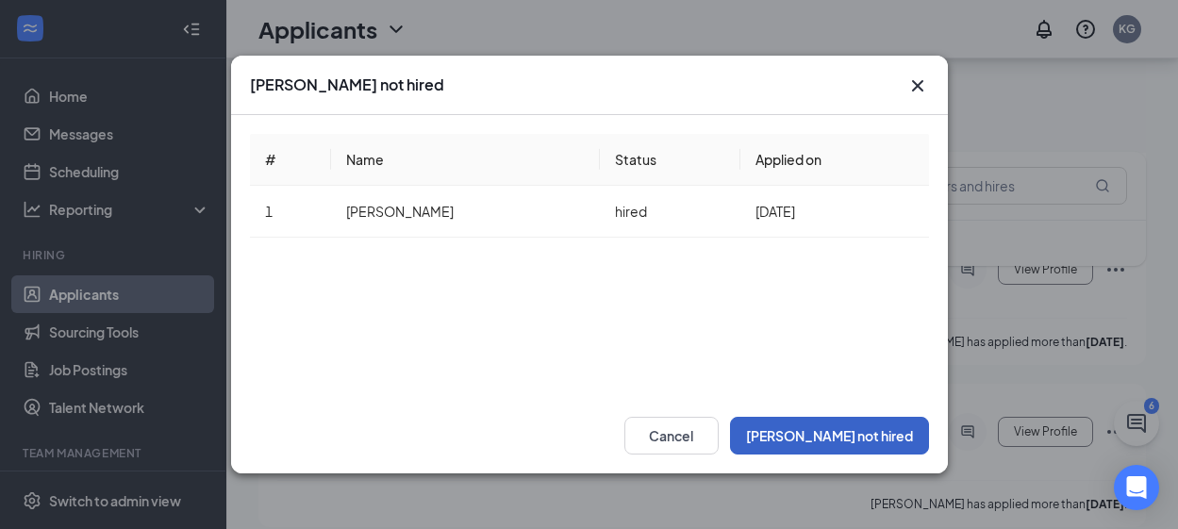
click at [859, 438] on button "[PERSON_NAME] not hired" at bounding box center [829, 436] width 199 height 38
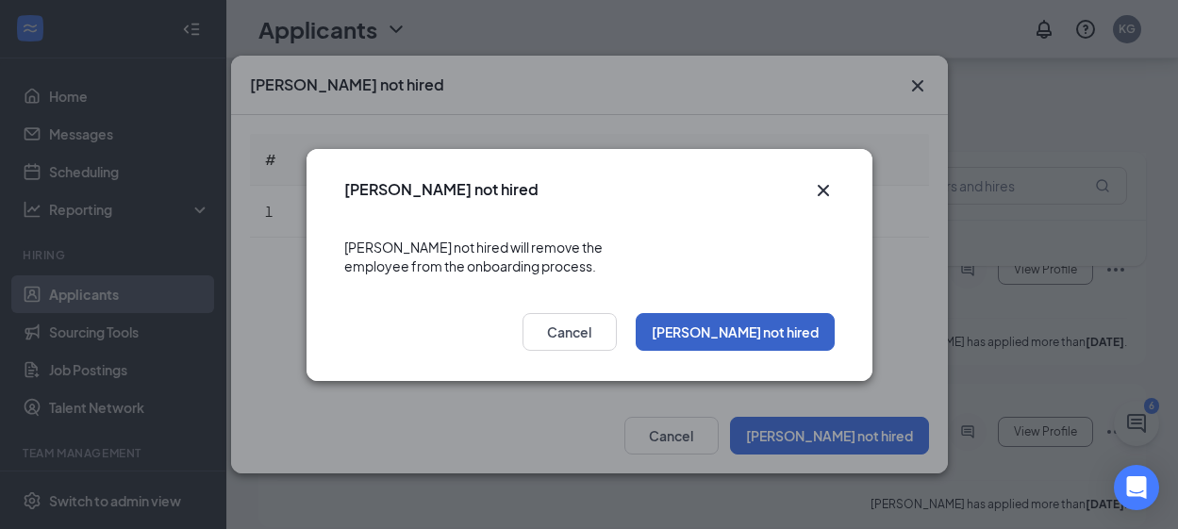
click at [739, 319] on button "[PERSON_NAME] not hired" at bounding box center [735, 332] width 199 height 38
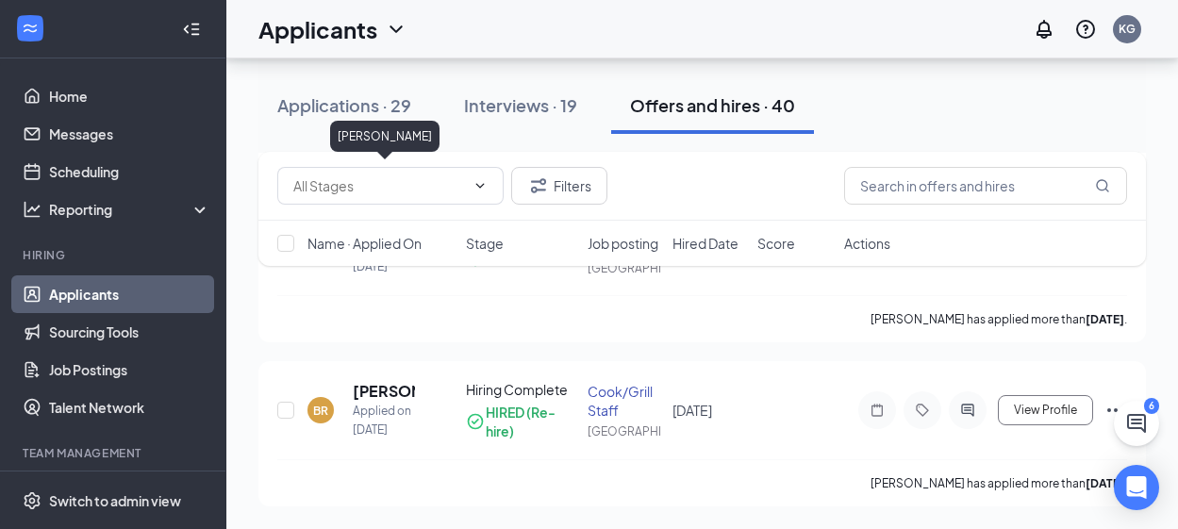
scroll to position [6453, 0]
click at [1119, 96] on icon "Ellipses" at bounding box center [1115, 85] width 23 height 23
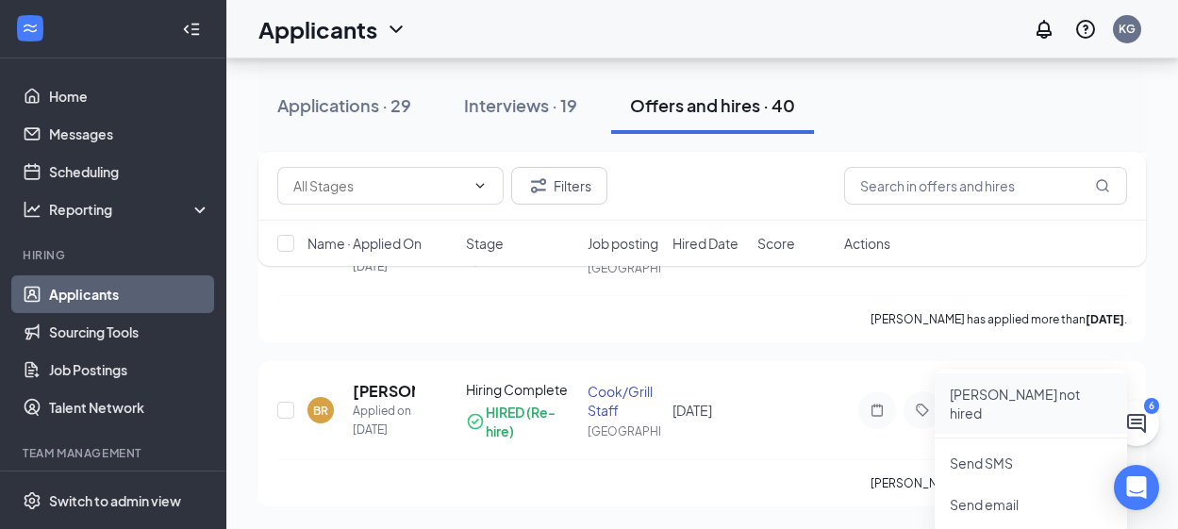
click at [1031, 385] on p "[PERSON_NAME] not hired" at bounding box center [1031, 404] width 162 height 38
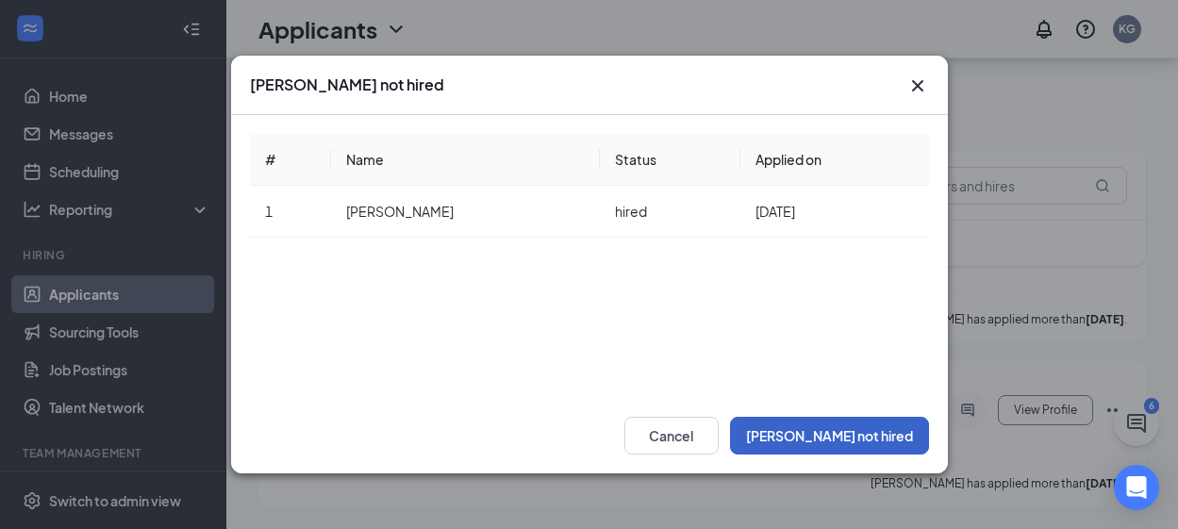
click at [850, 443] on button "[PERSON_NAME] not hired" at bounding box center [829, 436] width 199 height 38
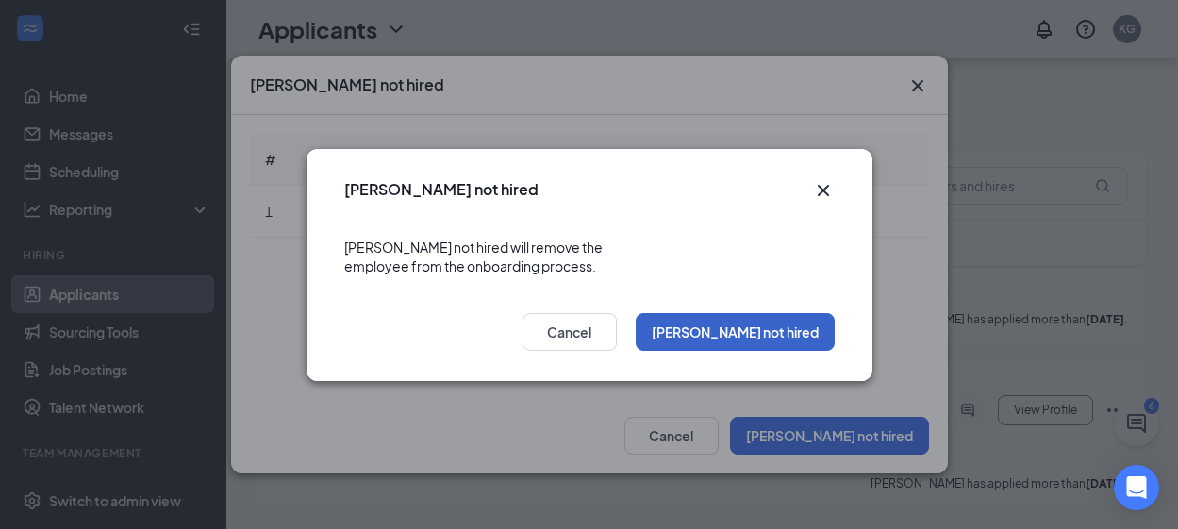
click at [782, 326] on button "[PERSON_NAME] not hired" at bounding box center [735, 332] width 199 height 38
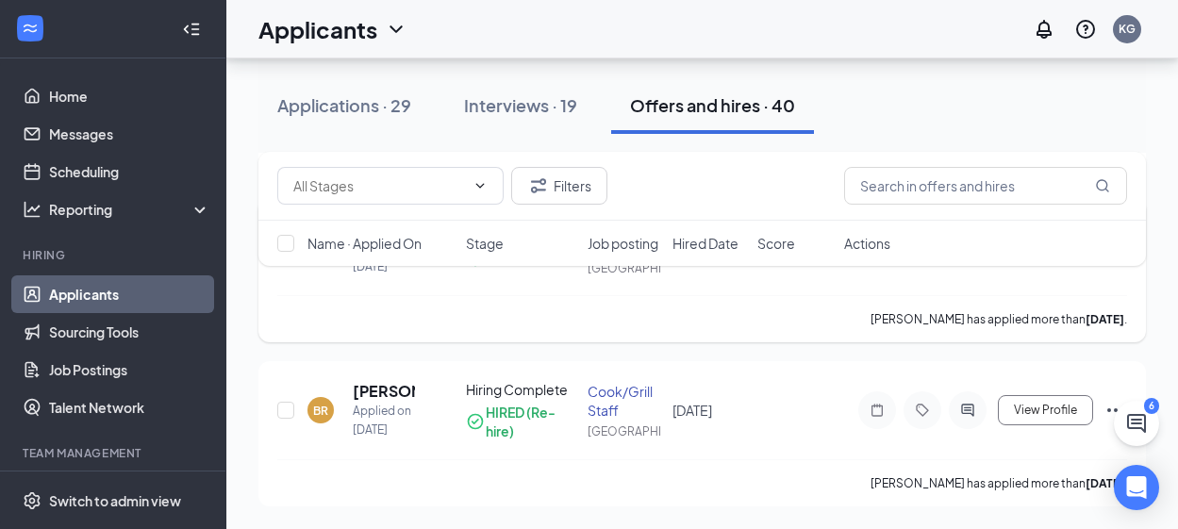
scroll to position [6631, 0]
click at [1111, 258] on icon "Ellipses" at bounding box center [1115, 247] width 23 height 23
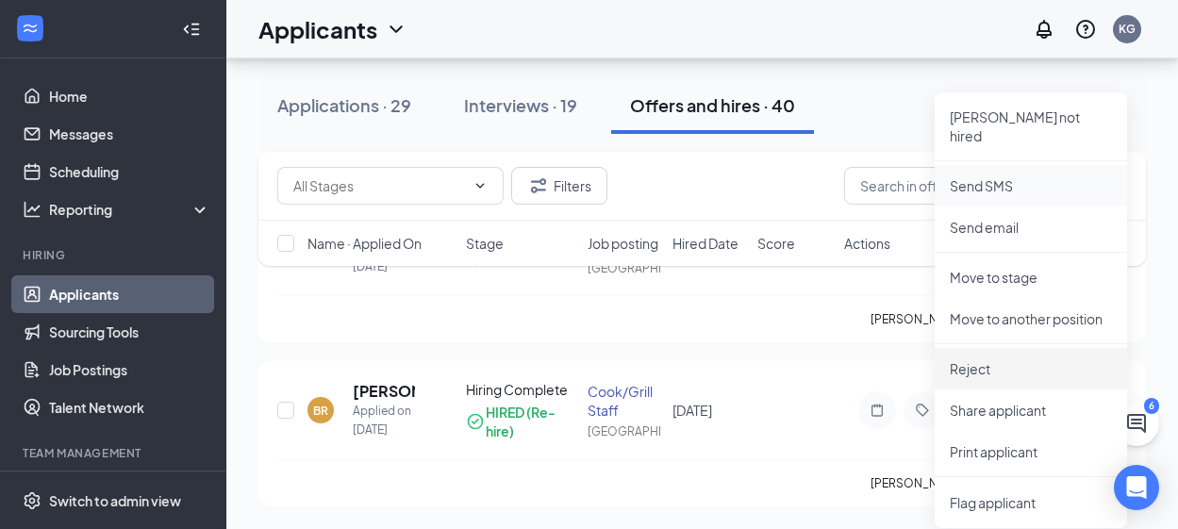
scroll to position [6348, 0]
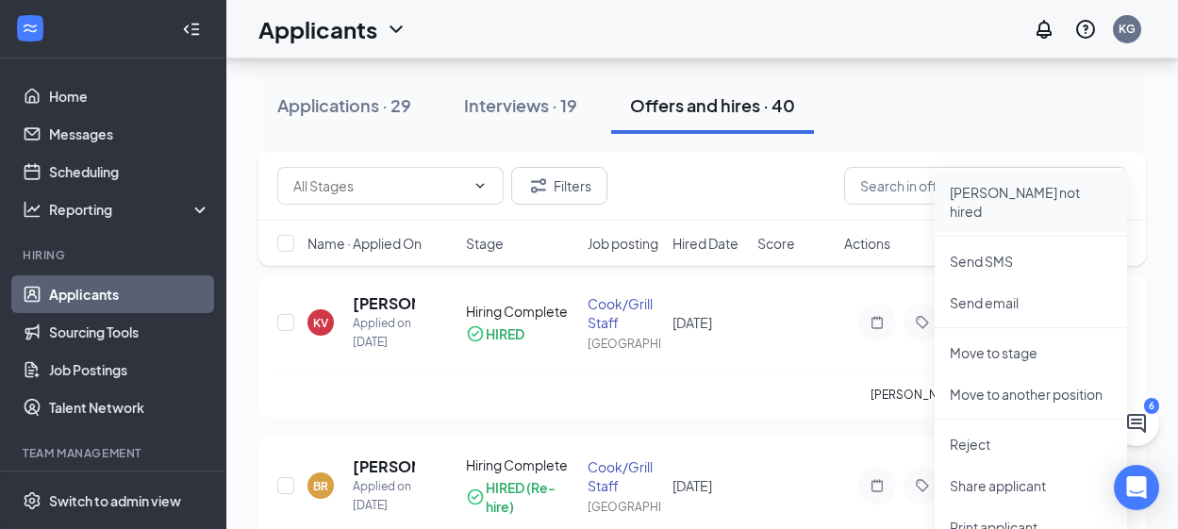
click at [1004, 189] on p "[PERSON_NAME] not hired" at bounding box center [1031, 202] width 162 height 38
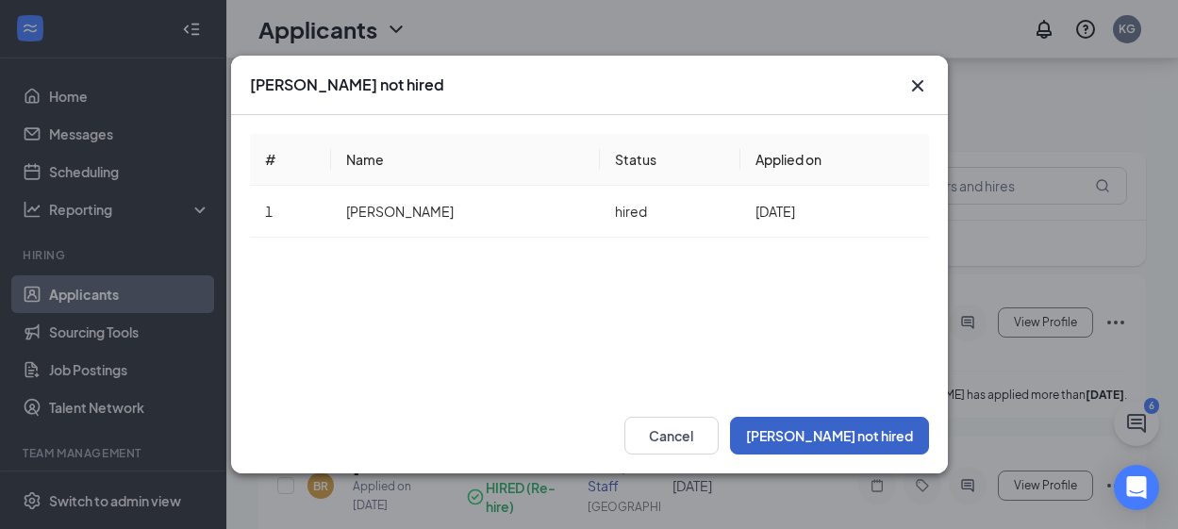
click at [828, 434] on button "[PERSON_NAME] not hired" at bounding box center [829, 436] width 199 height 38
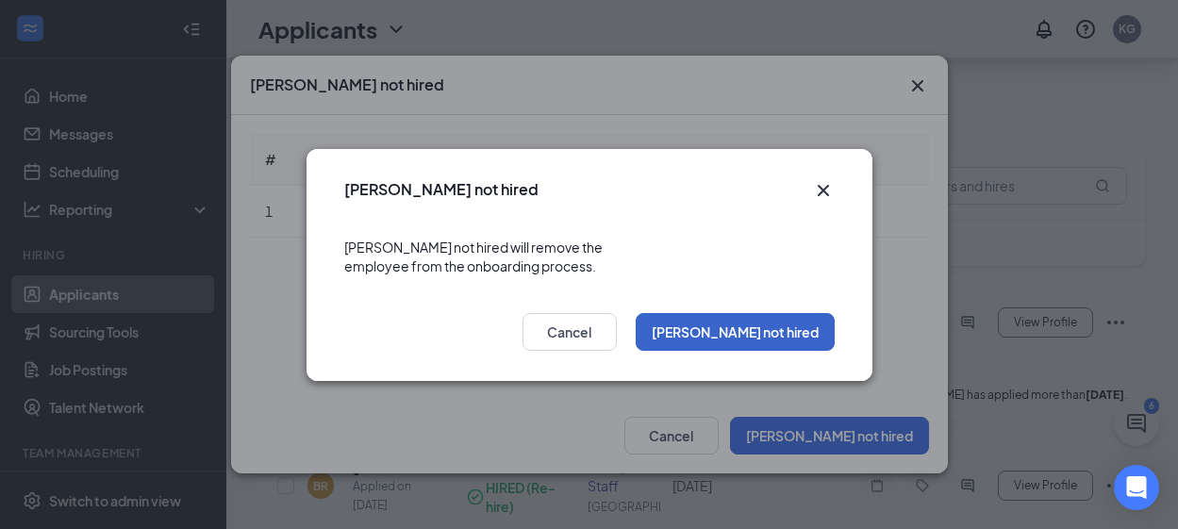
click at [777, 323] on button "[PERSON_NAME] not hired" at bounding box center [735, 332] width 199 height 38
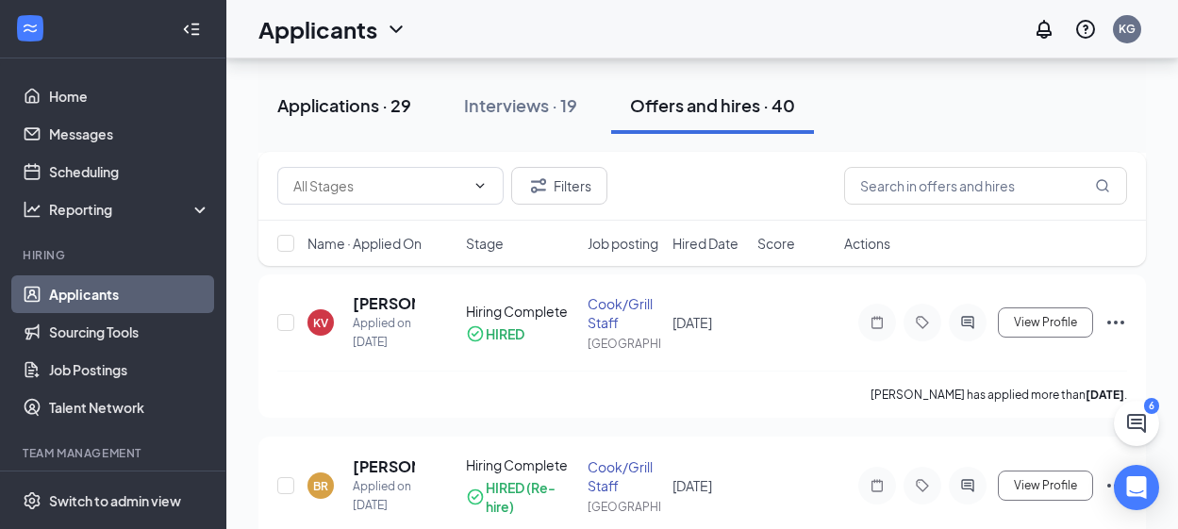
click at [406, 108] on div "Applications · 29" at bounding box center [344, 105] width 134 height 24
